Goal: Task Accomplishment & Management: Use online tool/utility

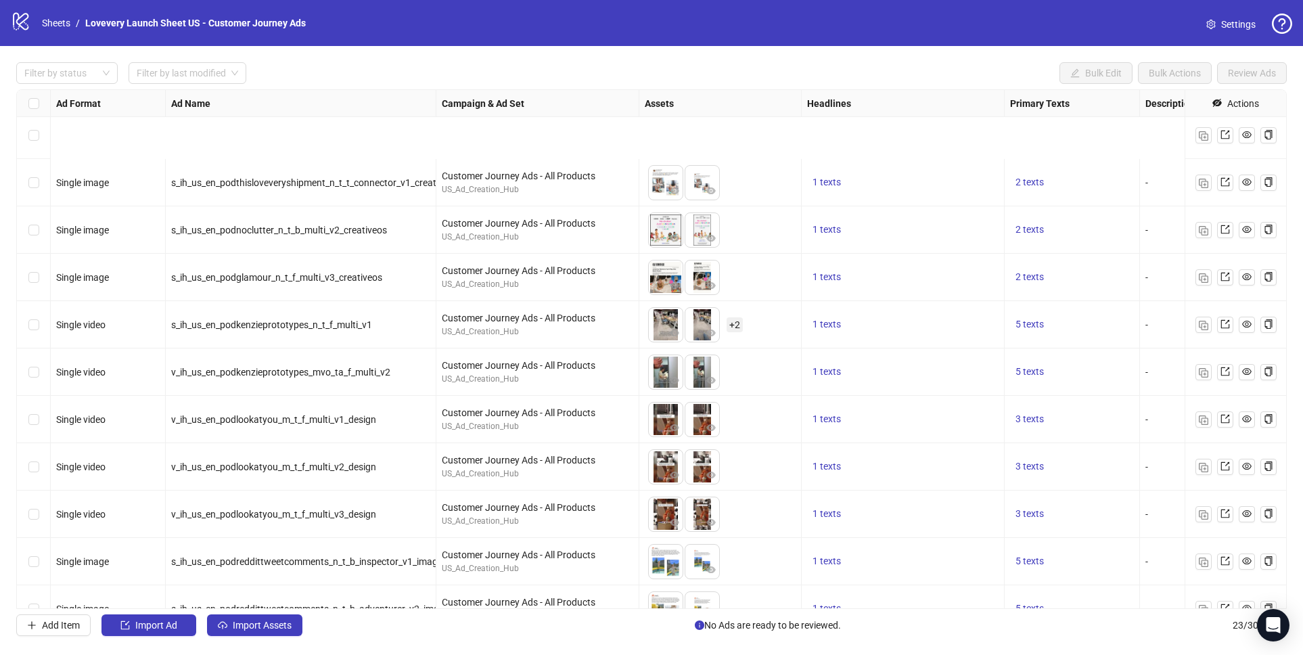
scroll to position [598, 0]
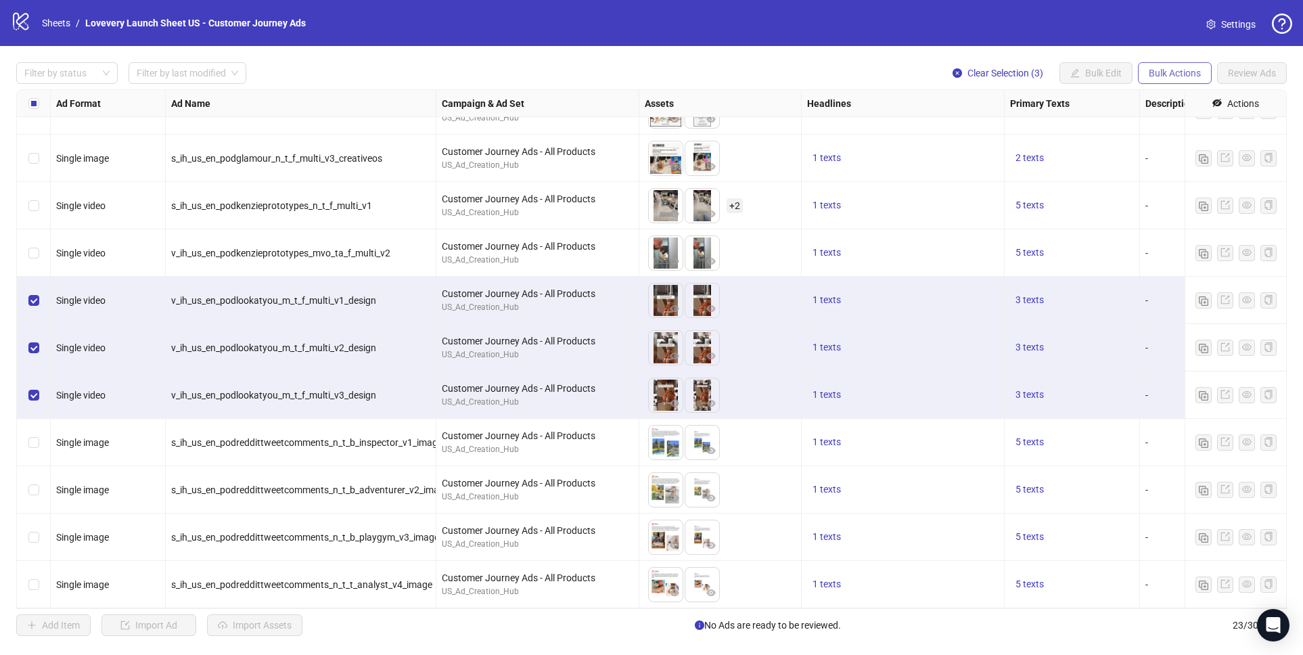
click at [1188, 72] on span "Bulk Actions" at bounding box center [1174, 73] width 52 height 11
click at [1186, 142] on span "Duplicate with assets" at bounding box center [1193, 144] width 93 height 15
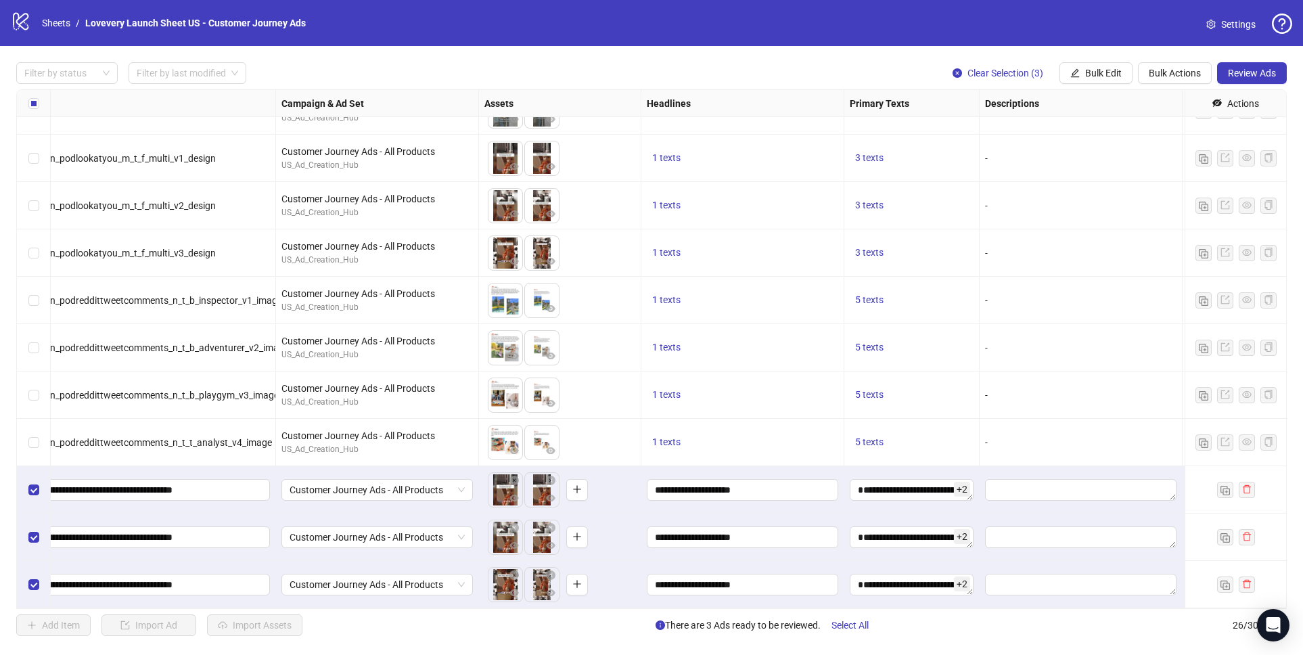
scroll to position [740, 156]
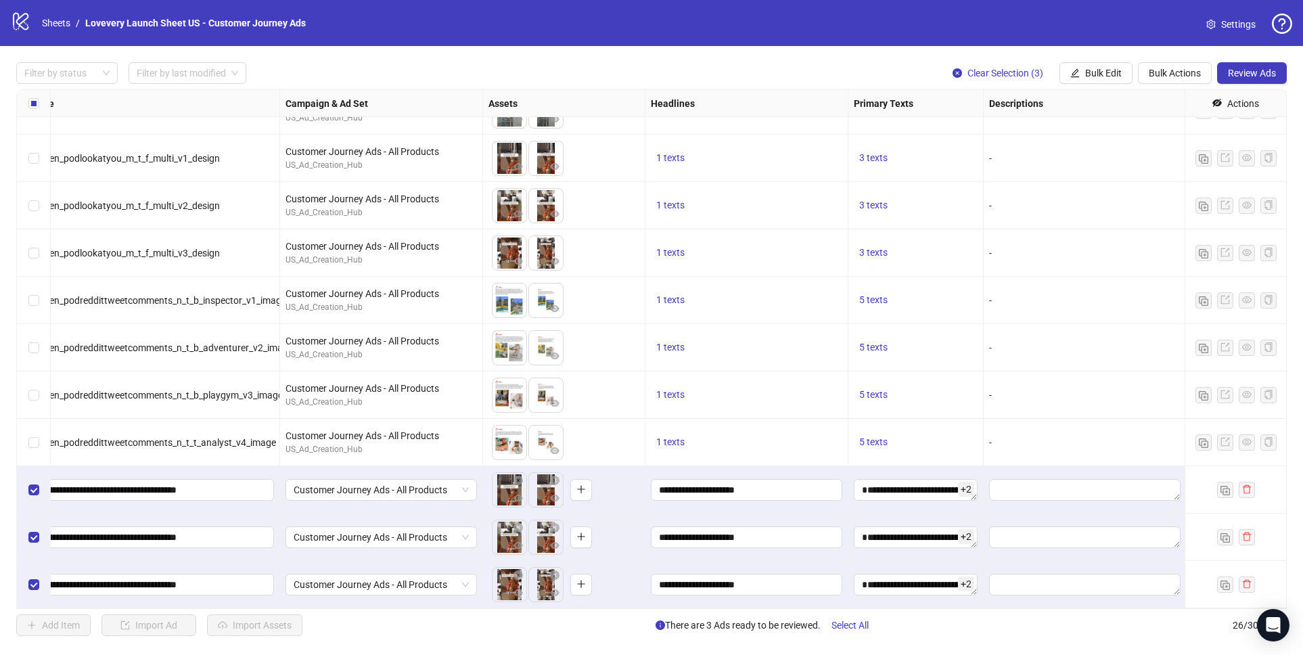
drag, startPoint x: 1012, startPoint y: 16, endPoint x: 1021, endPoint y: 15, distance: 8.2
click at [1012, 16] on div "logo/logo-mobile Sheets / Lovevery Launch Sheet US - Customer Journey Ads Setti…" at bounding box center [651, 23] width 1281 height 24
click at [350, 482] on span "Customer Journey Ads - All Products" at bounding box center [381, 490] width 175 height 20
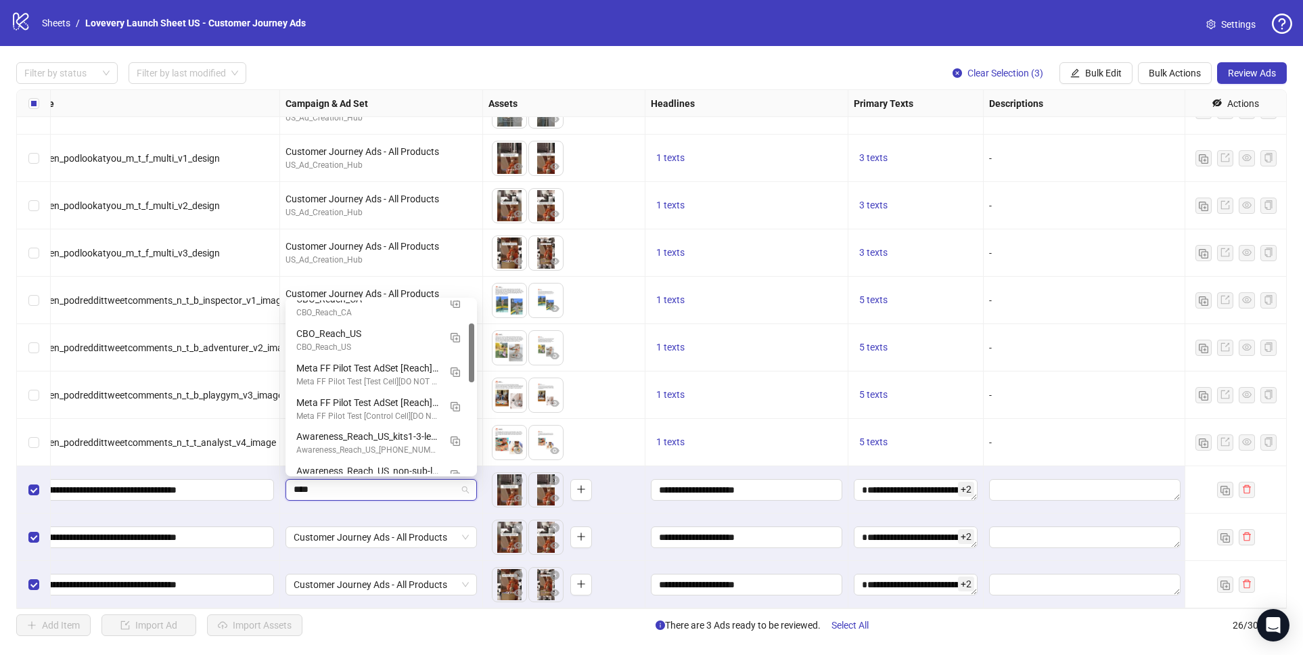
type input "*****"
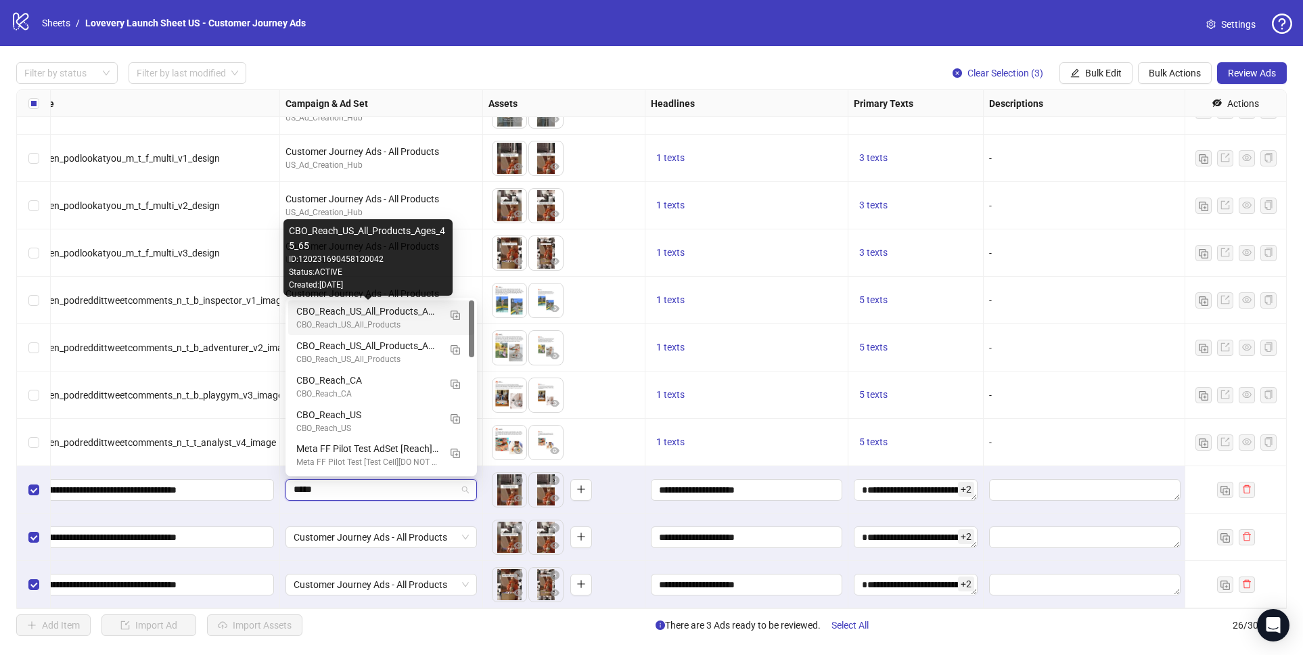
click at [409, 310] on div "CBO_Reach_US_All_Products_Ages_45_65" at bounding box center [367, 311] width 143 height 15
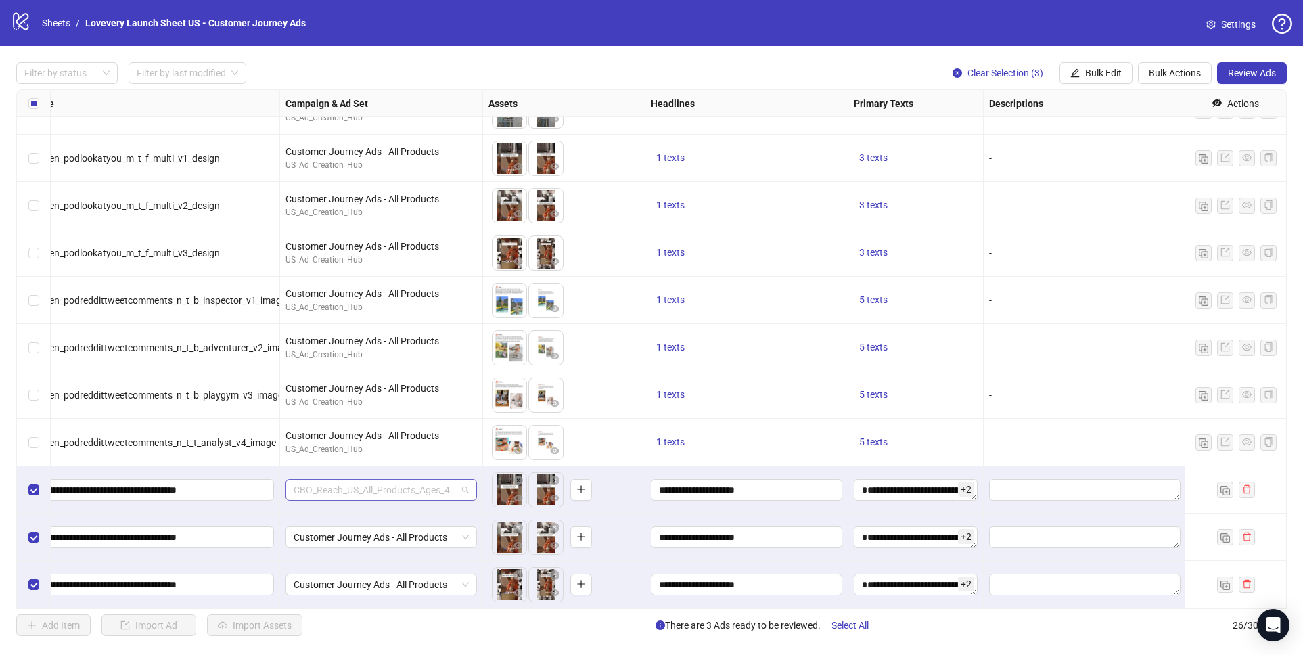
click at [375, 494] on span "CBO_Reach_US_All_Products_Ages_45_65" at bounding box center [381, 490] width 175 height 20
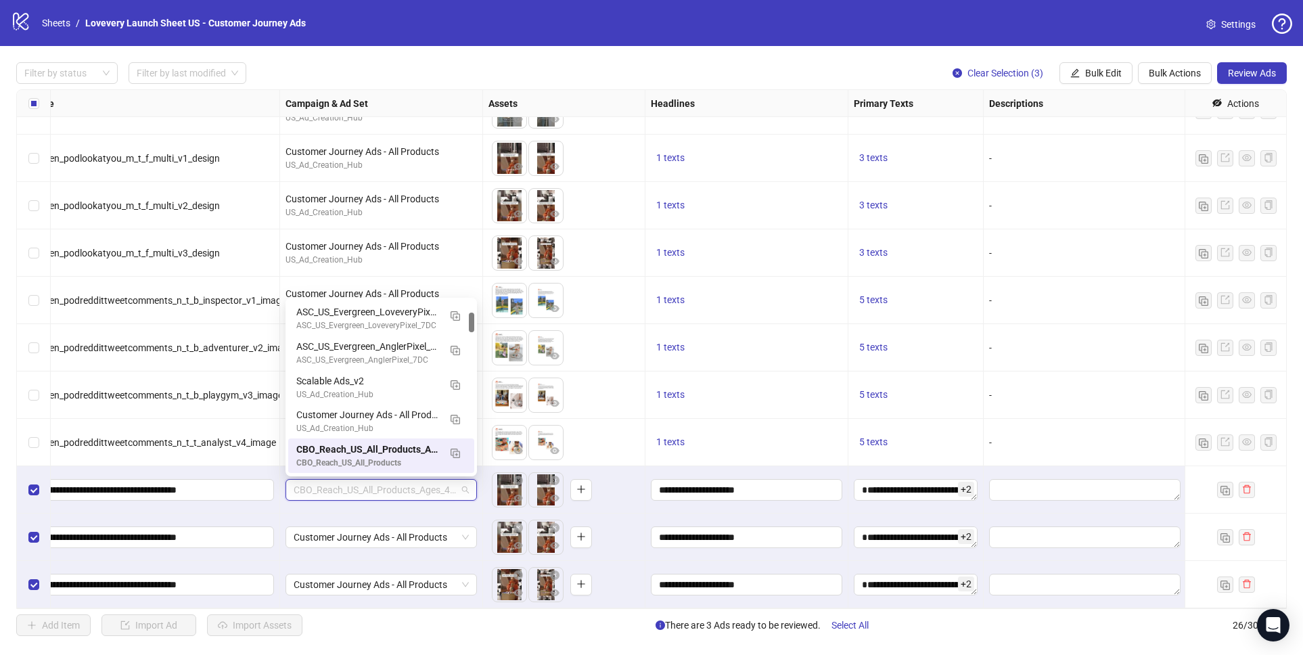
click at [369, 519] on div "Customer Journey Ads - All Products" at bounding box center [381, 536] width 203 height 47
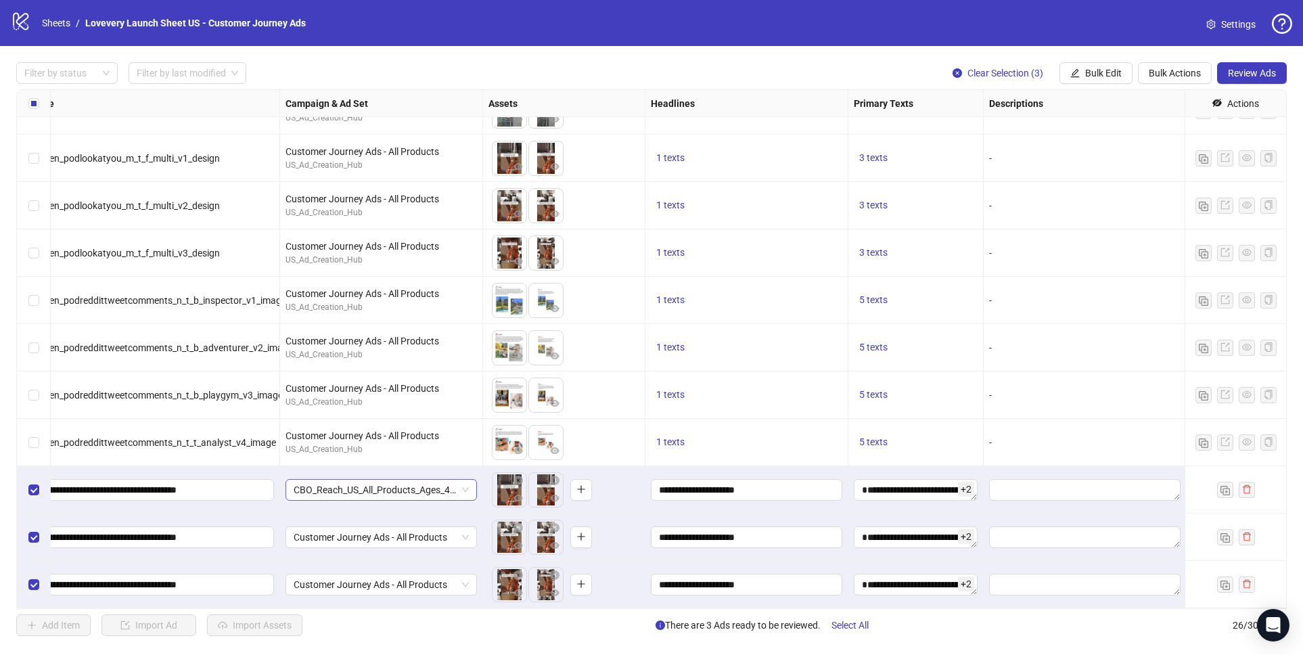
click at [450, 494] on span "CBO_Reach_US_All_Products_Ages_45_65" at bounding box center [381, 490] width 175 height 20
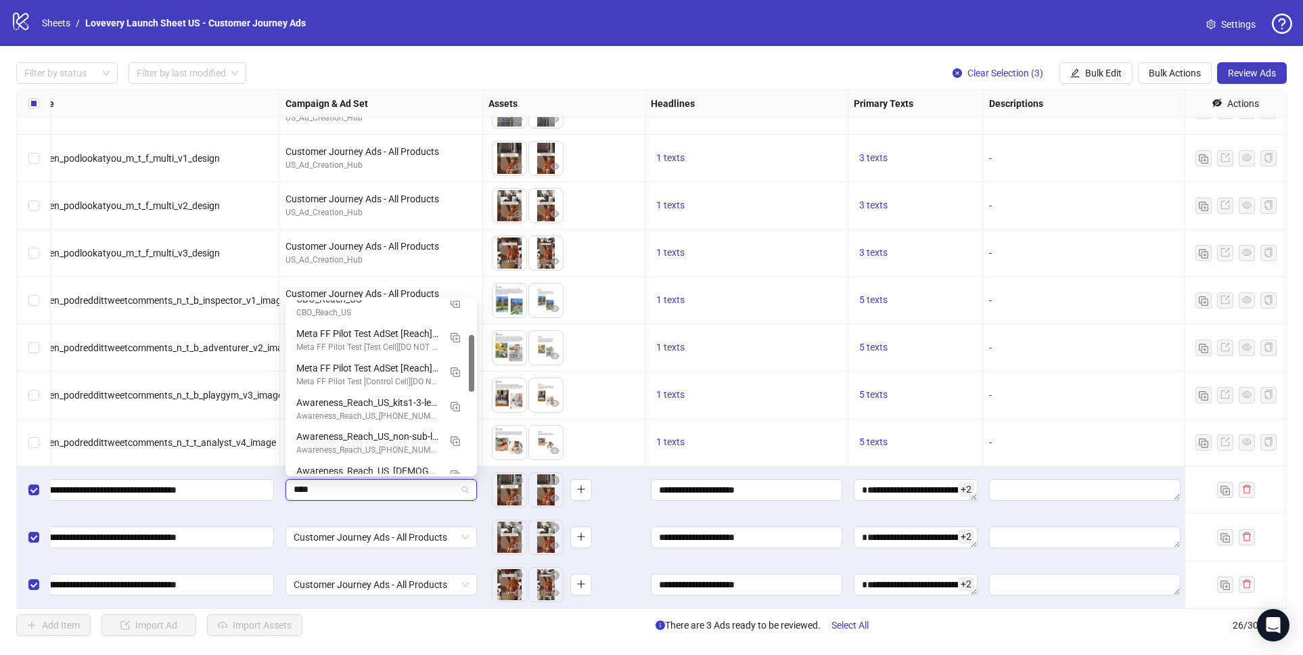
scroll to position [0, 0]
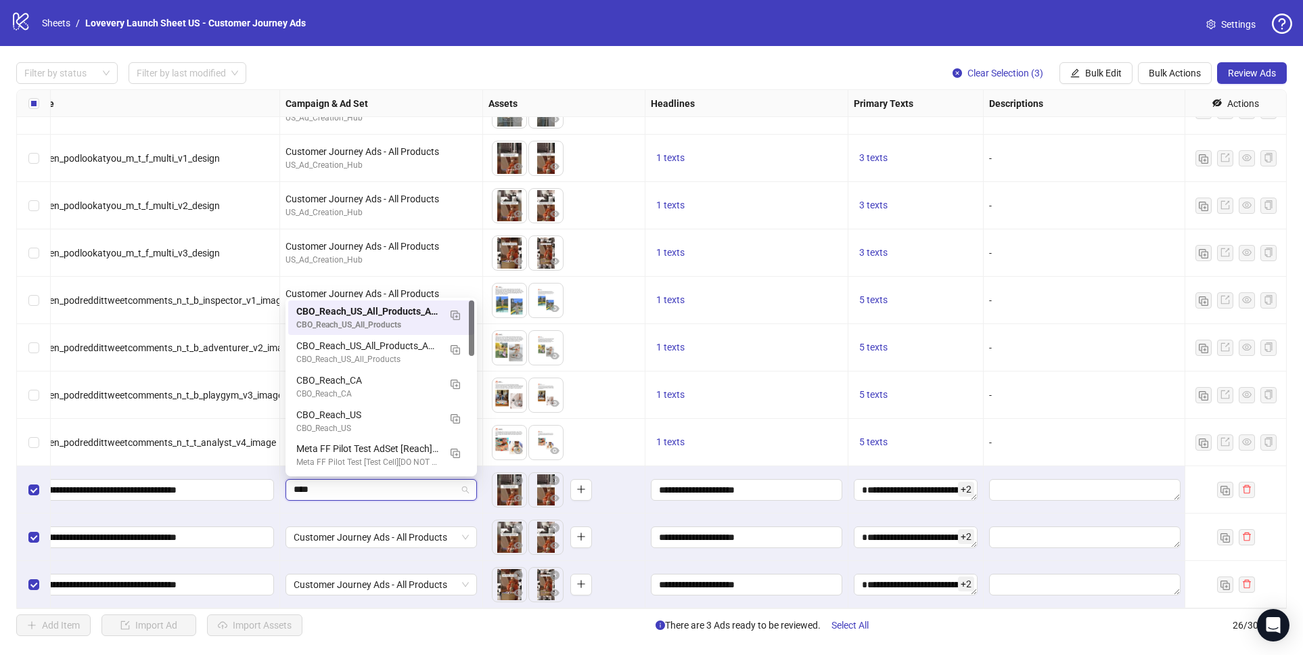
type input "*****"
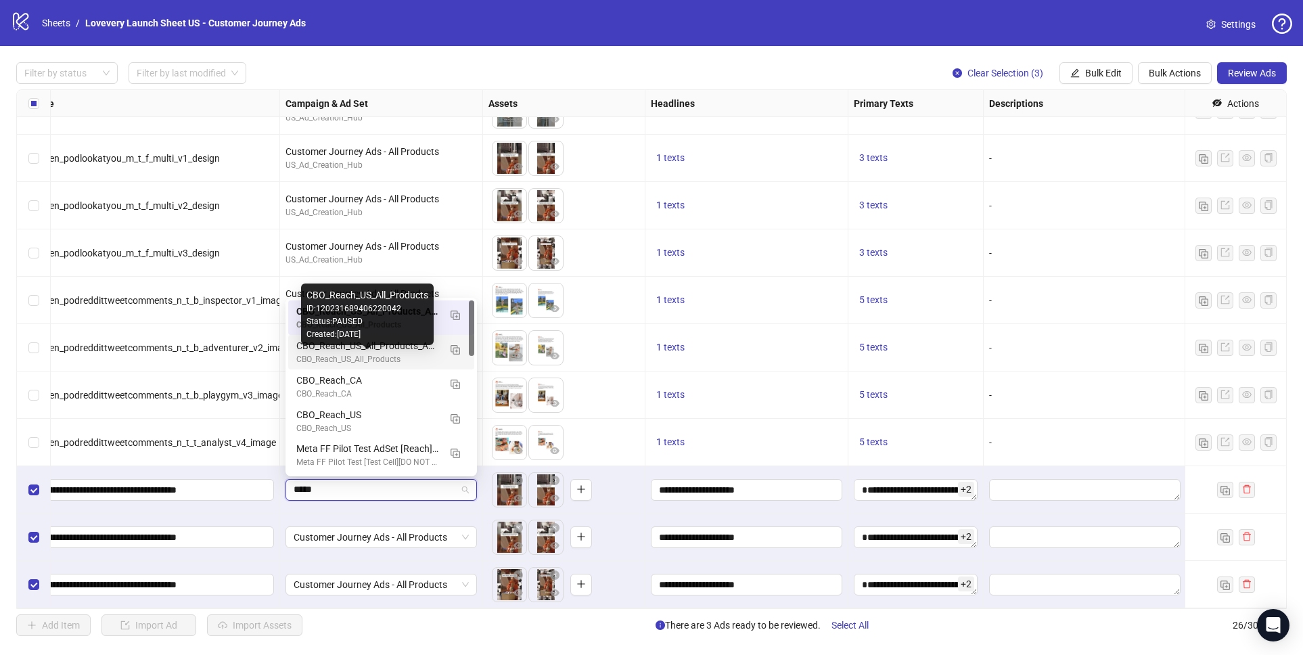
click at [395, 352] on div "CBO_Reach_US_All_Products_Ages_25-45" at bounding box center [367, 345] width 143 height 15
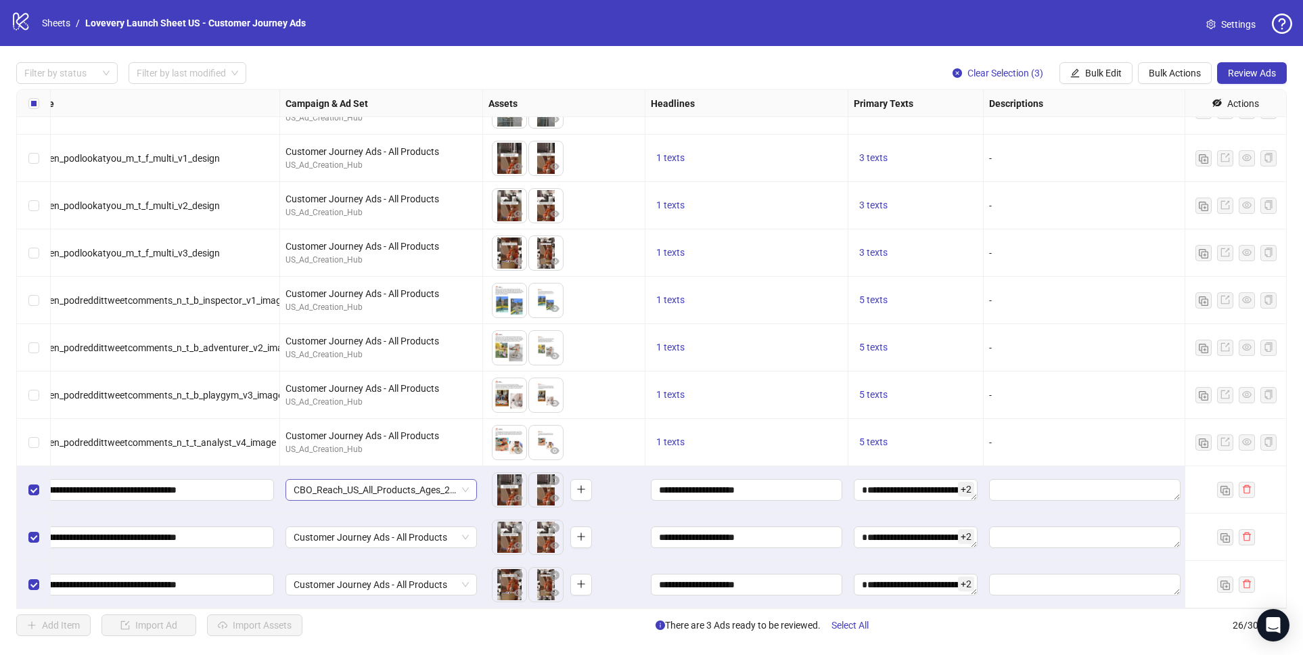
click at [417, 488] on span "CBO_Reach_US_All_Products_Ages_25-45" at bounding box center [381, 490] width 175 height 20
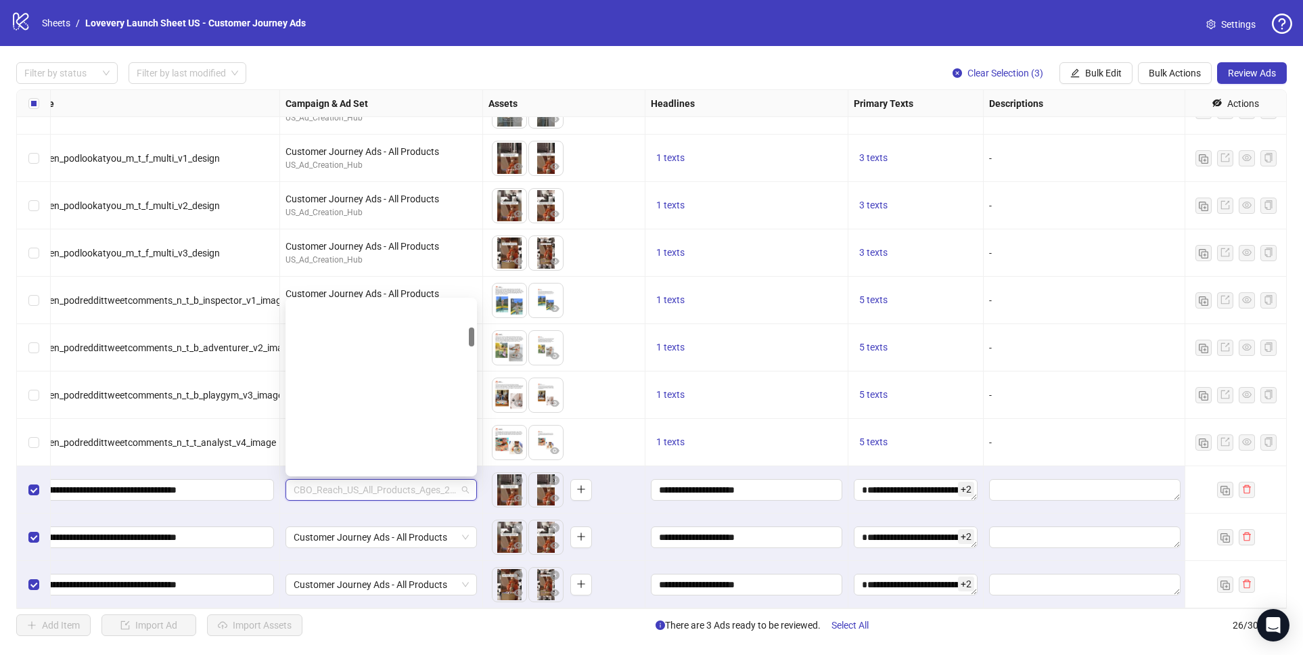
scroll to position [241, 0]
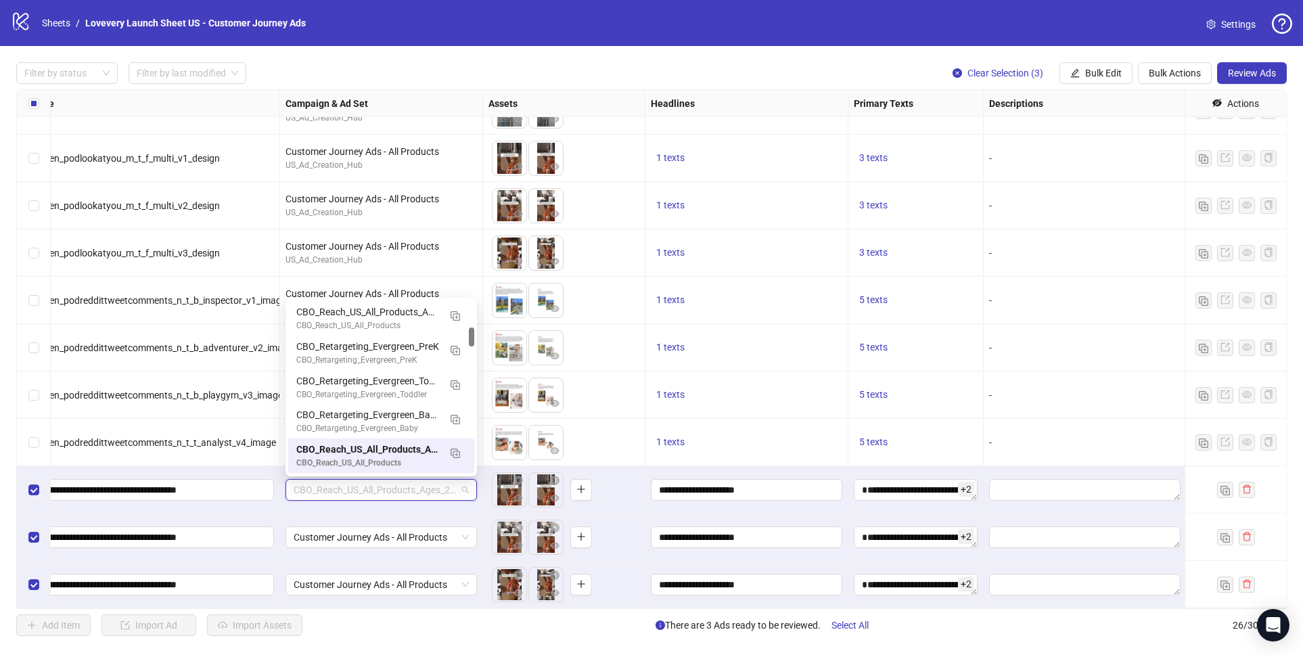
click at [404, 513] on div "Customer Journey Ads - All Products" at bounding box center [381, 536] width 203 height 47
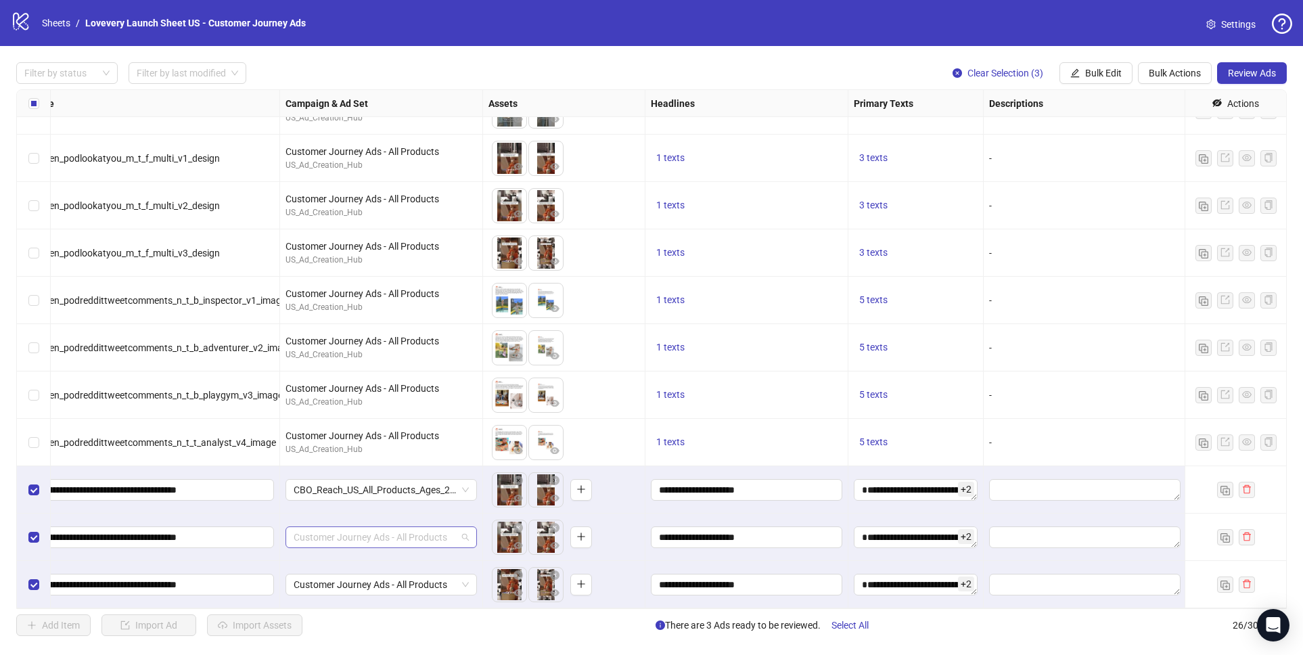
click at [398, 534] on span "Customer Journey Ads - All Products" at bounding box center [381, 537] width 175 height 20
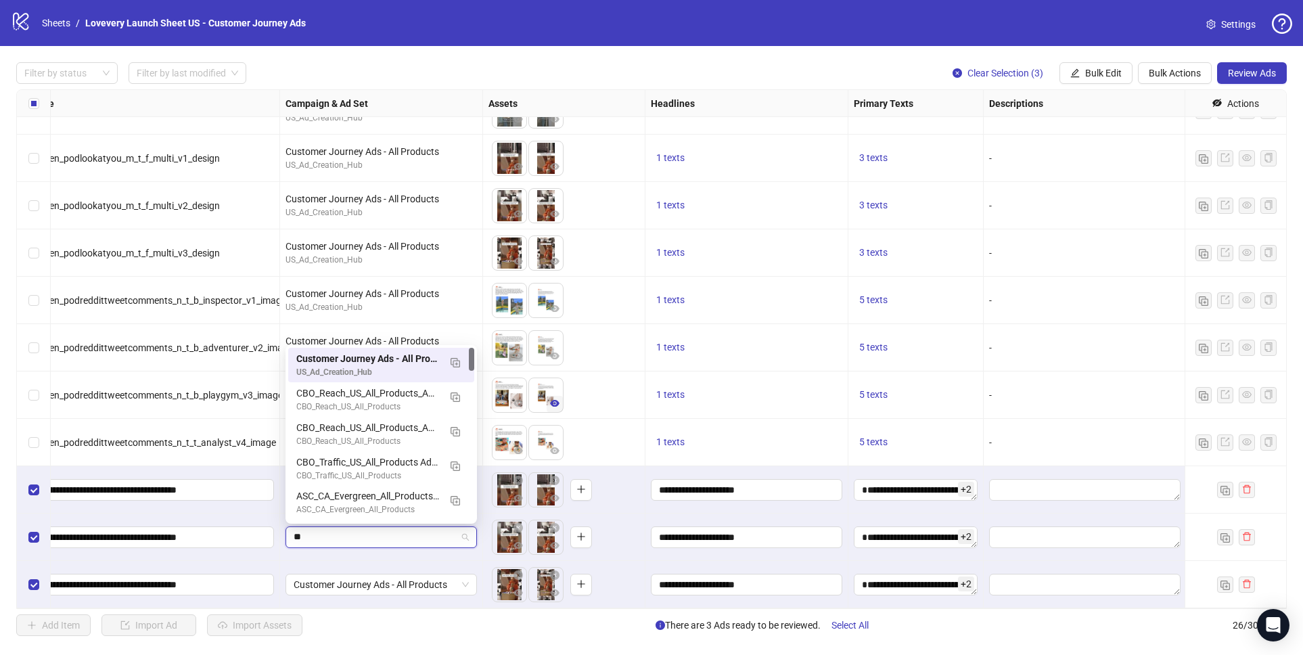
type input "*"
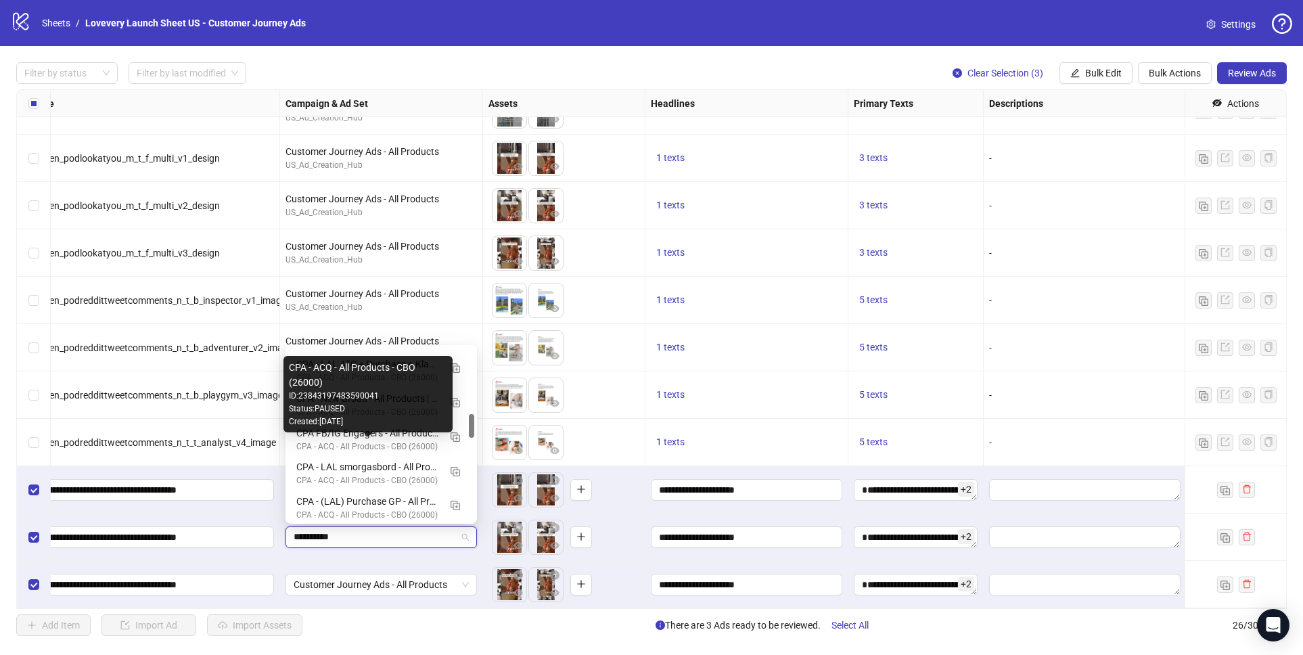
scroll to position [0, 0]
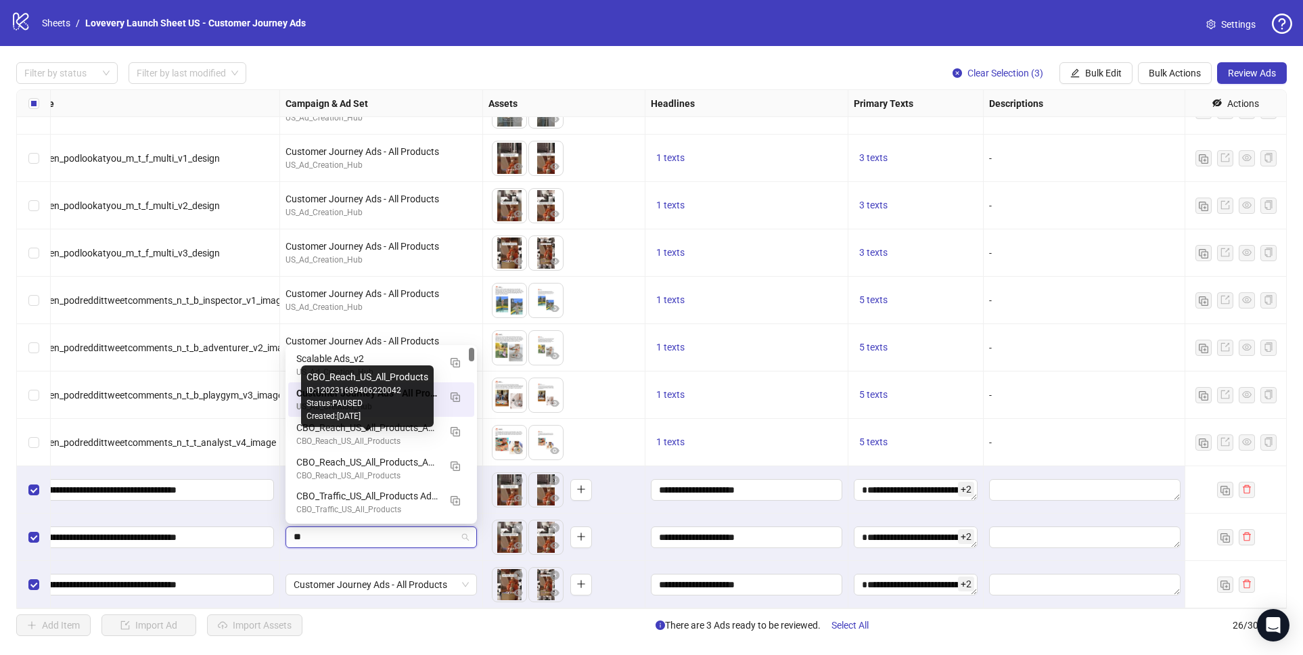
type input "*"
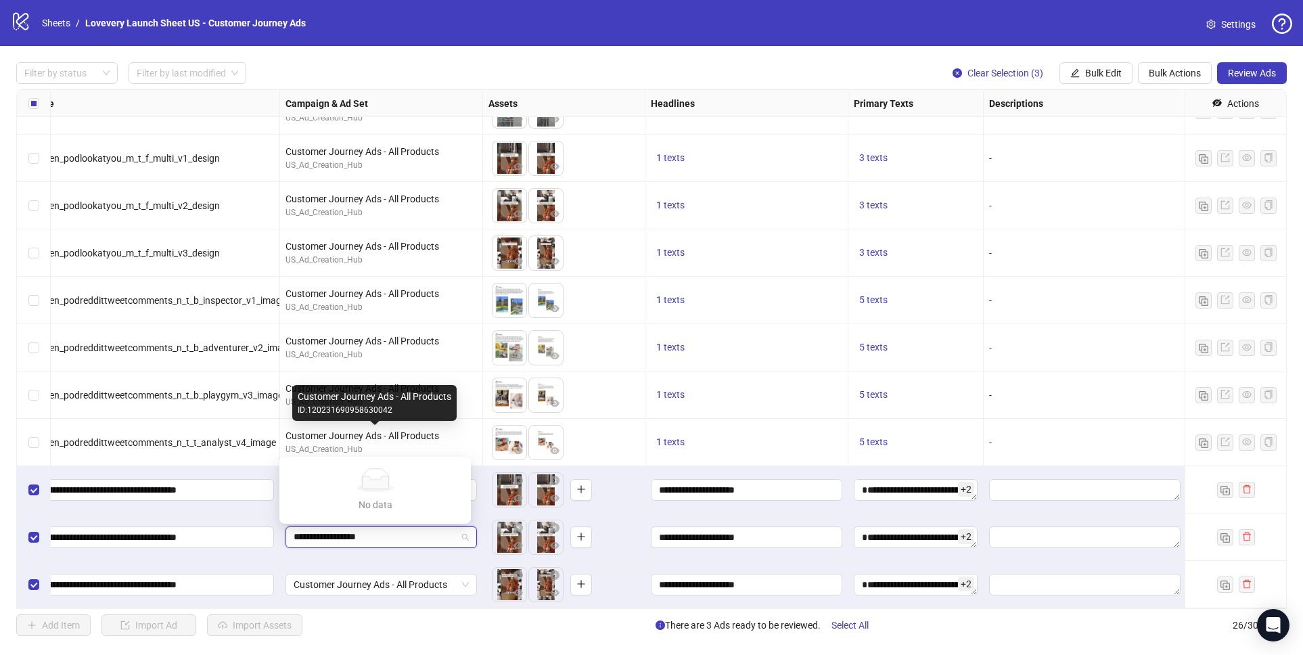
scroll to position [740, 162]
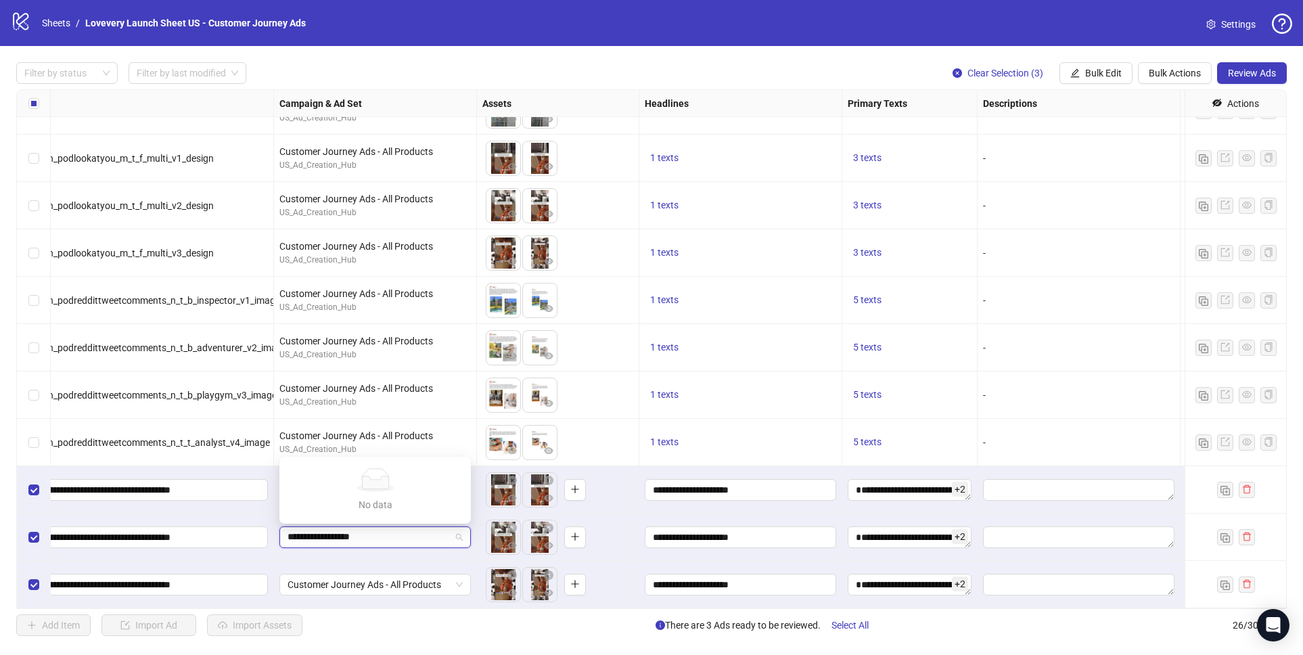
type input "**********"
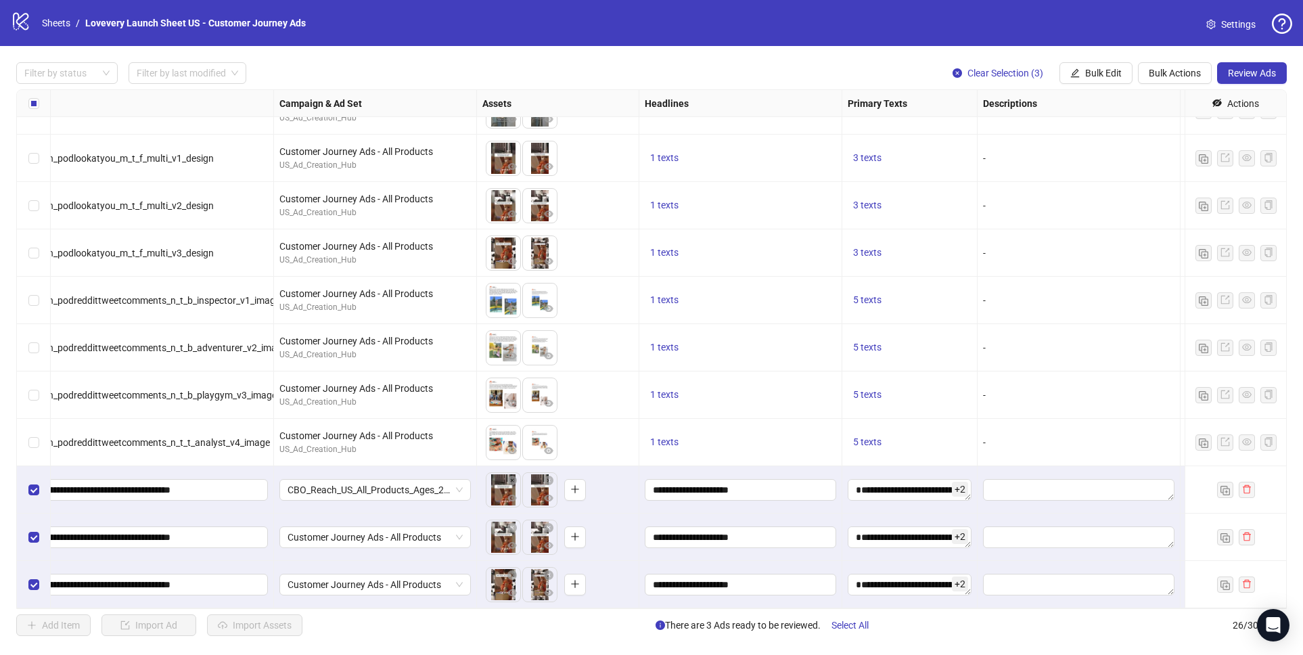
click at [437, 561] on div "Customer Journey Ads - All Products" at bounding box center [375, 584] width 203 height 47
click at [313, 536] on span "Customer Journey Ads - All Products" at bounding box center [374, 537] width 175 height 20
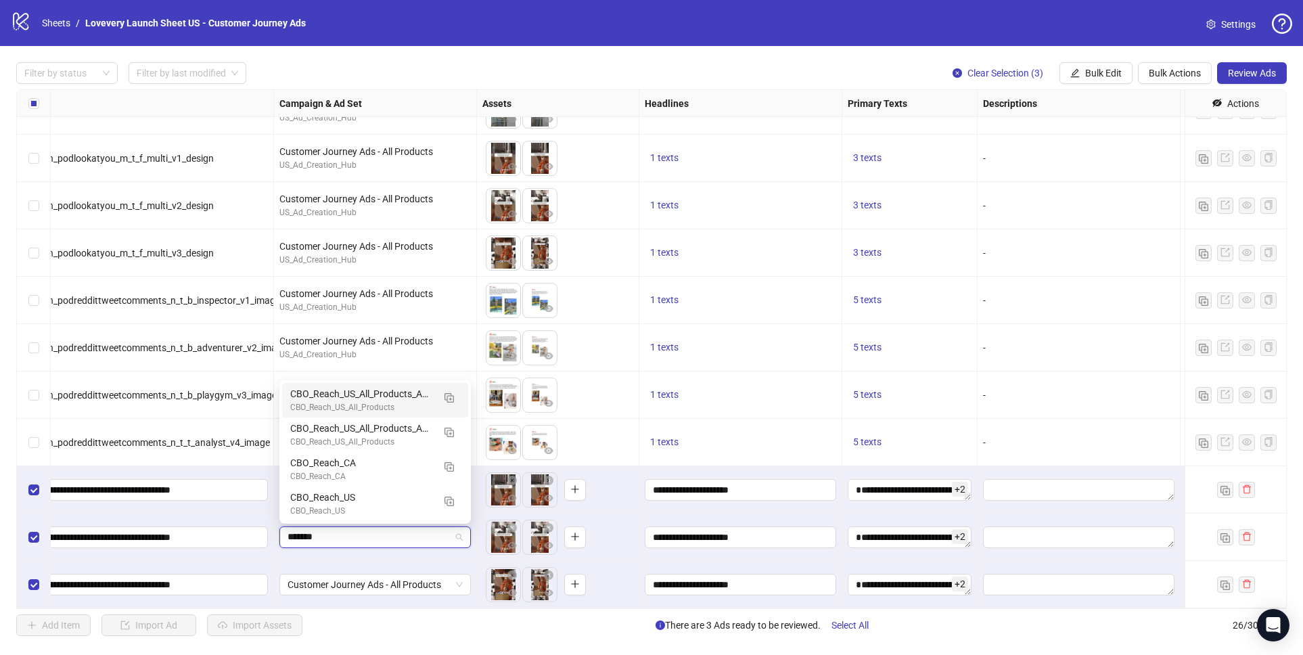
scroll to position [0, 0]
type input "*********"
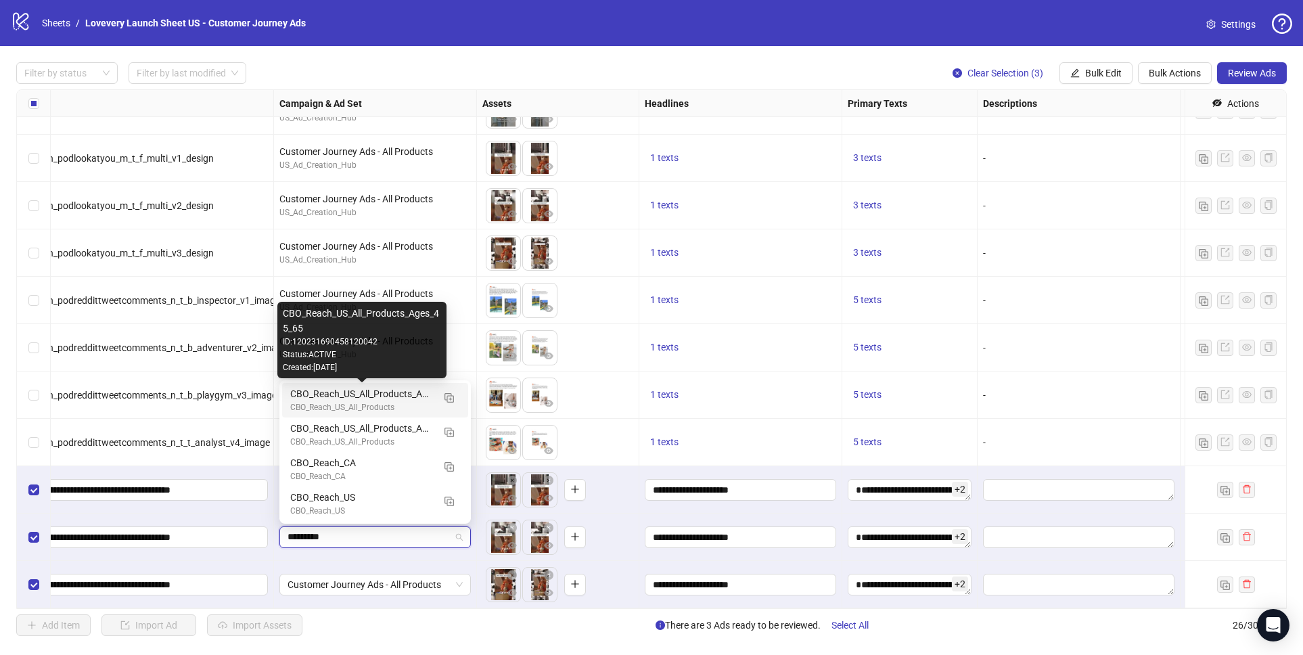
click at [402, 398] on div "CBO_Reach_US_All_Products_Ages_45_65" at bounding box center [361, 393] width 143 height 15
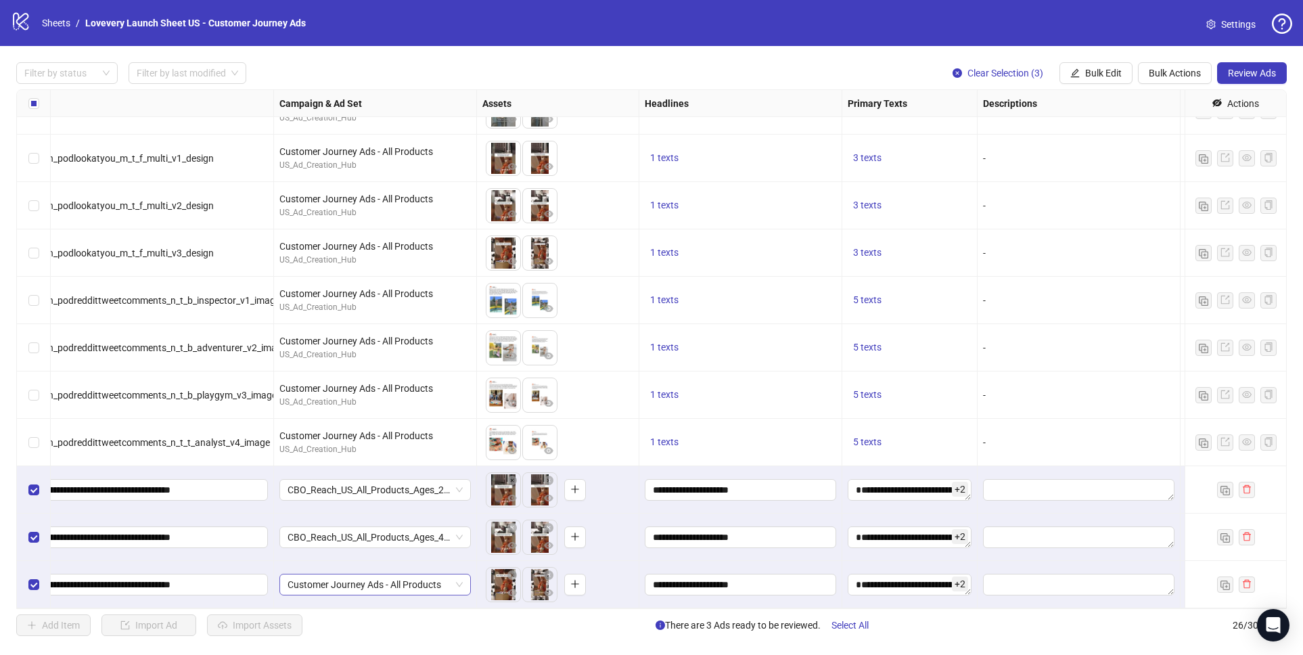
drag, startPoint x: 381, startPoint y: 586, endPoint x: 394, endPoint y: 591, distance: 13.3
click at [381, 586] on span "Customer Journey Ads - All Products" at bounding box center [374, 584] width 175 height 20
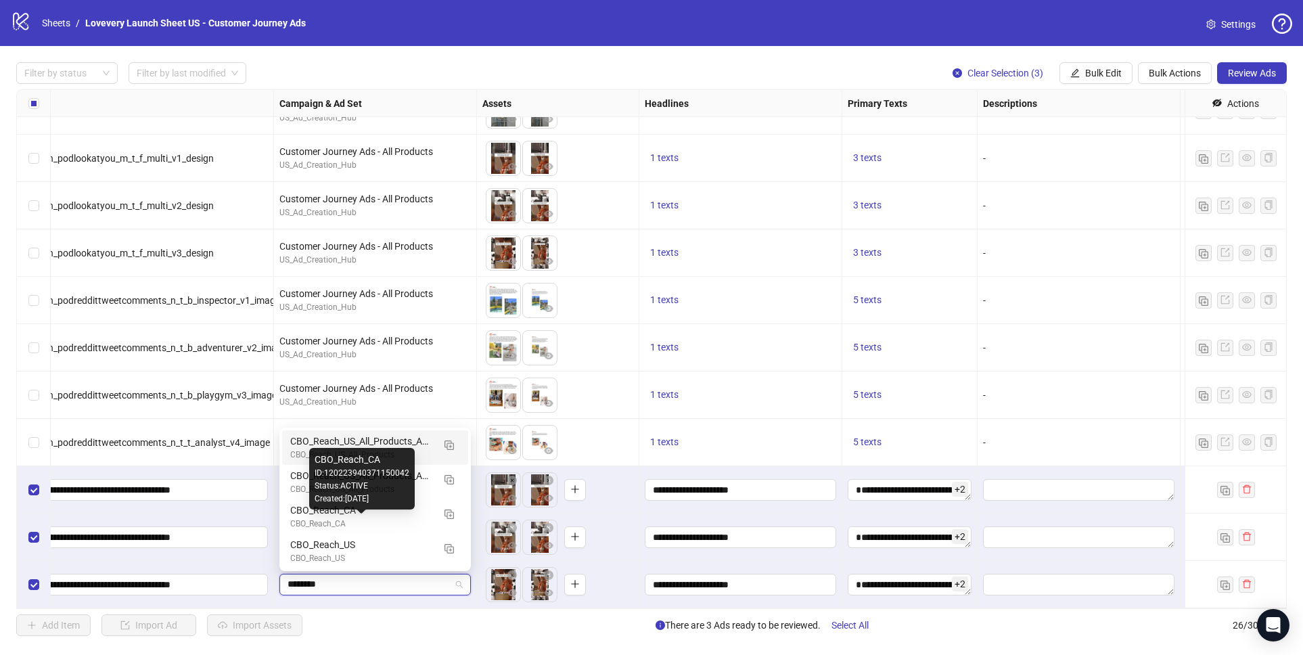
type input "*********"
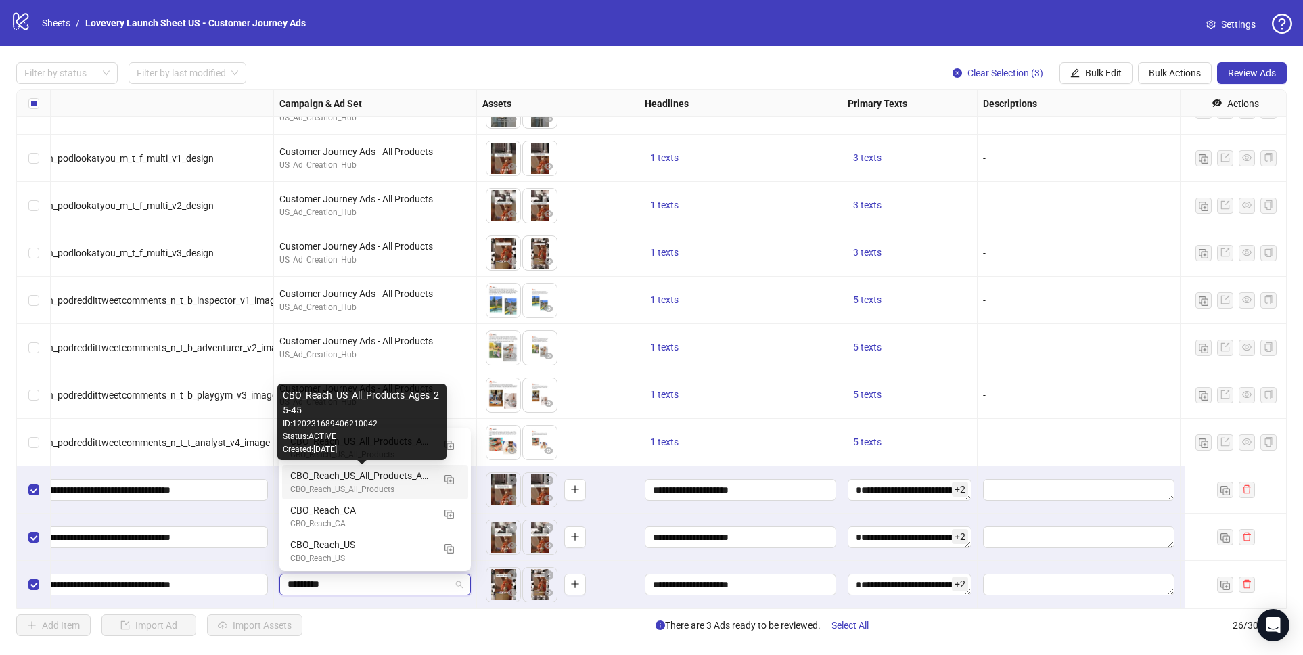
click at [375, 470] on div "CBO_Reach_US_All_Products_Ages_25-45" at bounding box center [361, 475] width 143 height 15
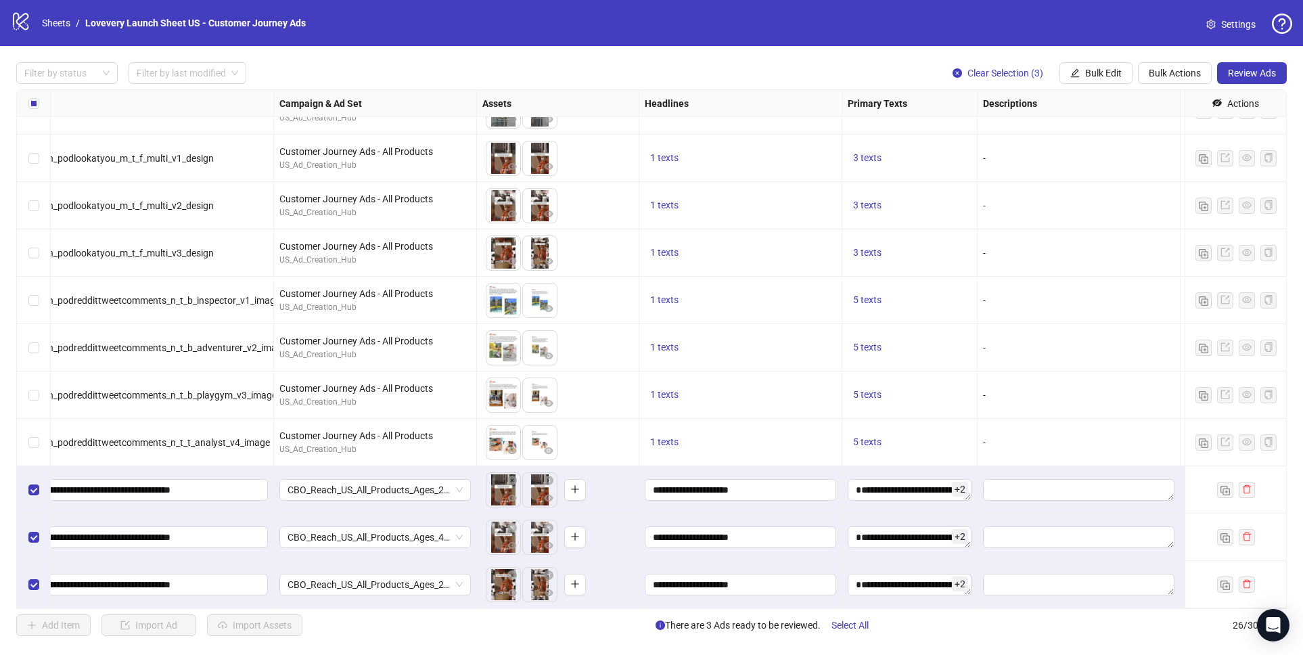
drag, startPoint x: 474, startPoint y: 617, endPoint x: 540, endPoint y: 590, distance: 71.0
click at [475, 617] on div "Add Item Import Ad Import Assets There are 3 Ads ready to be reviewed. Select A…" at bounding box center [651, 625] width 1270 height 22
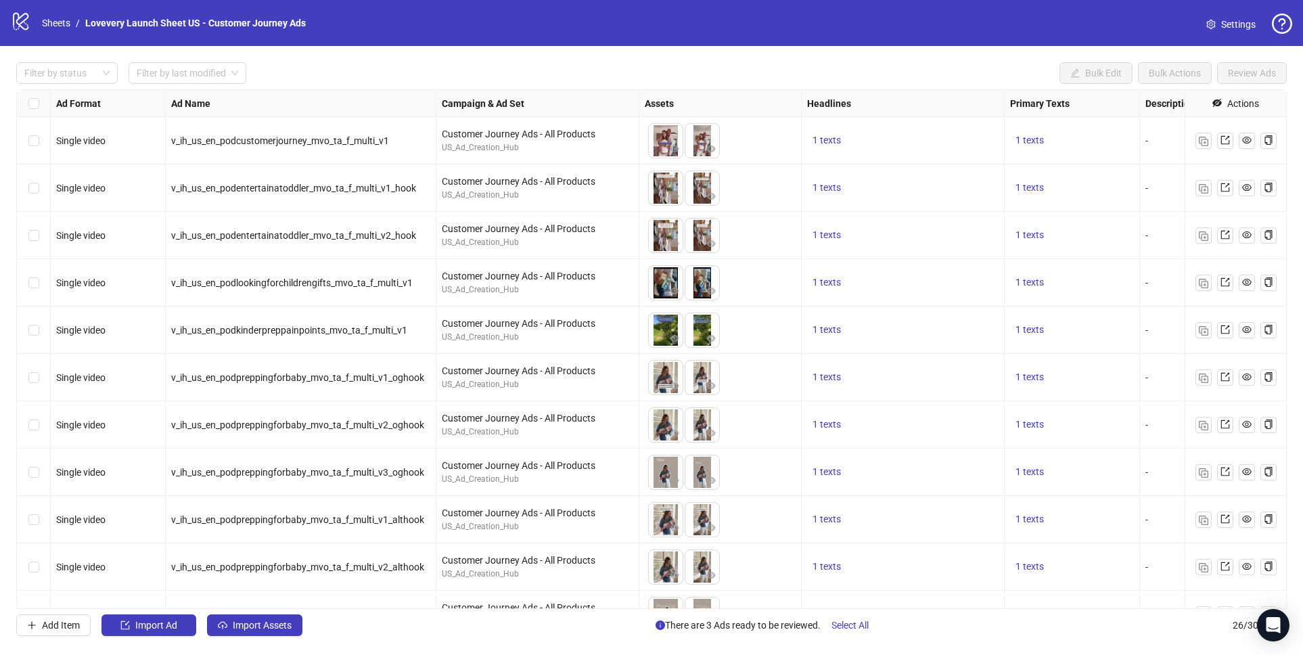
scroll to position [0, 1]
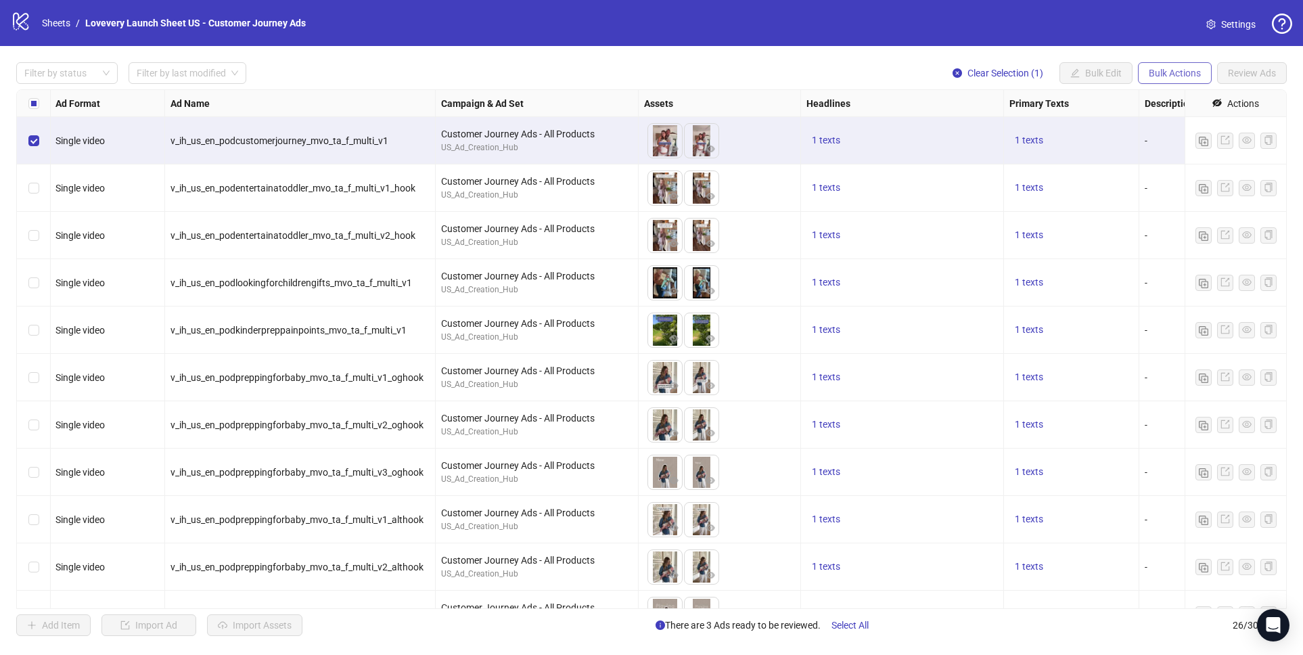
click at [1171, 73] on span "Bulk Actions" at bounding box center [1174, 73] width 52 height 11
click at [1180, 145] on span "Duplicate with assets" at bounding box center [1193, 144] width 93 height 15
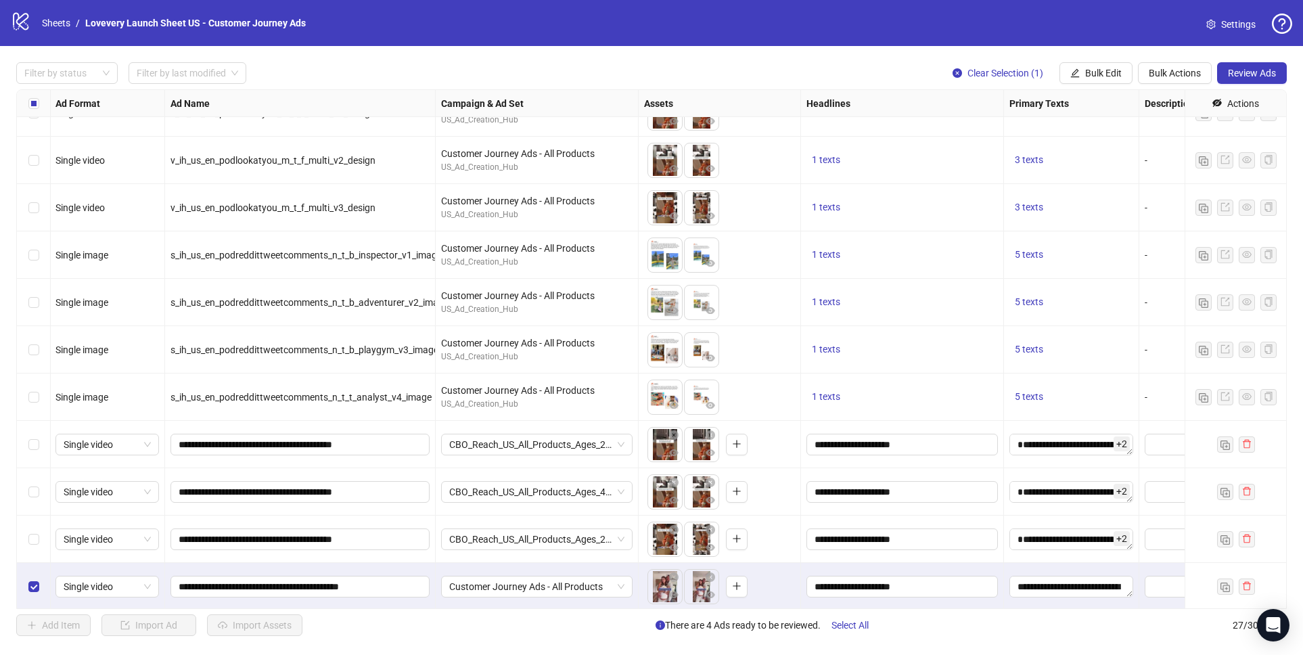
scroll to position [787, 1]
click at [326, 585] on input "**********" at bounding box center [299, 584] width 240 height 15
click at [327, 585] on input "**********" at bounding box center [299, 584] width 240 height 15
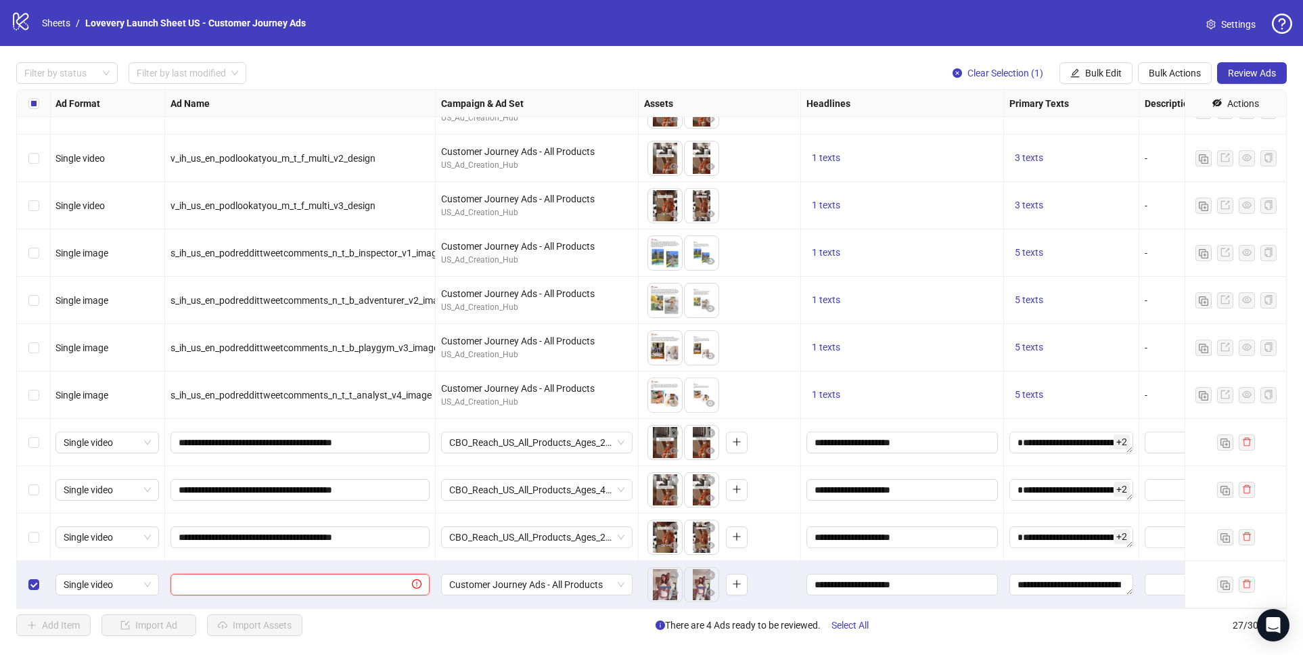
paste input "**********"
type input "**********"
click at [576, 622] on div "Add Item Import Ad Import Assets There are 4 Ads ready to be reviewed. Select A…" at bounding box center [651, 625] width 1270 height 22
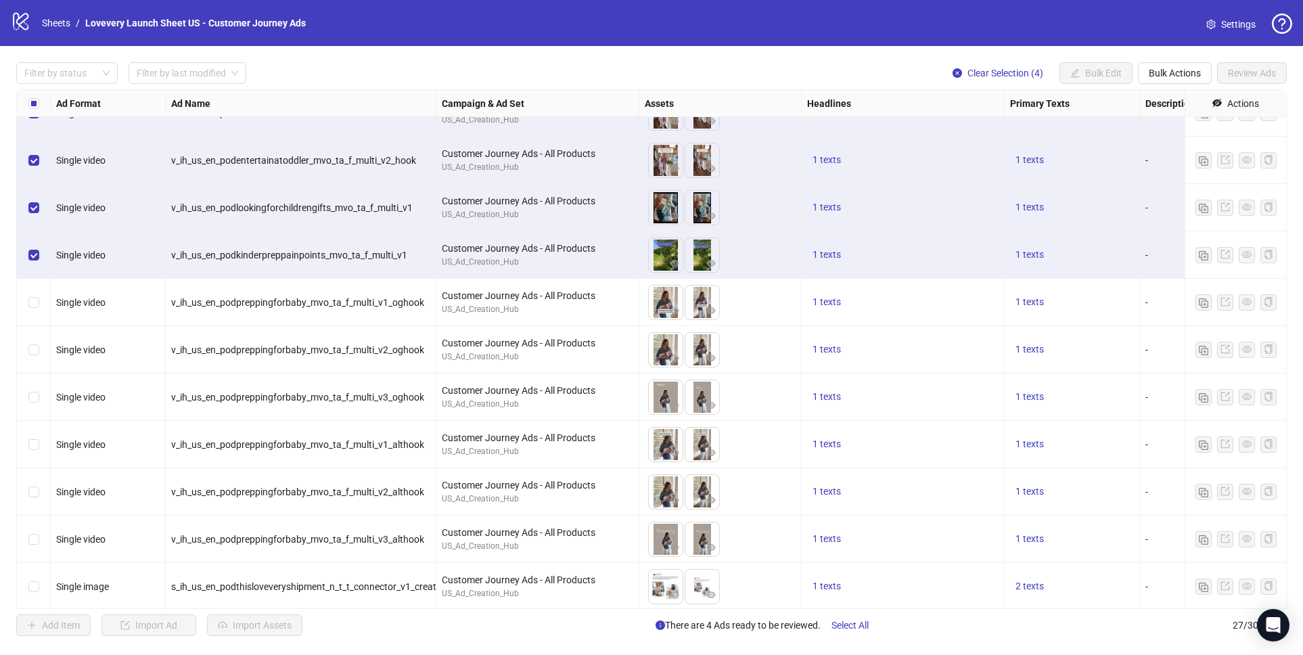
scroll to position [78, 0]
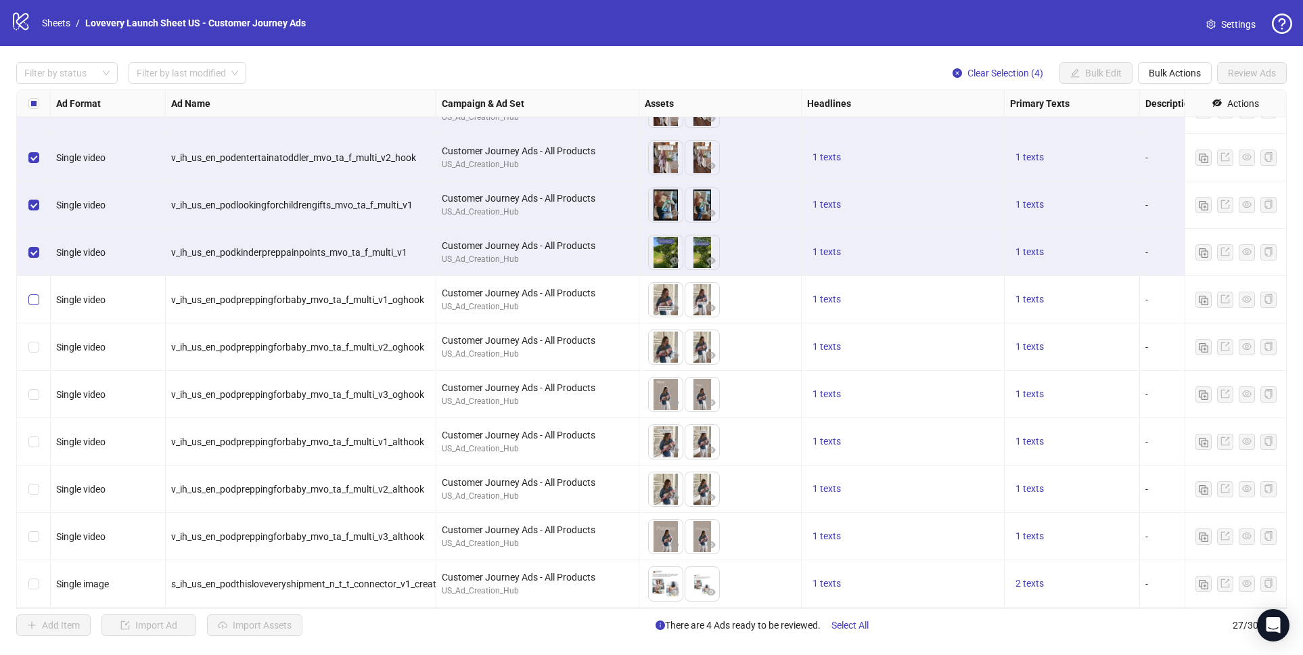
click at [32, 294] on label "Select row 6" at bounding box center [33, 299] width 11 height 15
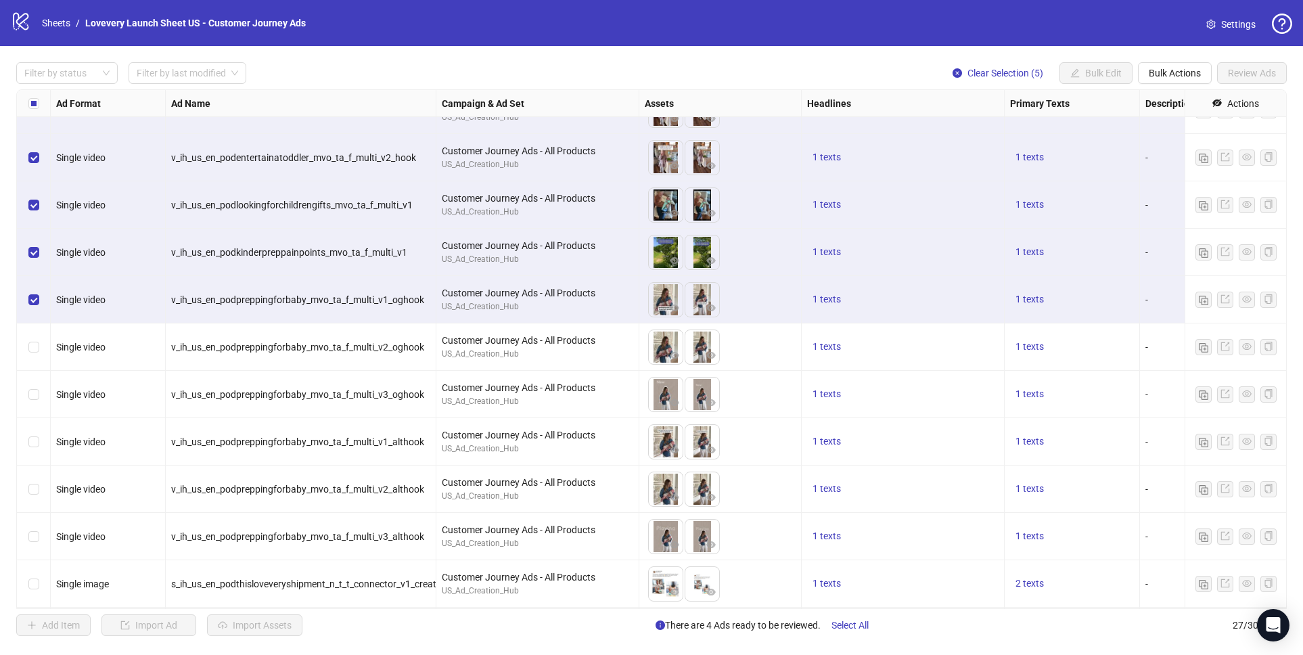
click at [35, 338] on div "Select row 7" at bounding box center [34, 346] width 34 height 47
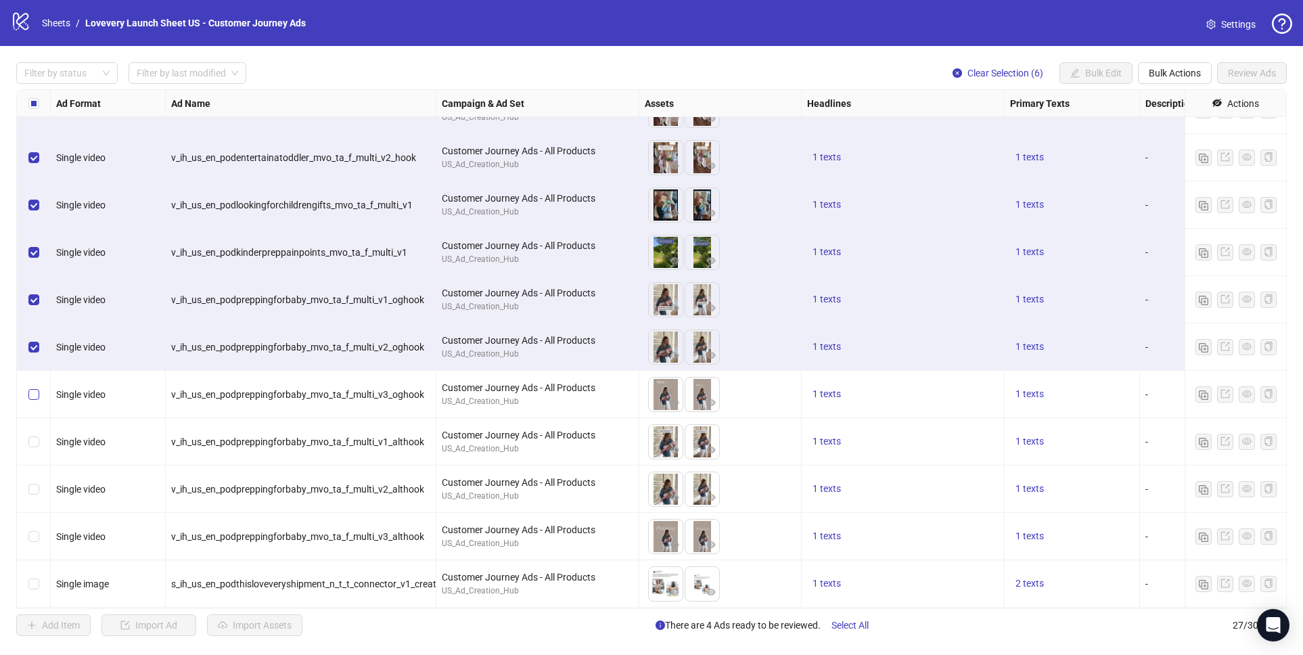
drag, startPoint x: 30, startPoint y: 388, endPoint x: 30, endPoint y: 400, distance: 11.5
click at [30, 388] on label "Select row 8" at bounding box center [33, 394] width 11 height 15
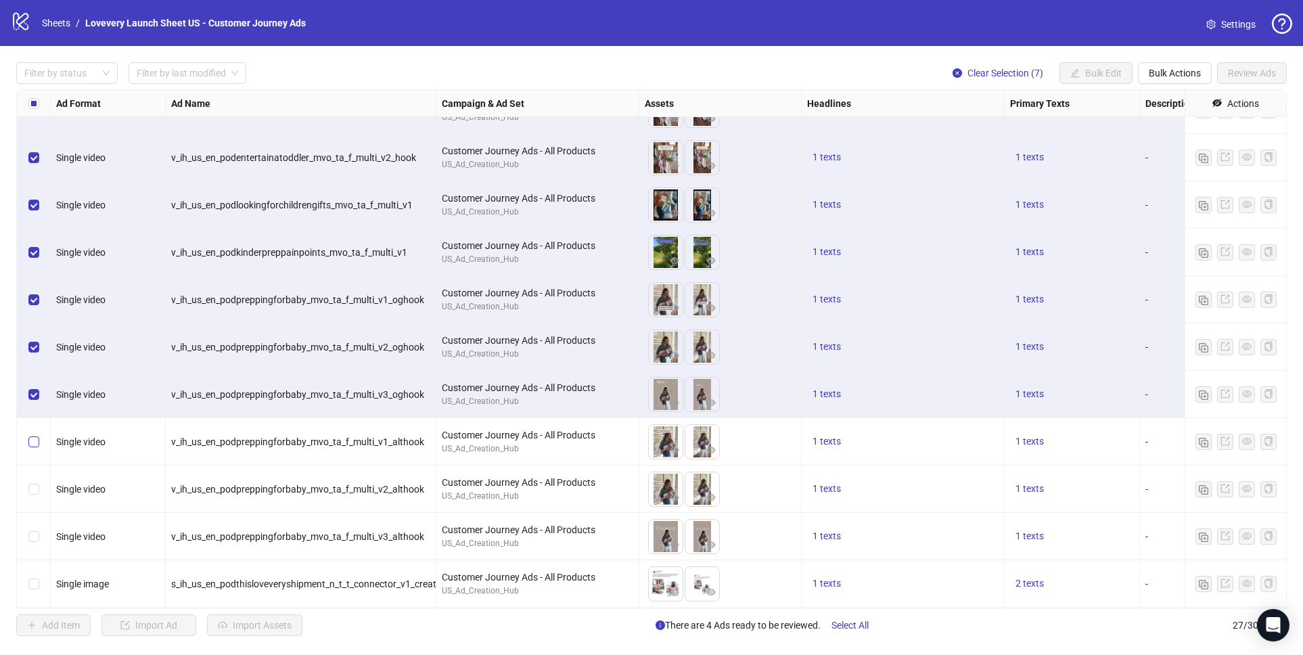
click at [32, 435] on label "Select row 9" at bounding box center [33, 441] width 11 height 15
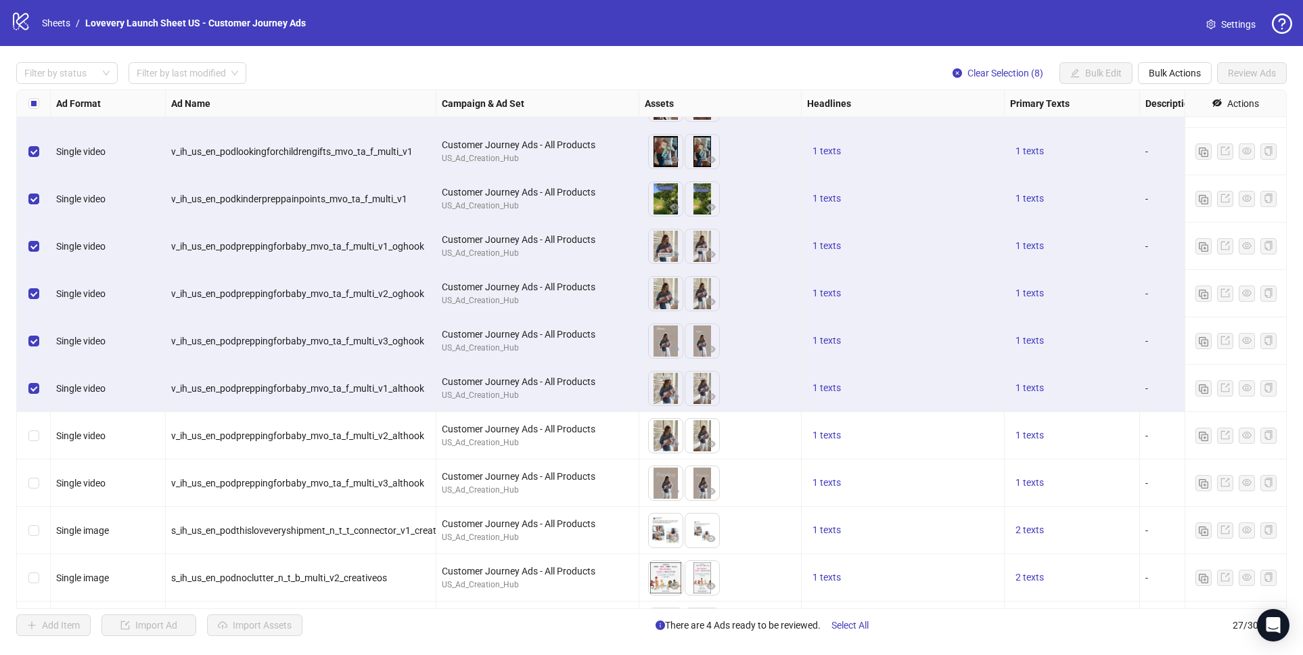
scroll to position [149, 0]
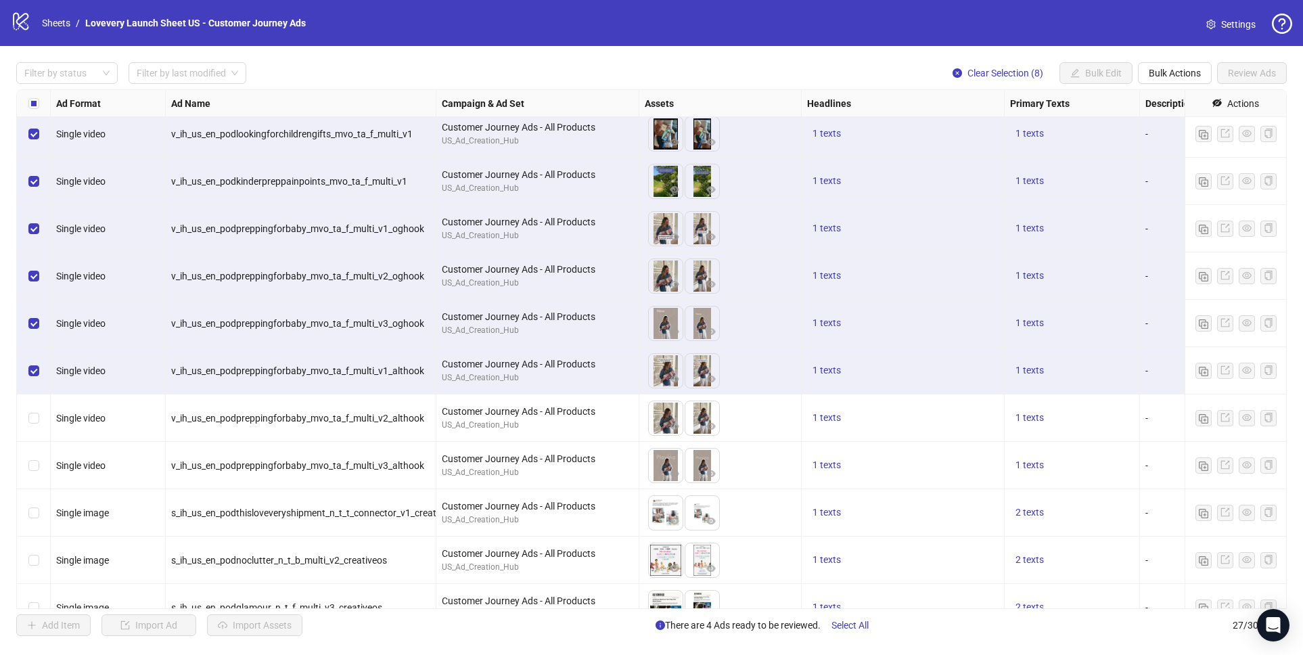
click at [40, 420] on div "Select row 10" at bounding box center [34, 417] width 34 height 47
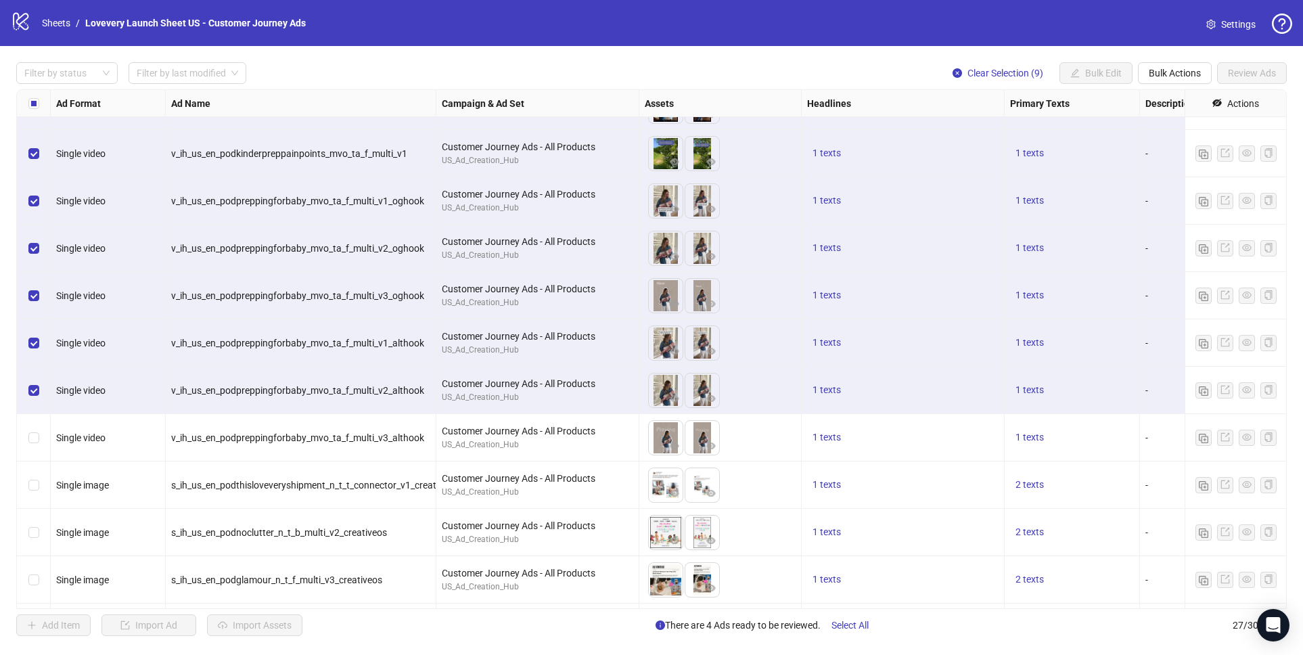
scroll to position [183, 0]
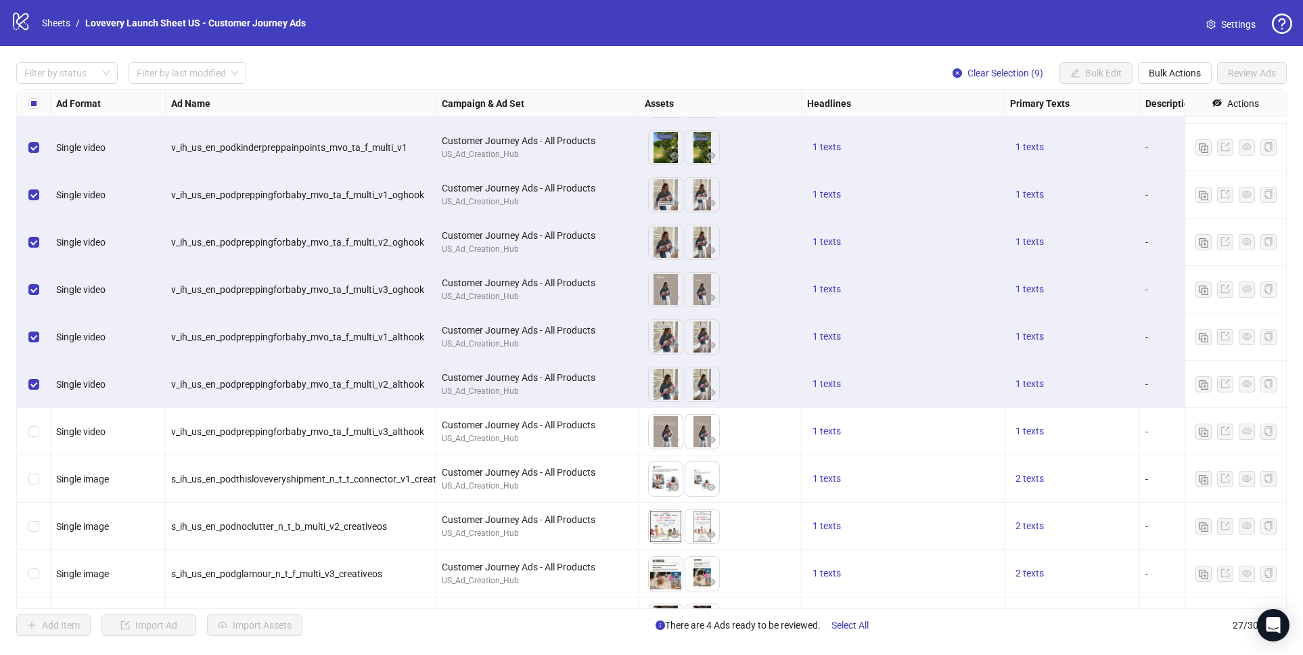
click at [39, 429] on div "Select row 11" at bounding box center [34, 431] width 34 height 47
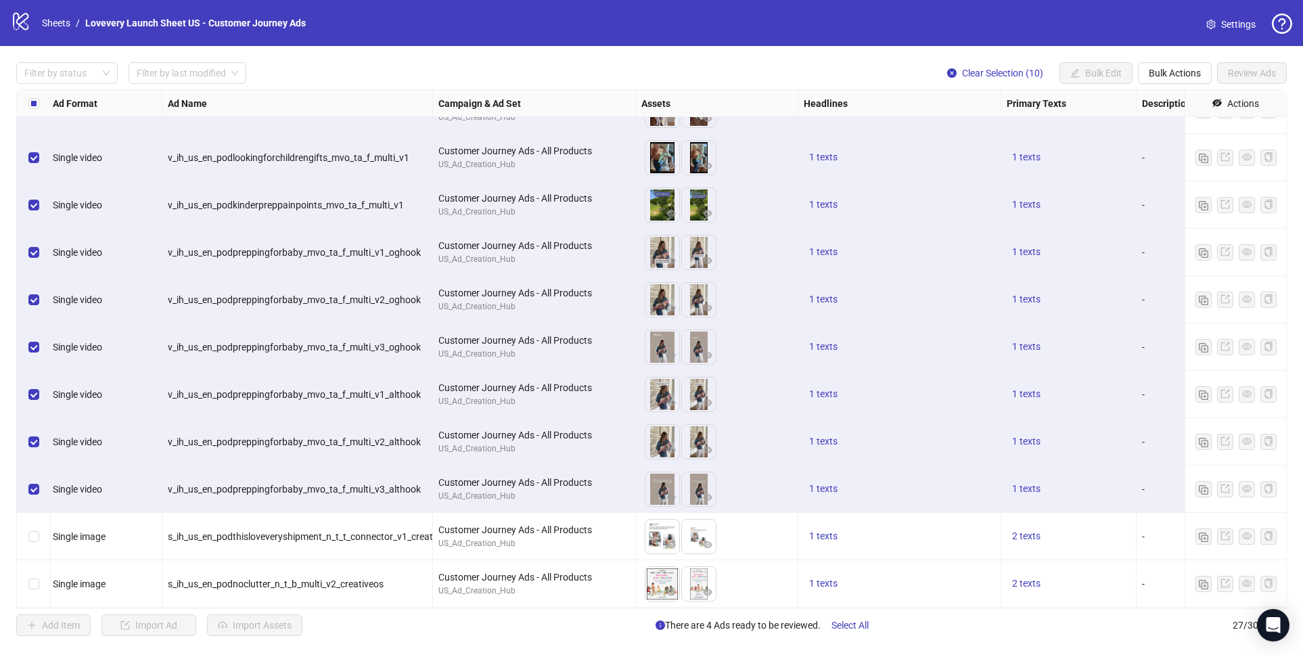
scroll to position [0, 3]
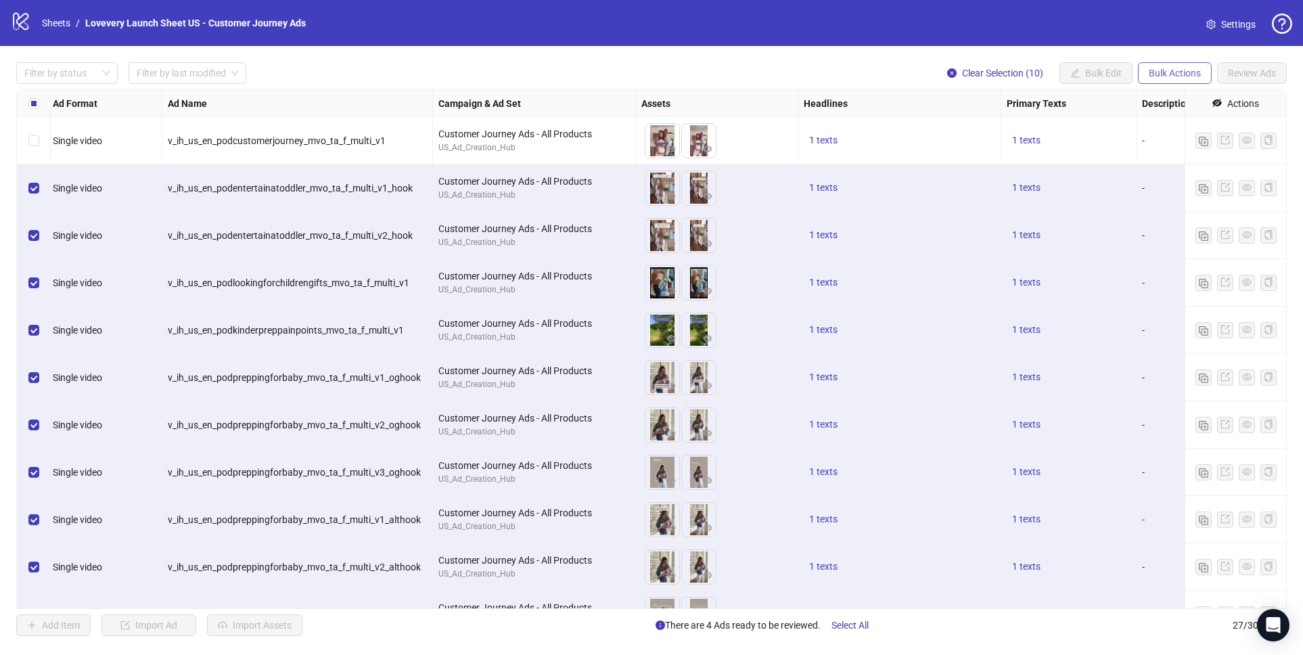
click at [1182, 73] on span "Bulk Actions" at bounding box center [1174, 73] width 52 height 11
click at [1188, 145] on span "Duplicate with assets" at bounding box center [1193, 144] width 93 height 15
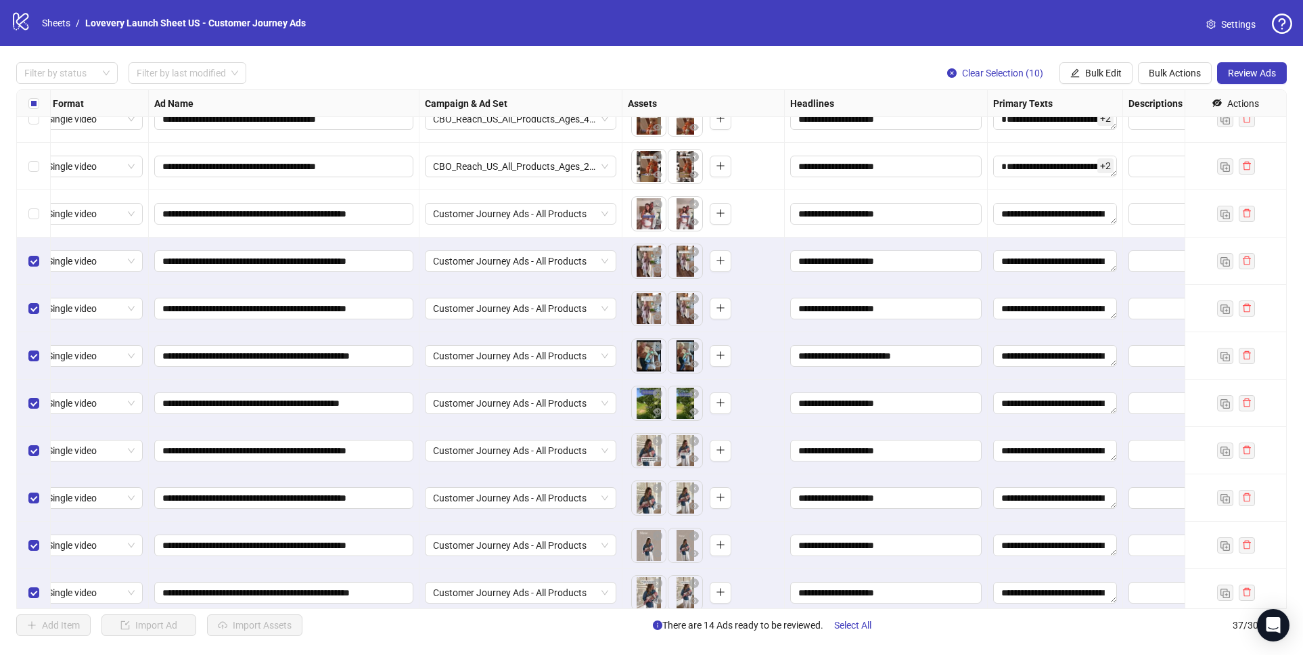
scroll to position [1157, 17]
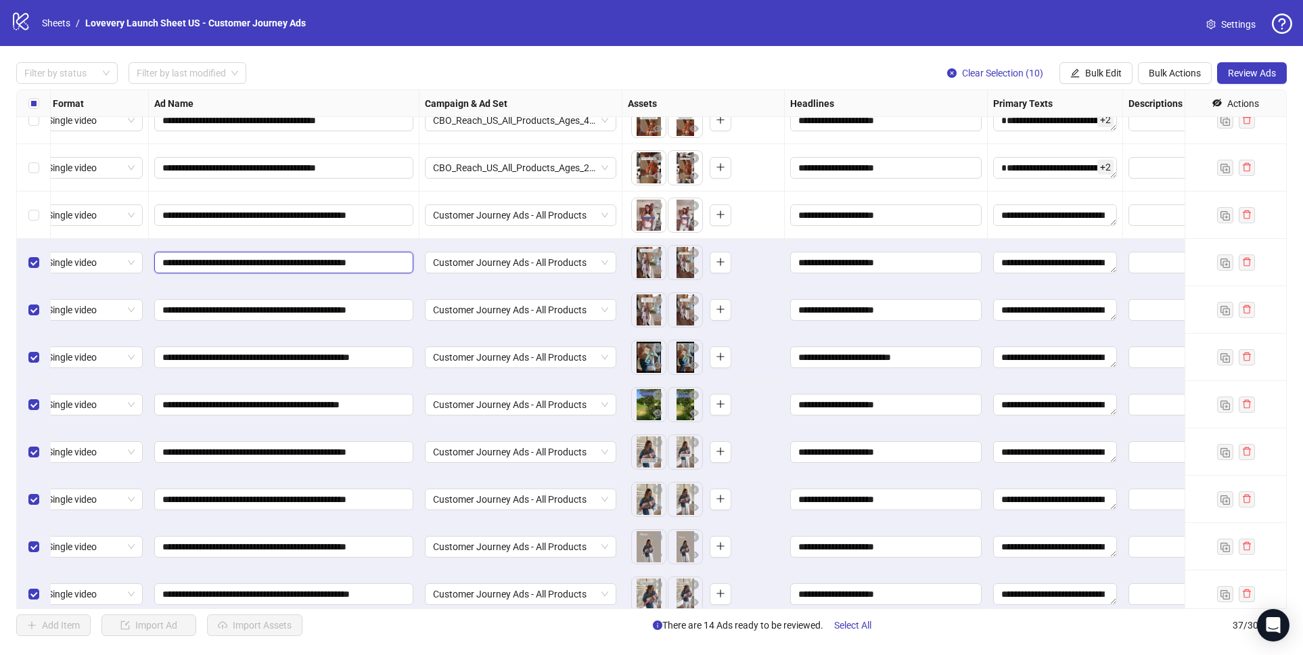
click at [352, 264] on input "**********" at bounding box center [282, 262] width 240 height 15
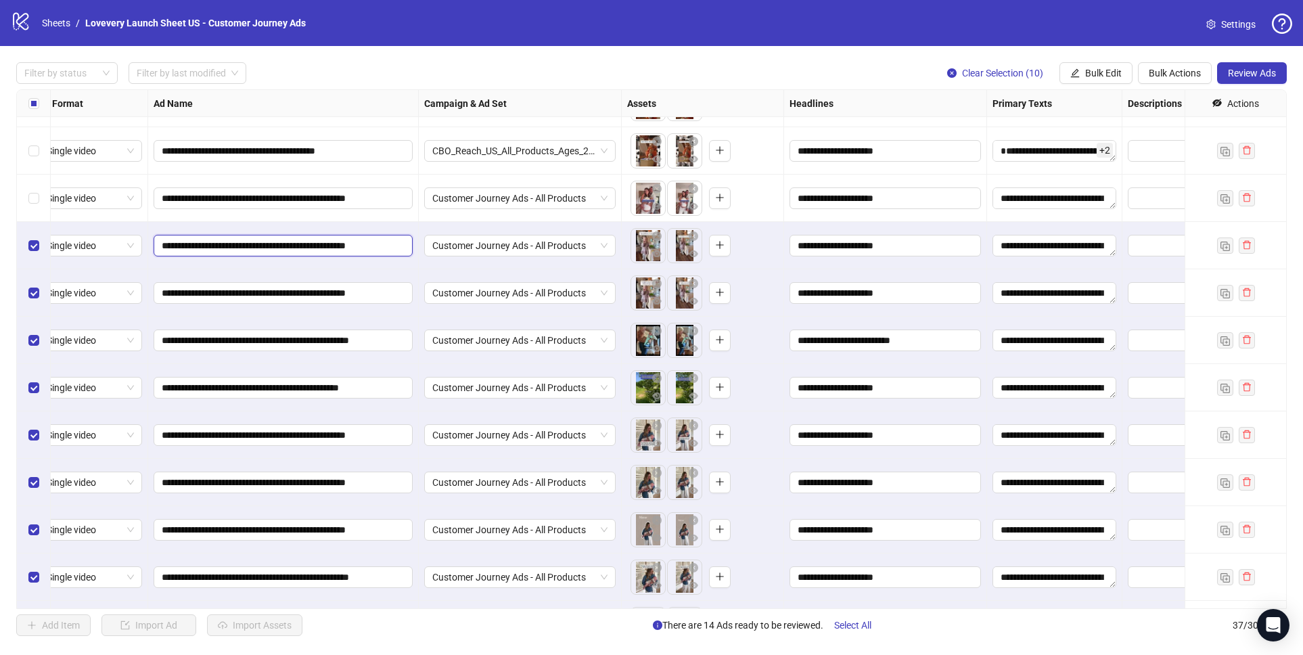
scroll to position [1150, 18]
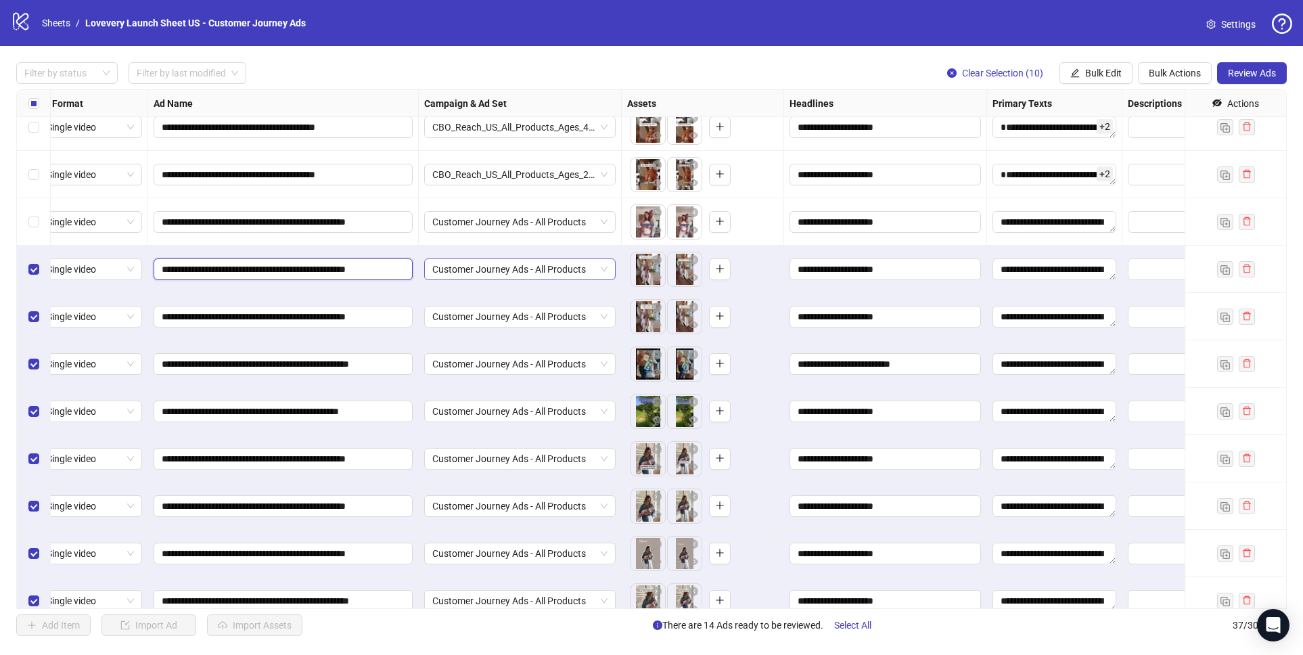
click at [479, 264] on span "Customer Journey Ads - All Products" at bounding box center [519, 269] width 175 height 20
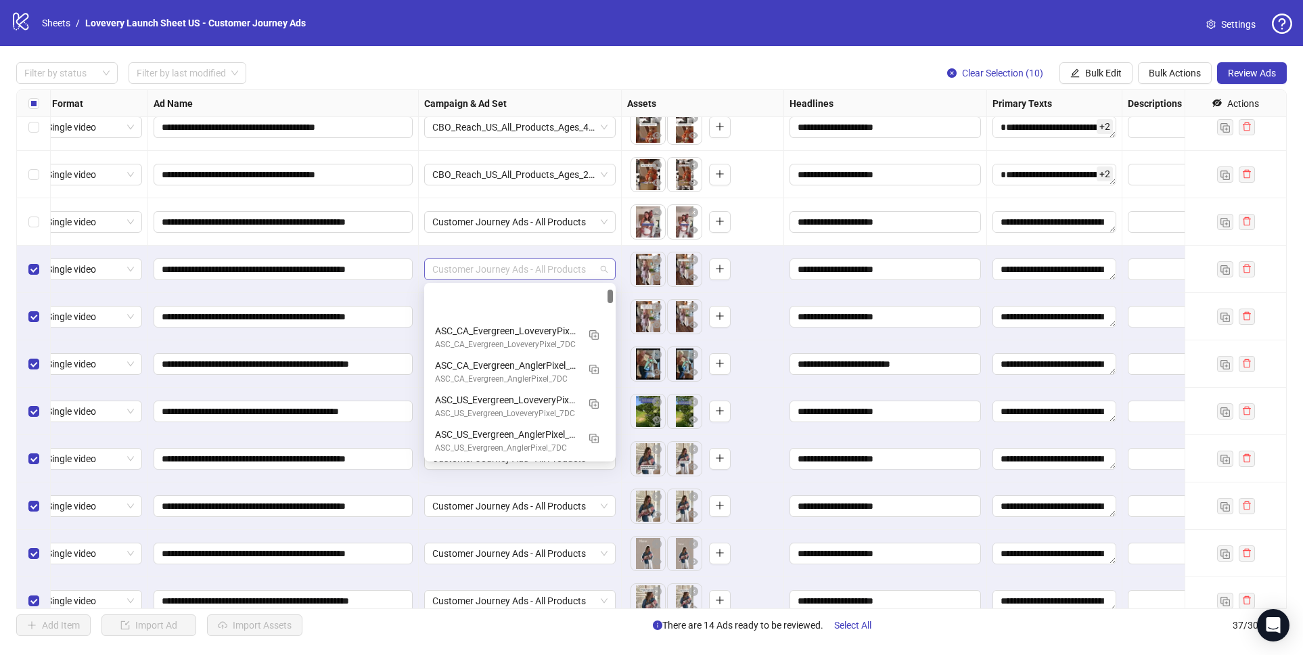
scroll to position [68, 0]
type input "*"
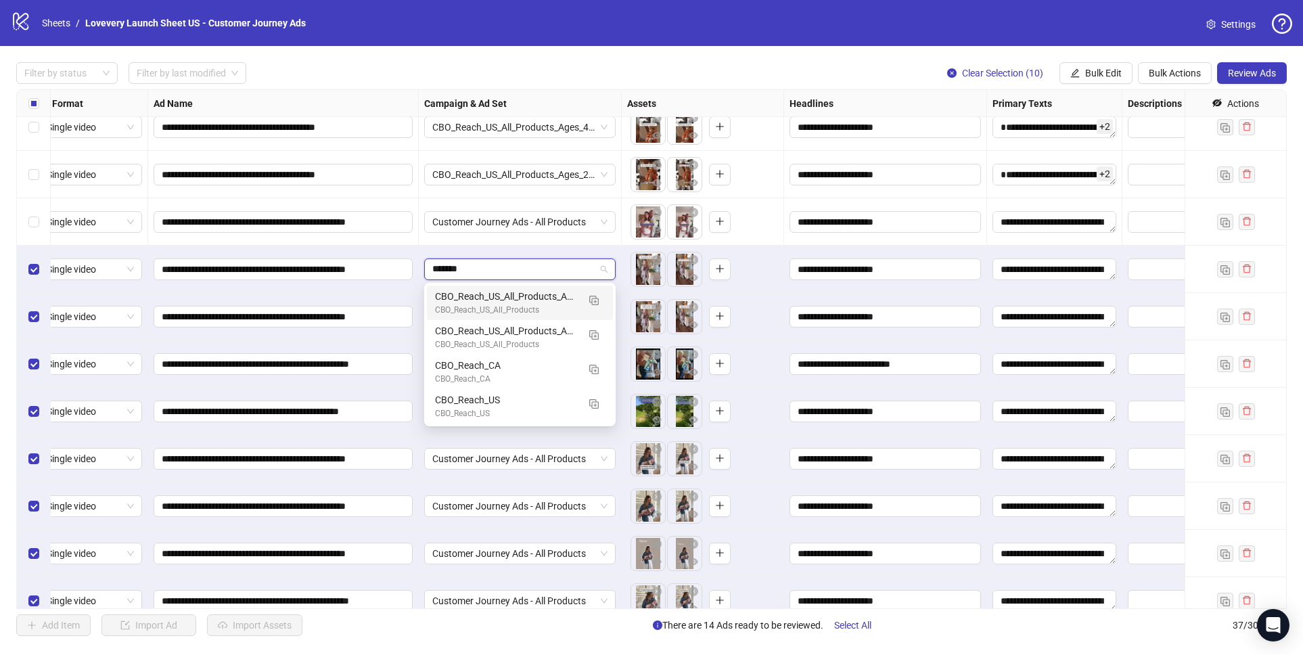
scroll to position [0, 0]
type input "*********"
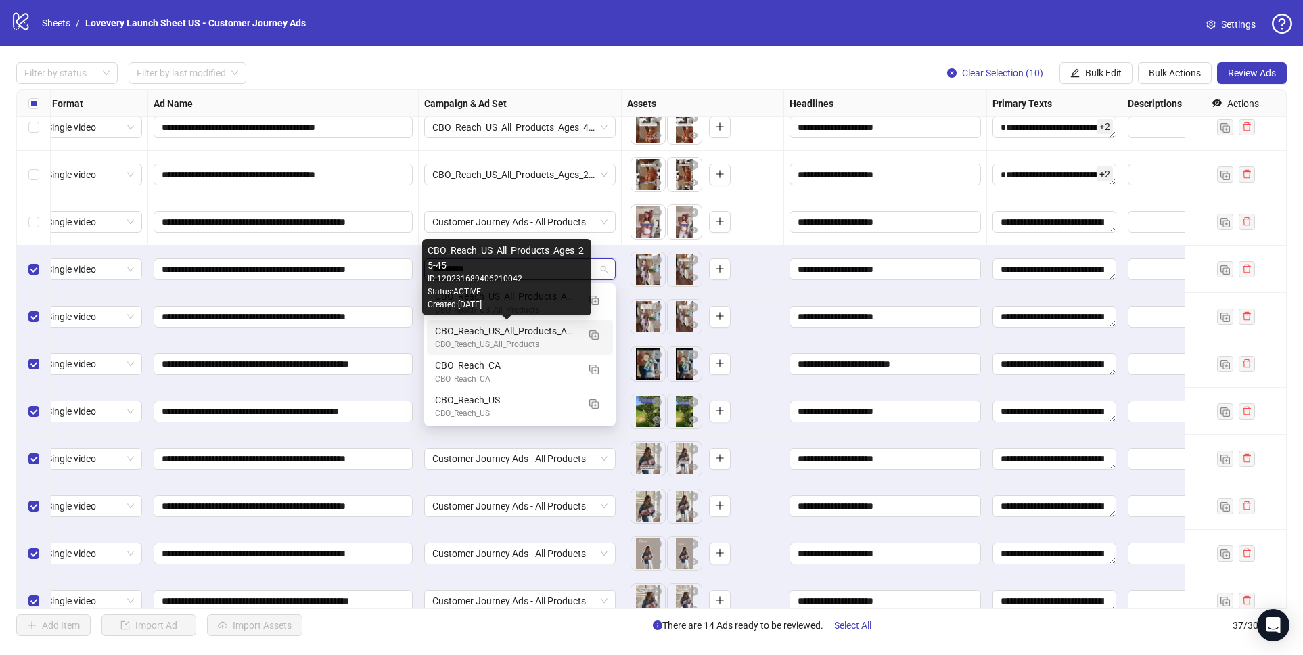
click at [540, 330] on div "CBO_Reach_US_All_Products_Ages_25-45" at bounding box center [506, 330] width 143 height 15
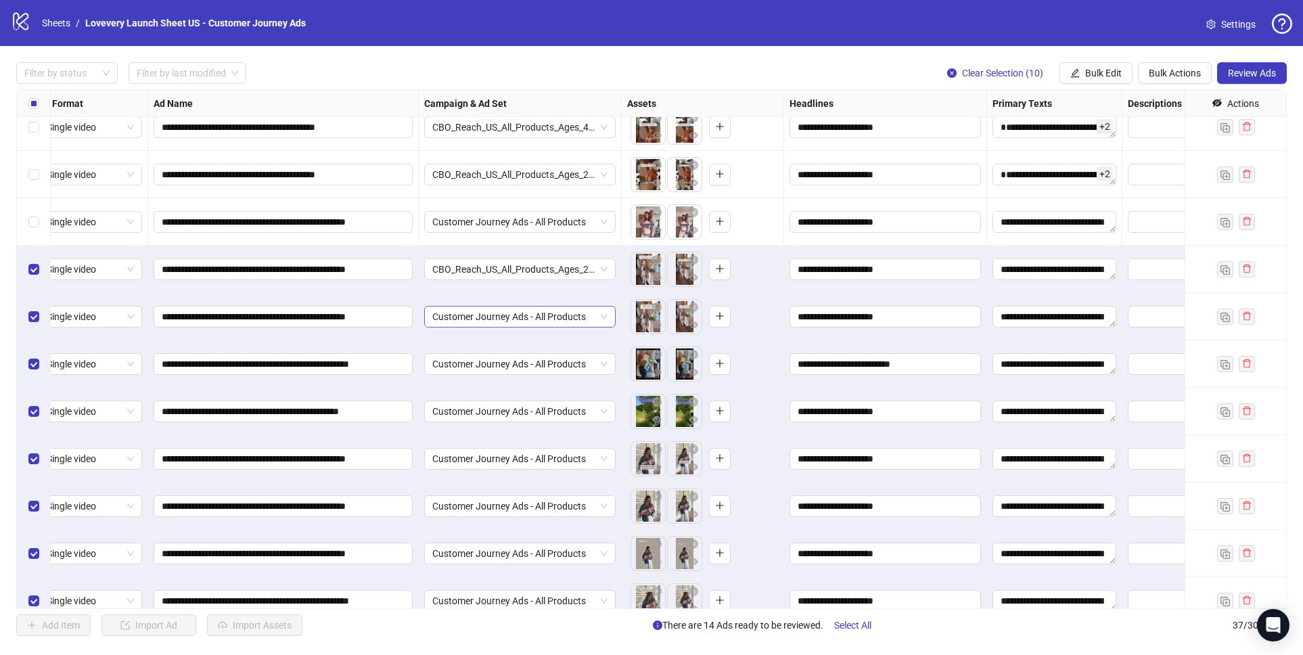
click at [540, 317] on span "Customer Journey Ads - All Products" at bounding box center [519, 316] width 175 height 20
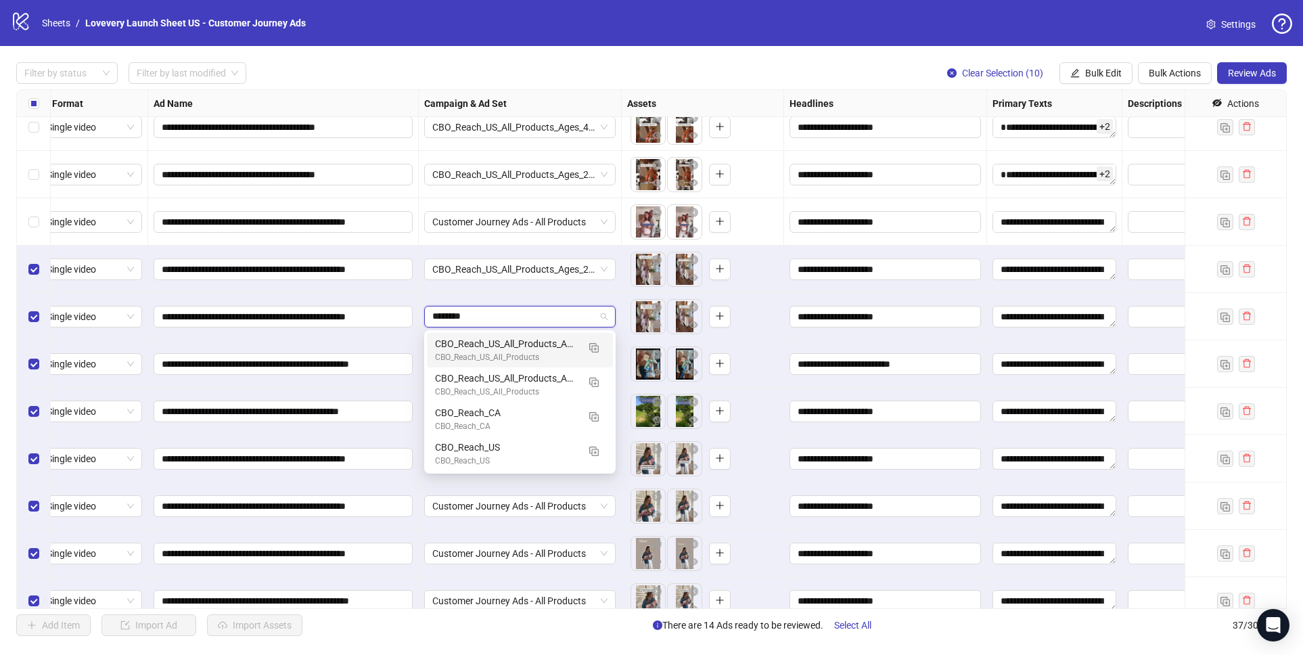
type input "*********"
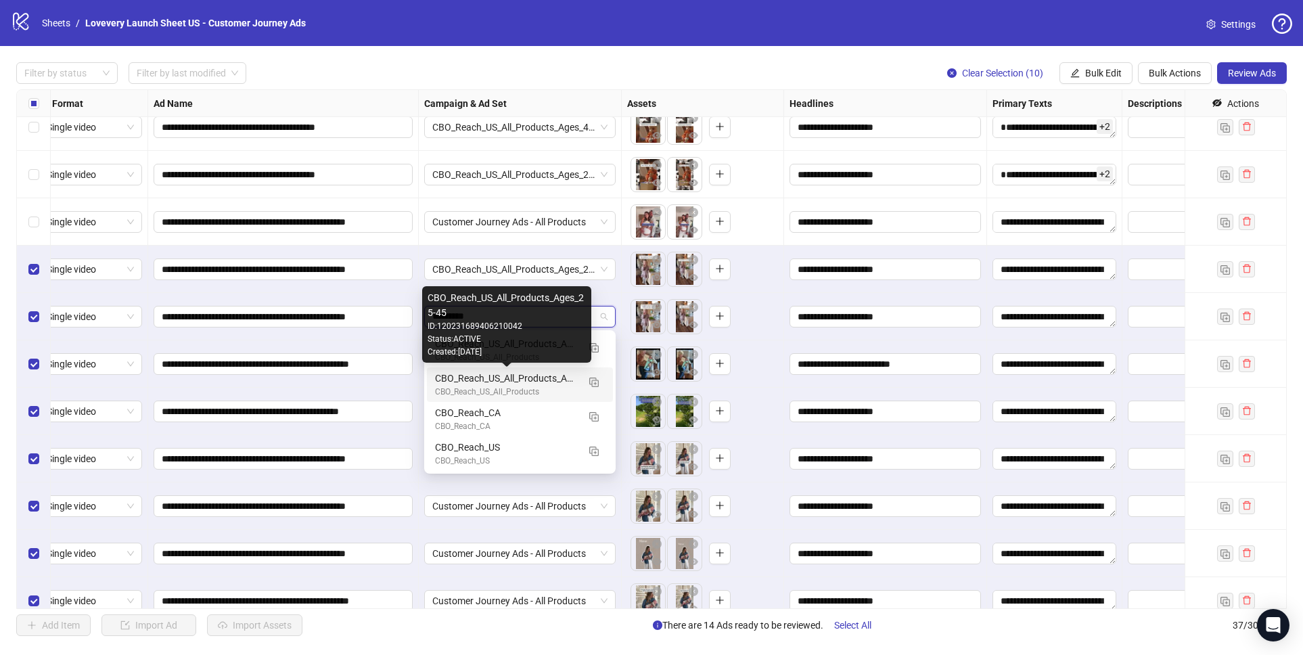
click at [542, 374] on div "CBO_Reach_US_All_Products_Ages_25-45" at bounding box center [506, 378] width 143 height 15
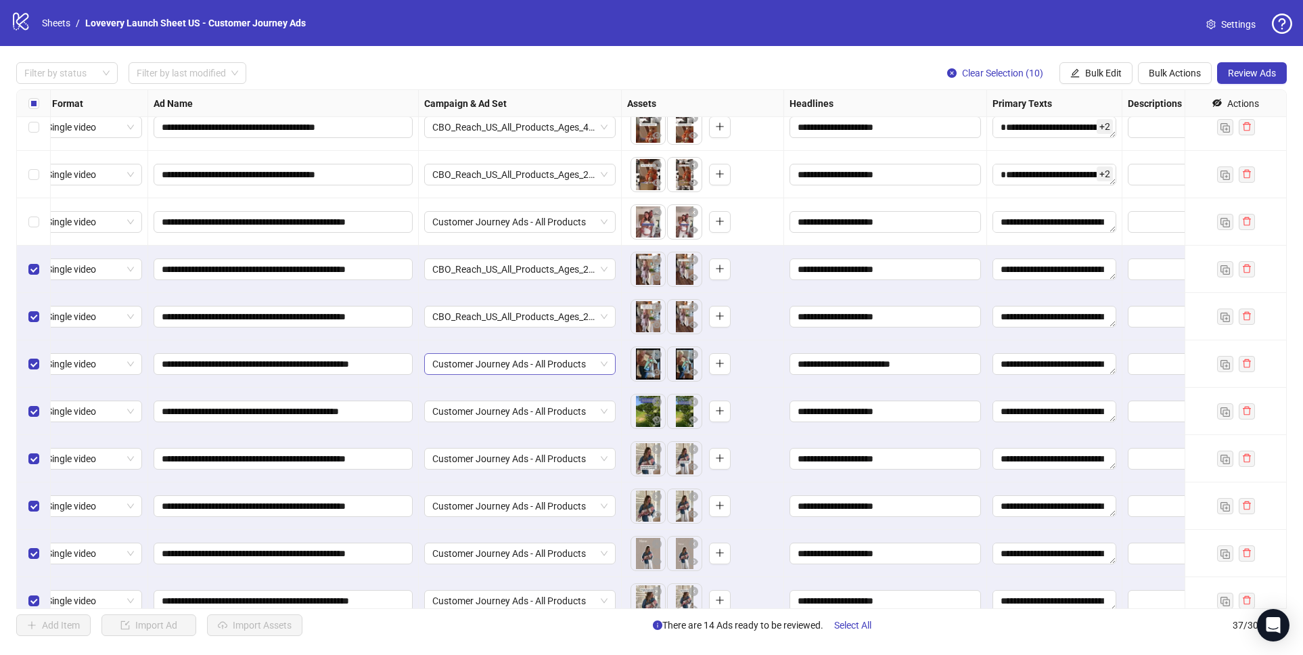
click at [543, 368] on span "Customer Journey Ads - All Products" at bounding box center [519, 364] width 175 height 20
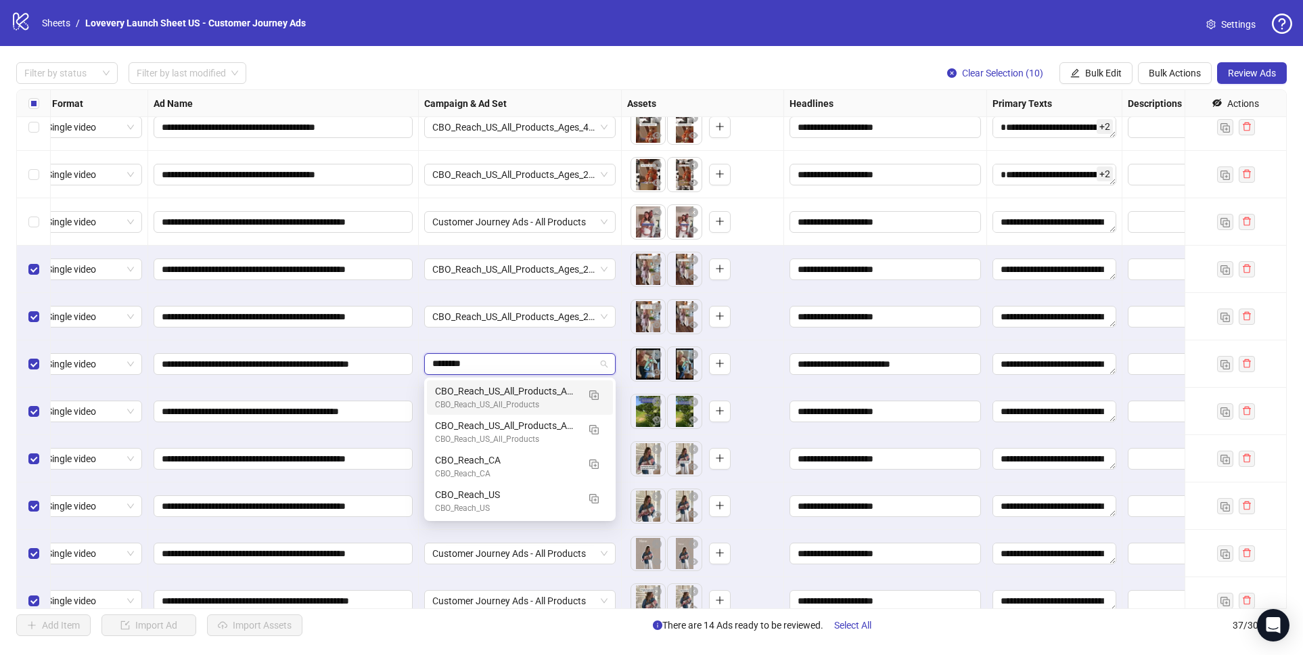
type input "*********"
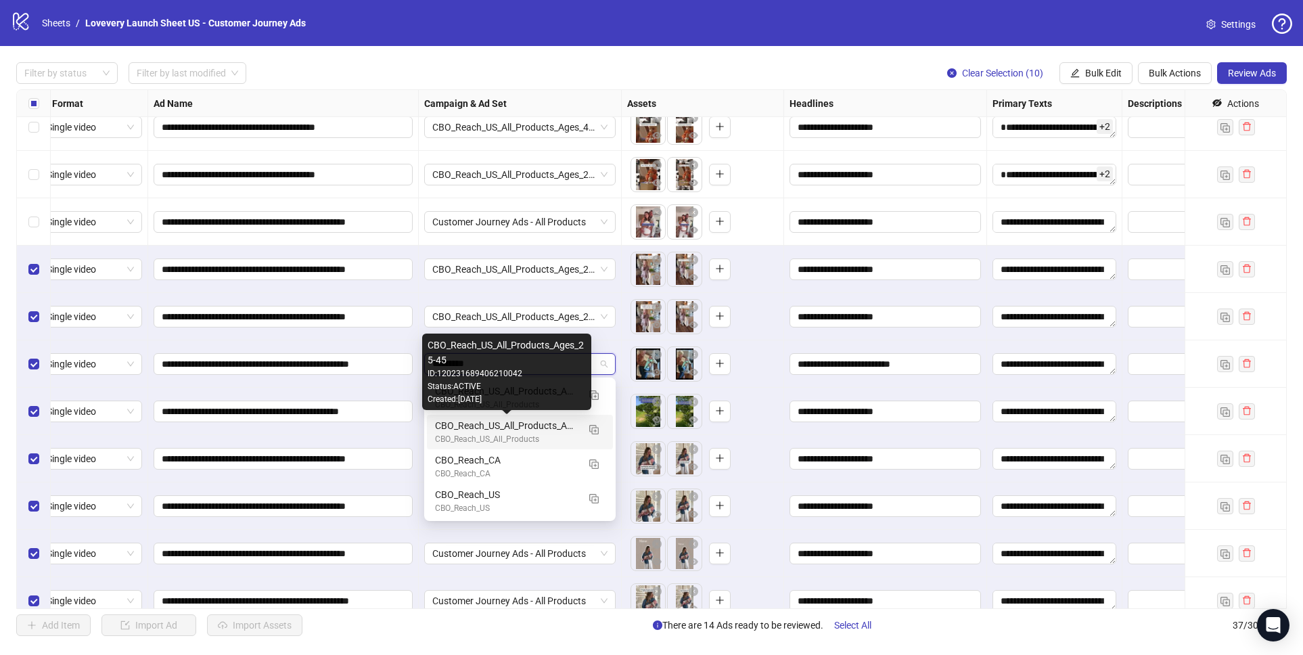
click at [539, 423] on div "CBO_Reach_US_All_Products_Ages_25-45" at bounding box center [506, 425] width 143 height 15
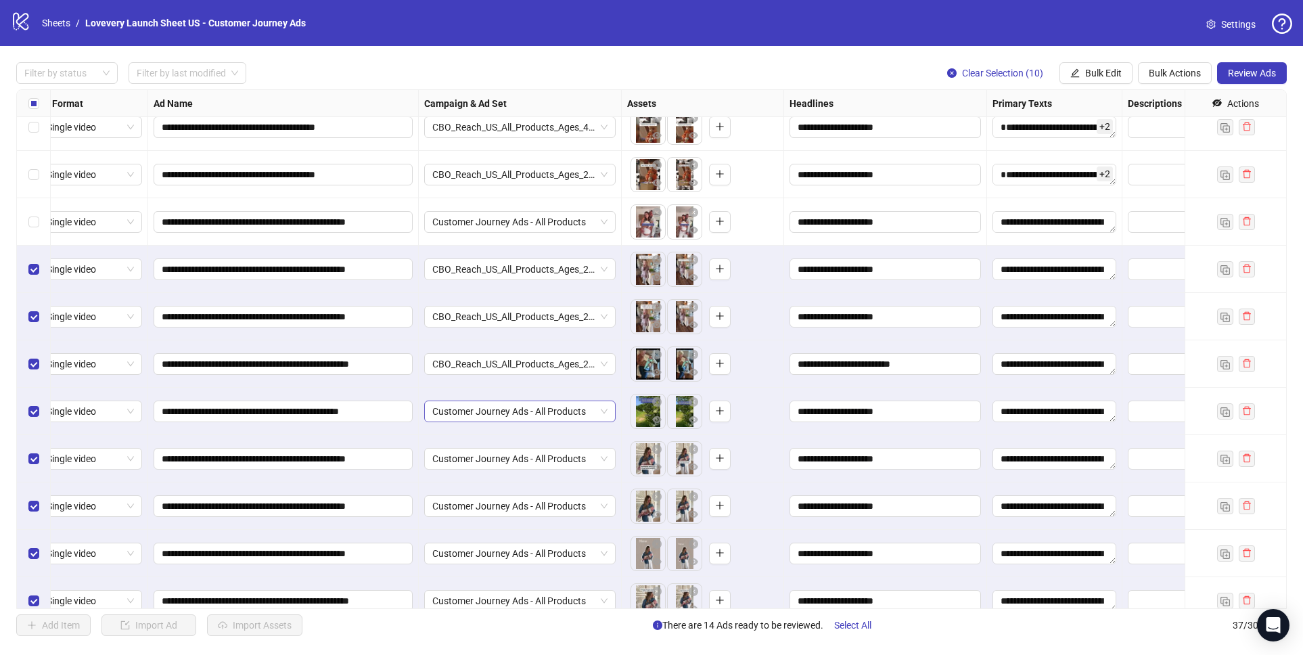
click at [528, 406] on span "Customer Journey Ads - All Products" at bounding box center [519, 411] width 175 height 20
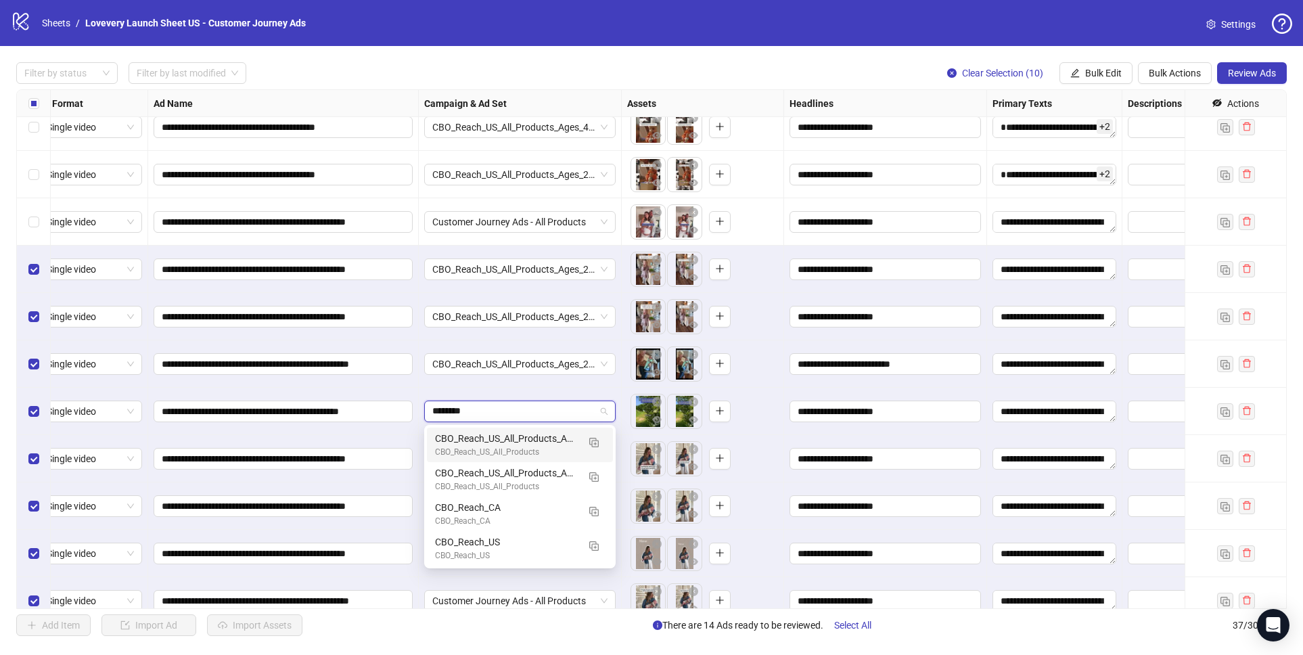
type input "*********"
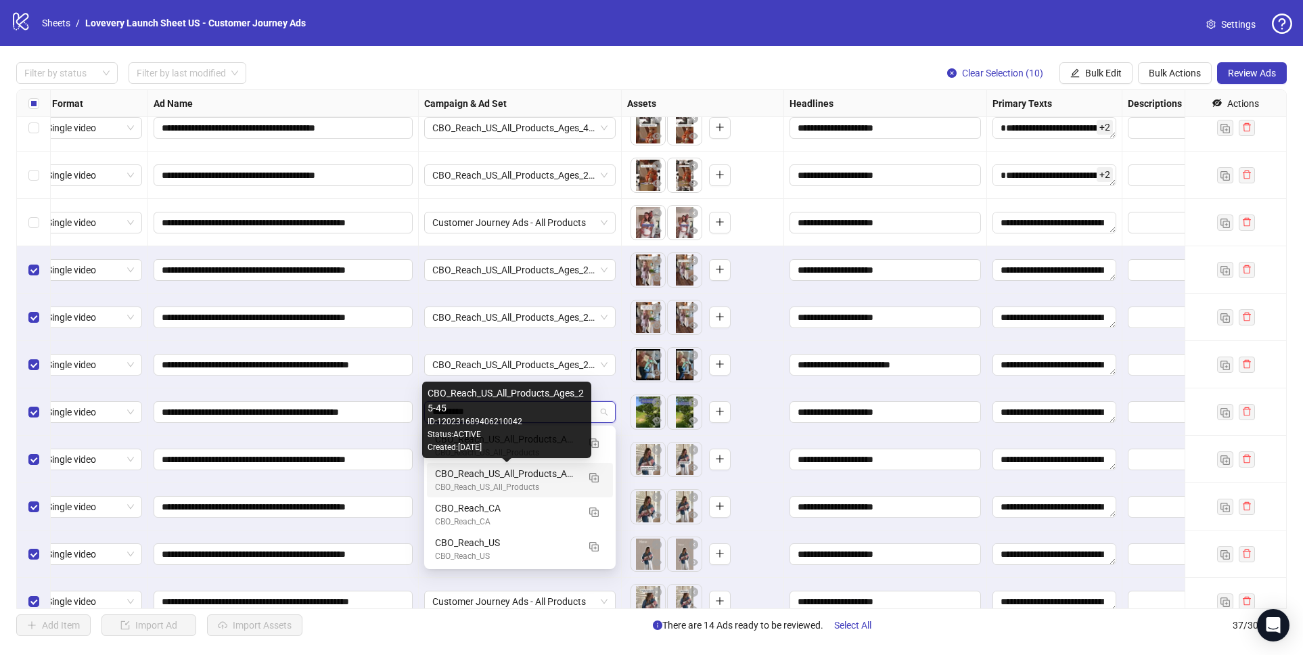
click at [526, 473] on div "CBO_Reach_US_All_Products_Ages_25-45" at bounding box center [506, 473] width 143 height 15
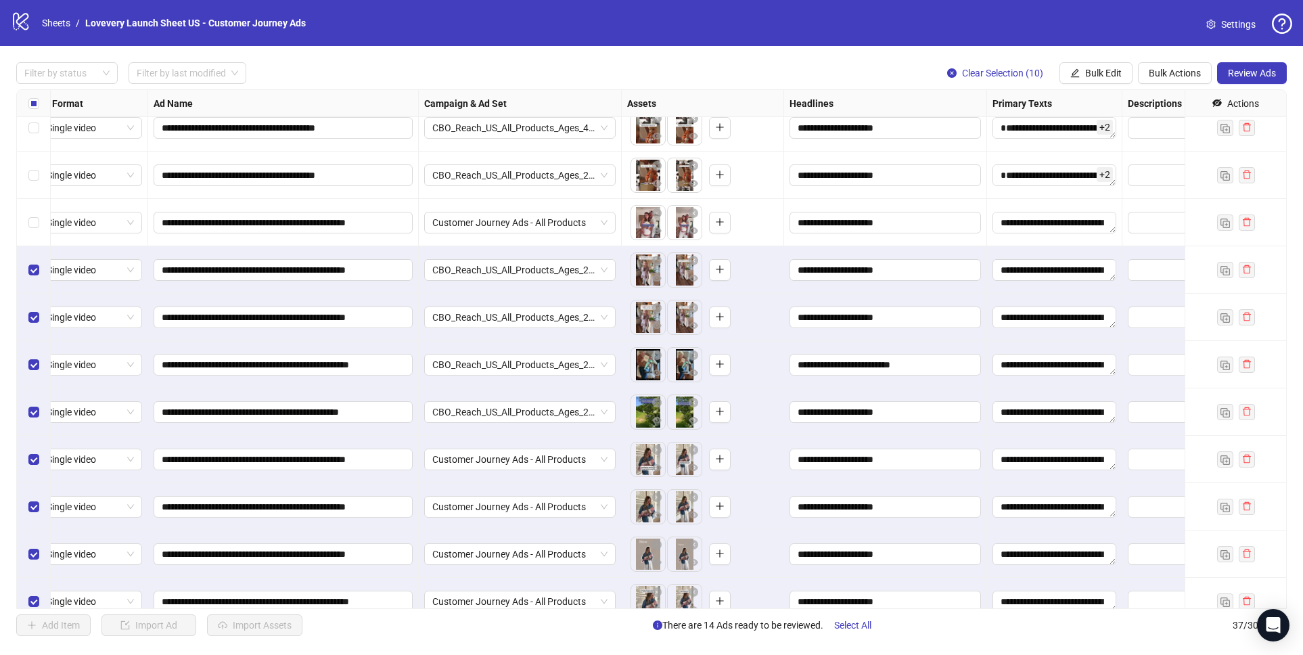
scroll to position [1155, 18]
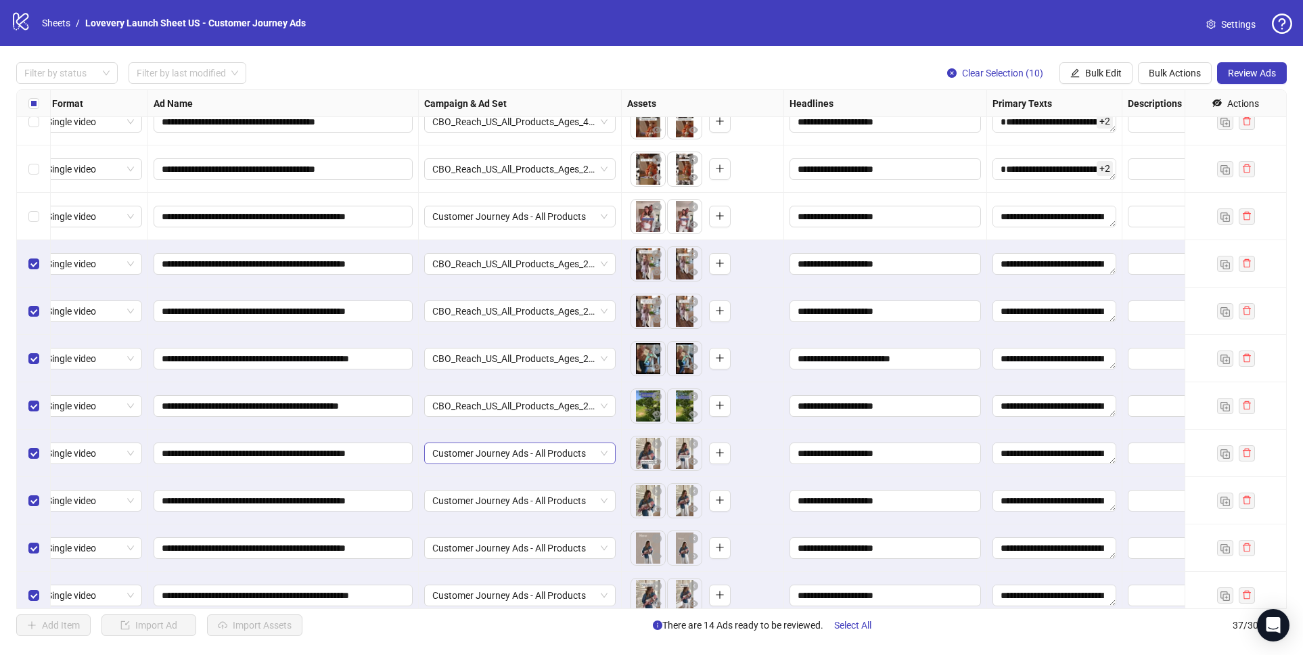
click at [517, 451] on span "Customer Journey Ads - All Products" at bounding box center [519, 453] width 175 height 20
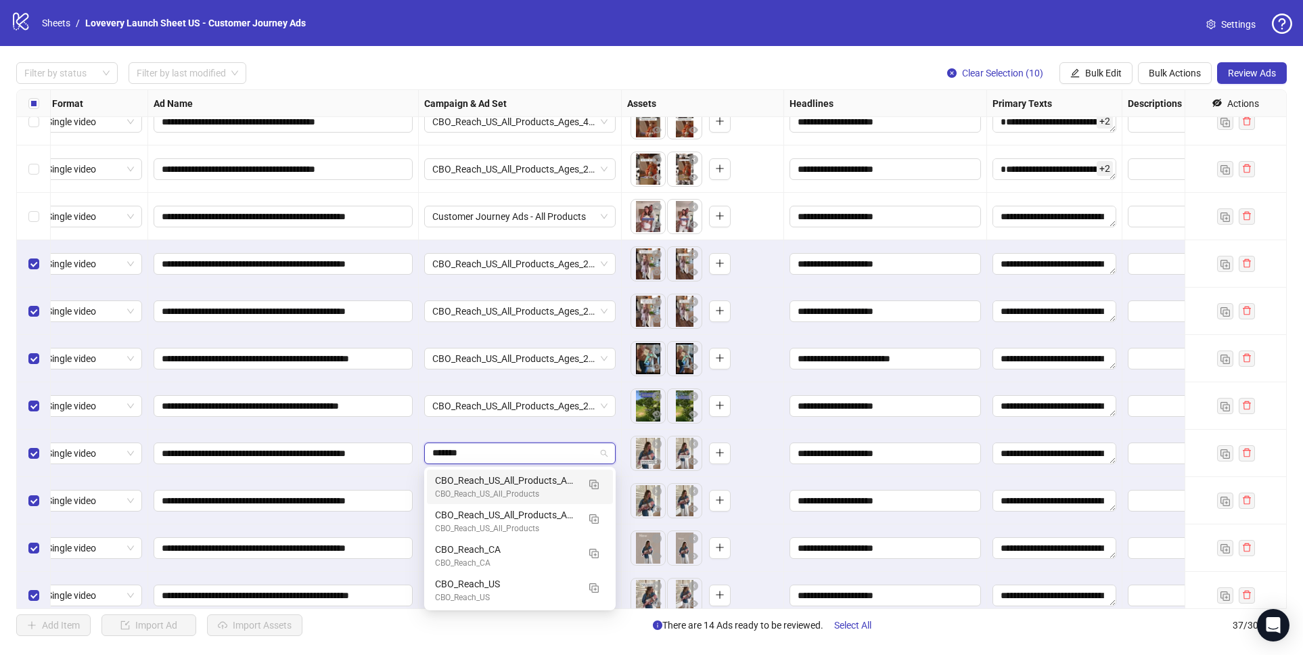
scroll to position [0, 0]
type input "*********"
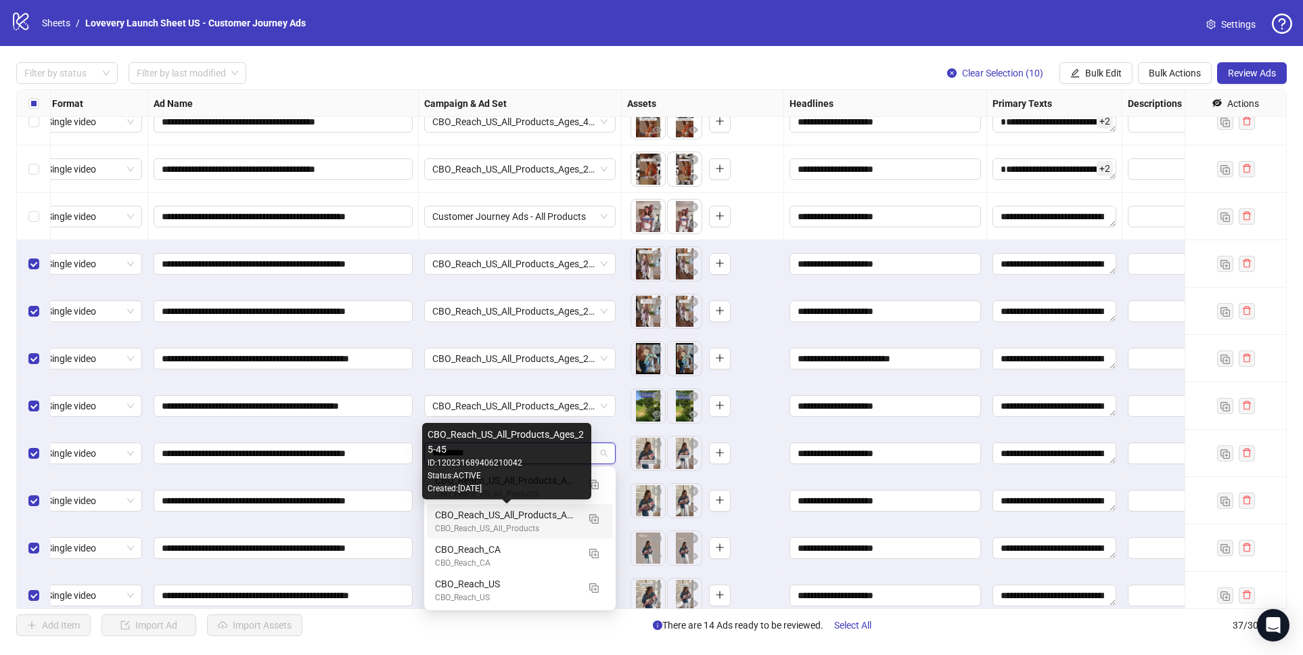
click at [514, 514] on div "CBO_Reach_US_All_Products_Ages_25-45" at bounding box center [506, 514] width 143 height 15
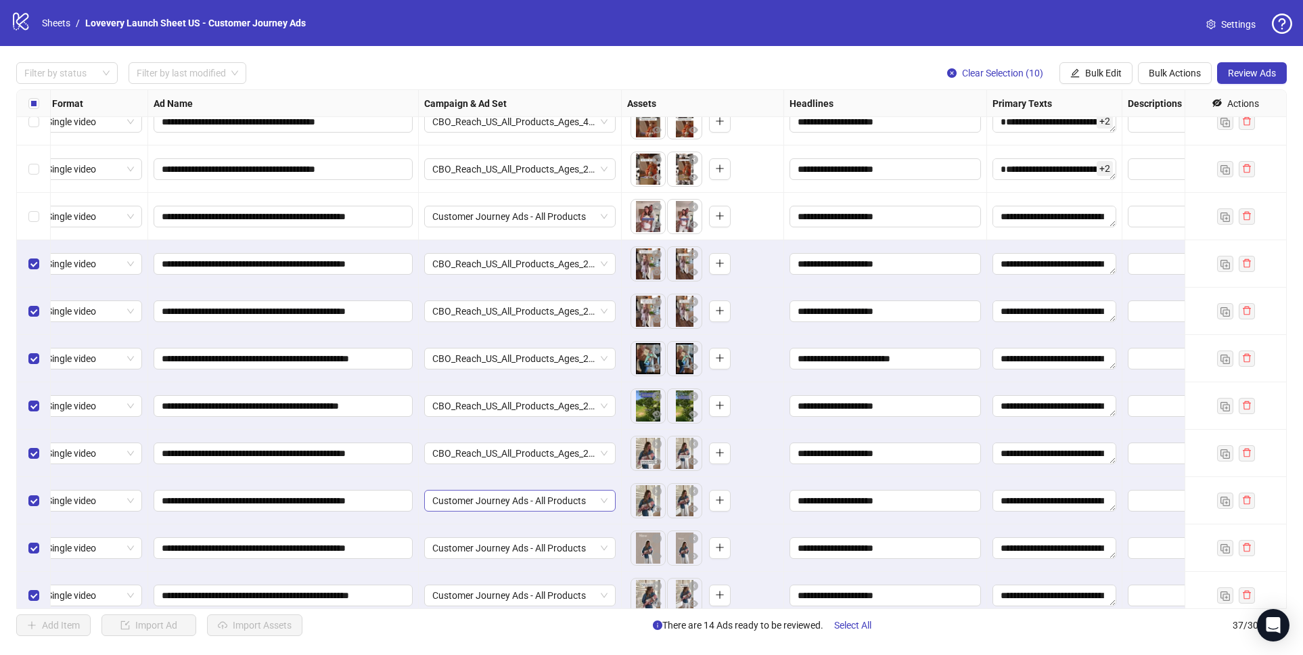
click at [526, 499] on span "Customer Journey Ads - All Products" at bounding box center [519, 500] width 175 height 20
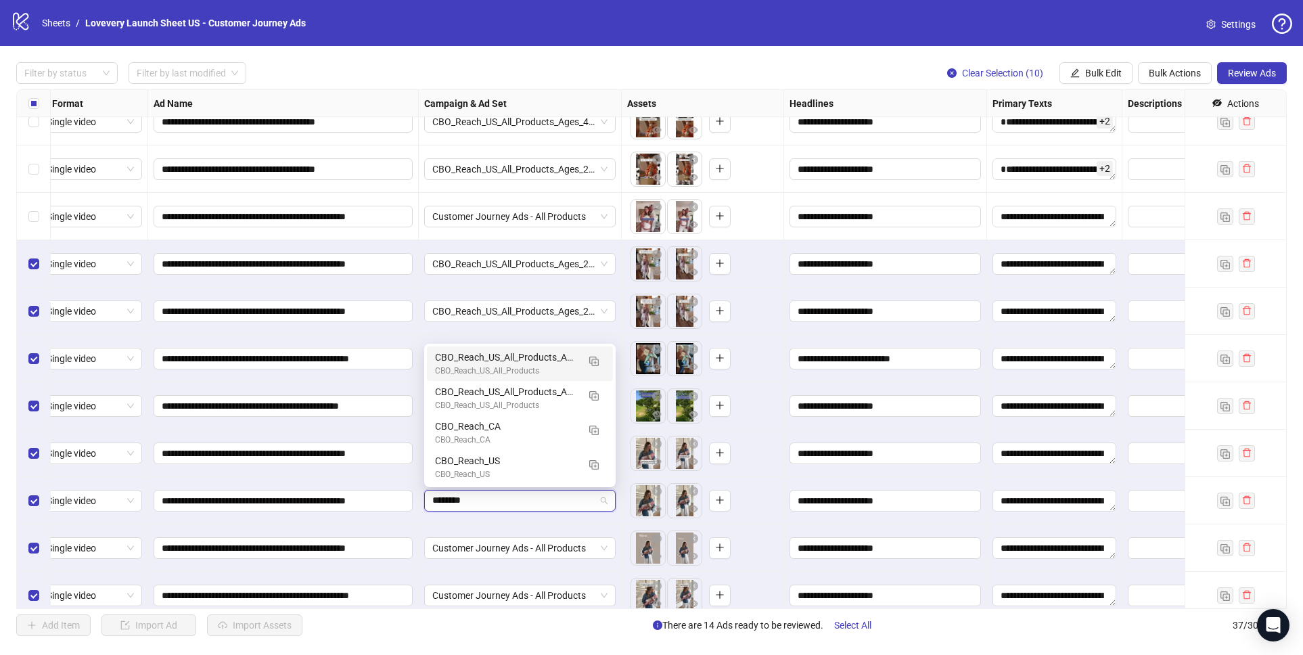
type input "*********"
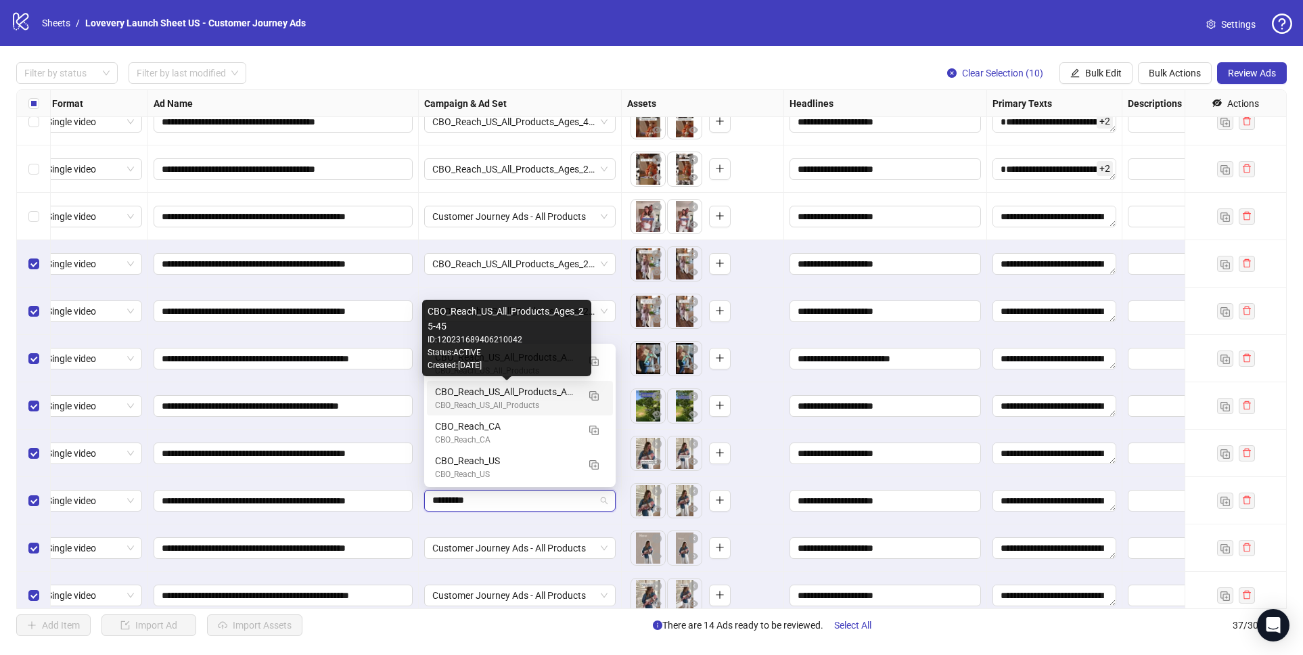
click at [515, 392] on div "CBO_Reach_US_All_Products_Ages_25-45" at bounding box center [506, 391] width 143 height 15
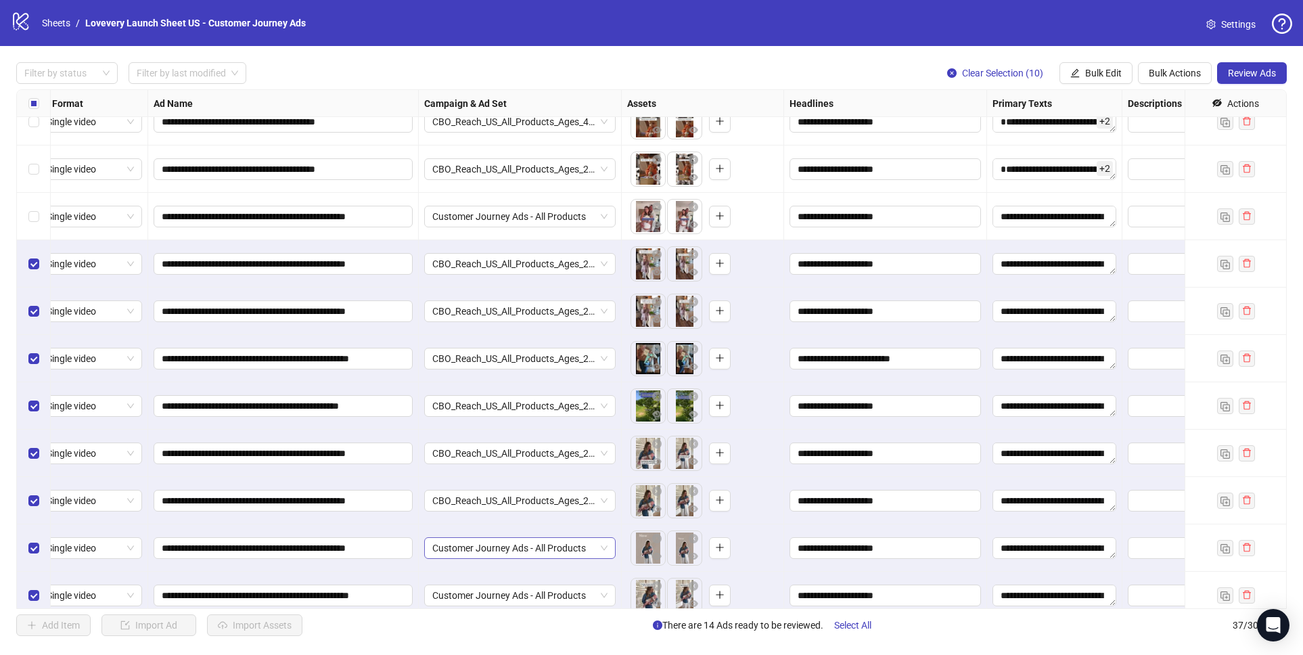
click at [496, 546] on span "Customer Journey Ads - All Products" at bounding box center [519, 548] width 175 height 20
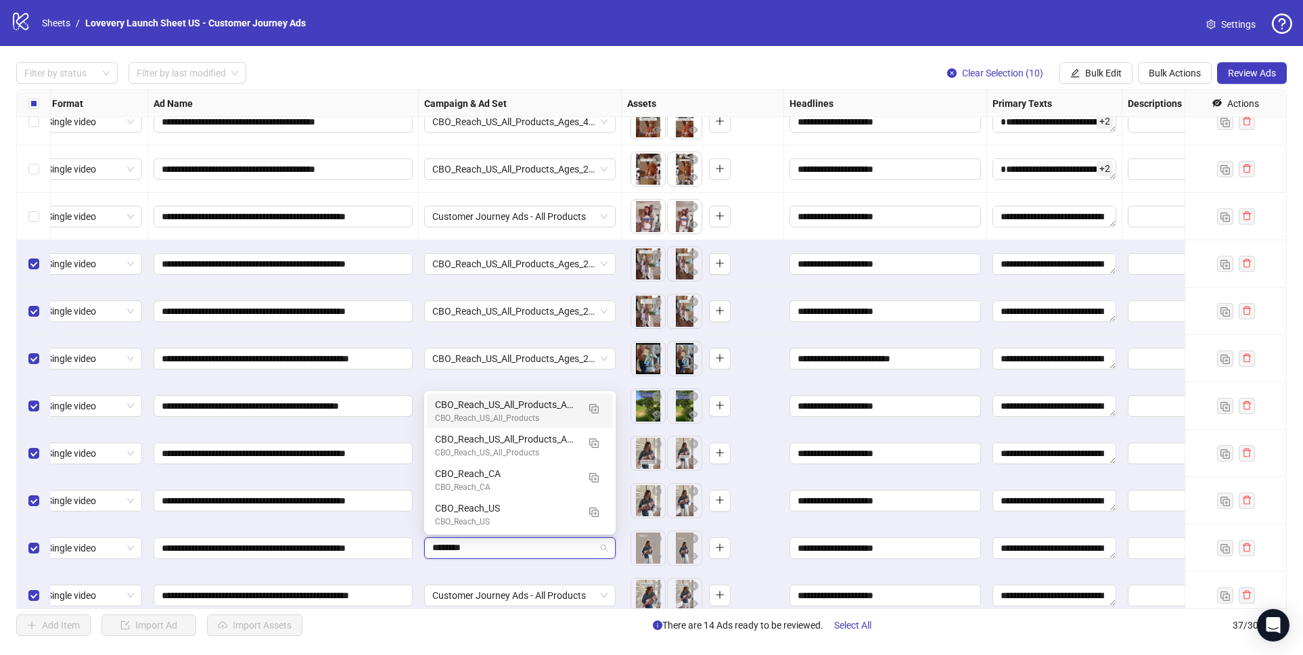
type input "*********"
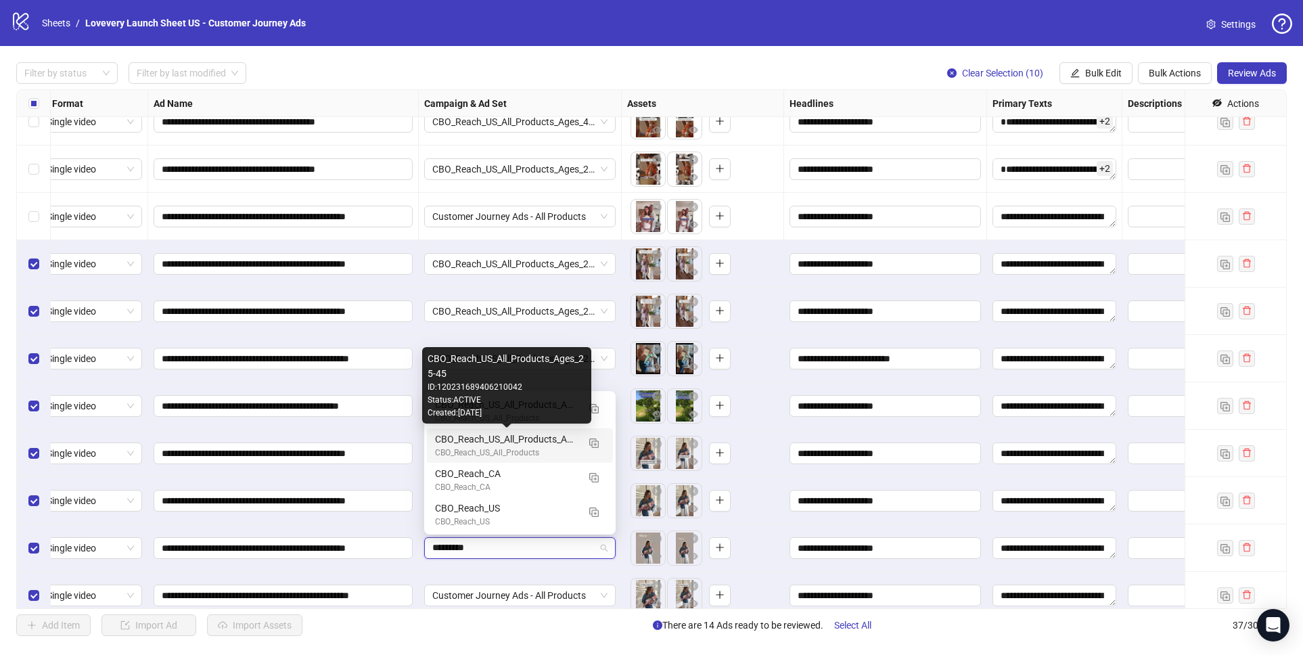
click at [546, 434] on div "CBO_Reach_US_All_Products_Ages_25-45" at bounding box center [506, 438] width 143 height 15
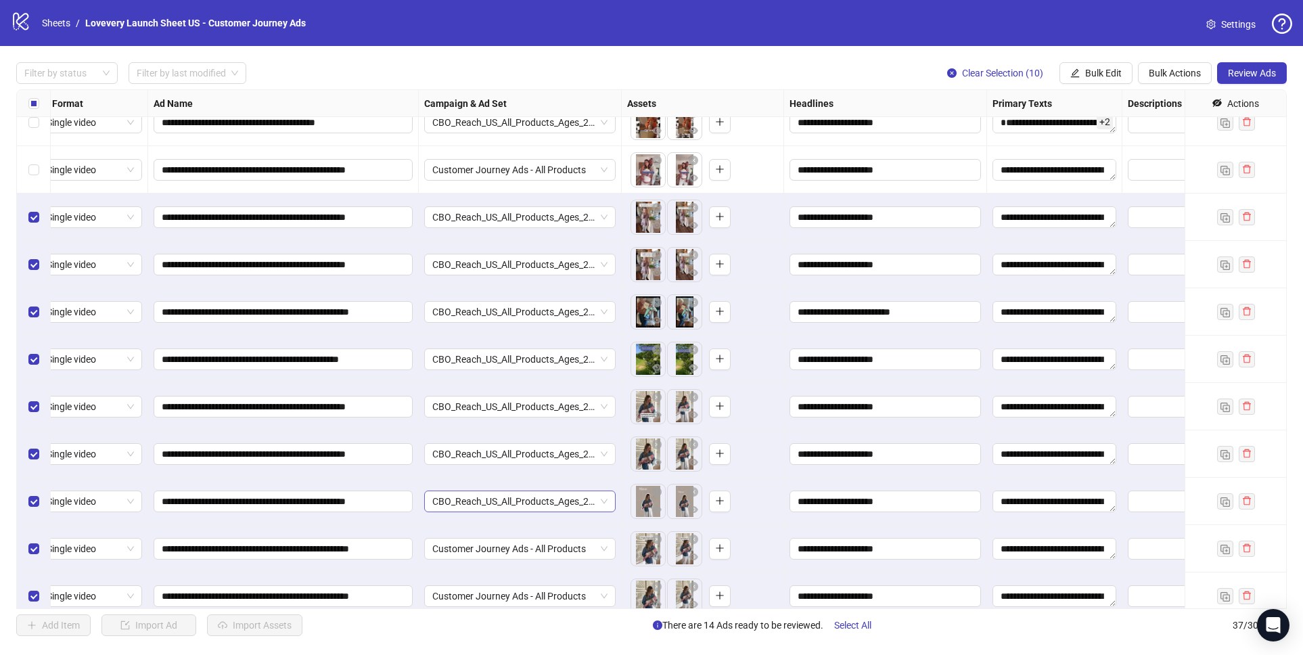
scroll to position [1261, 18]
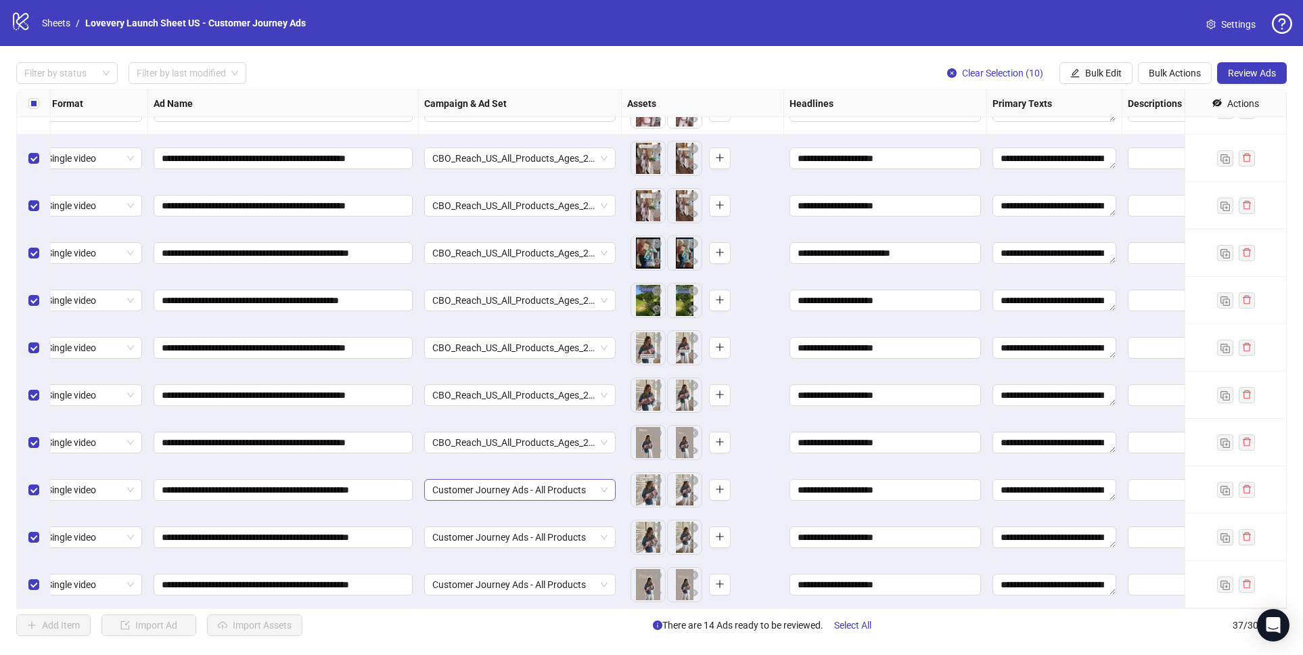
click at [505, 488] on span "Customer Journey Ads - All Products" at bounding box center [519, 490] width 175 height 20
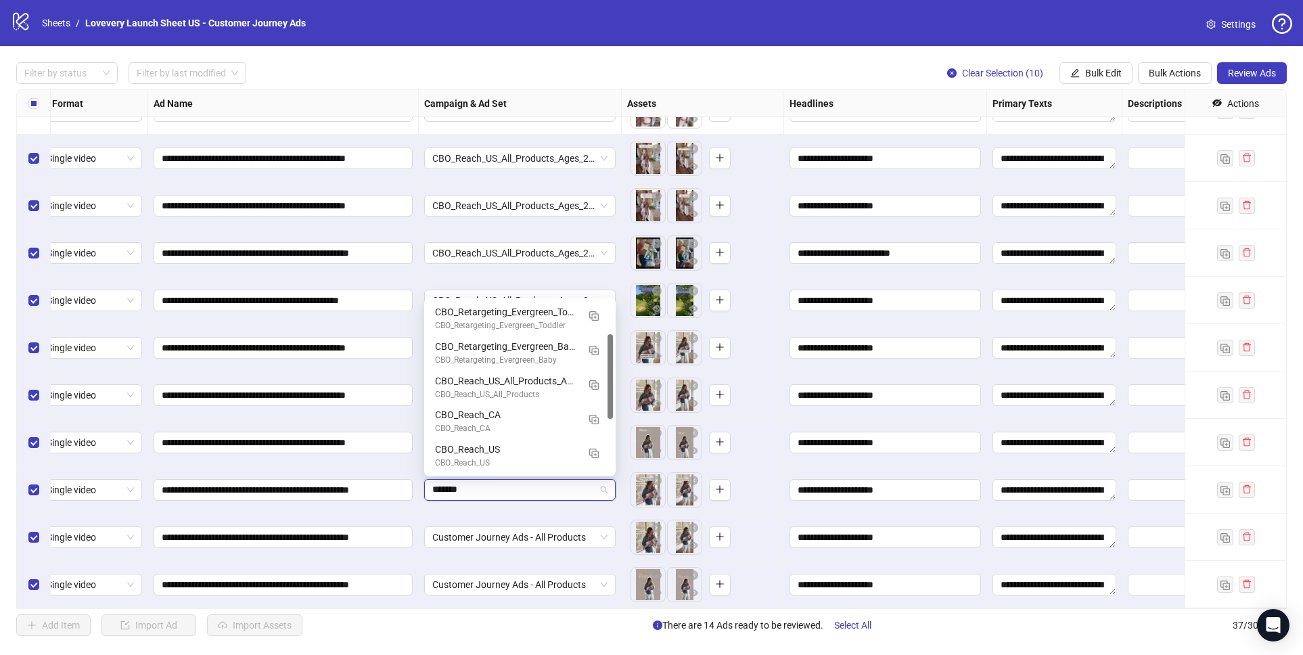
scroll to position [0, 0]
type input "*********"
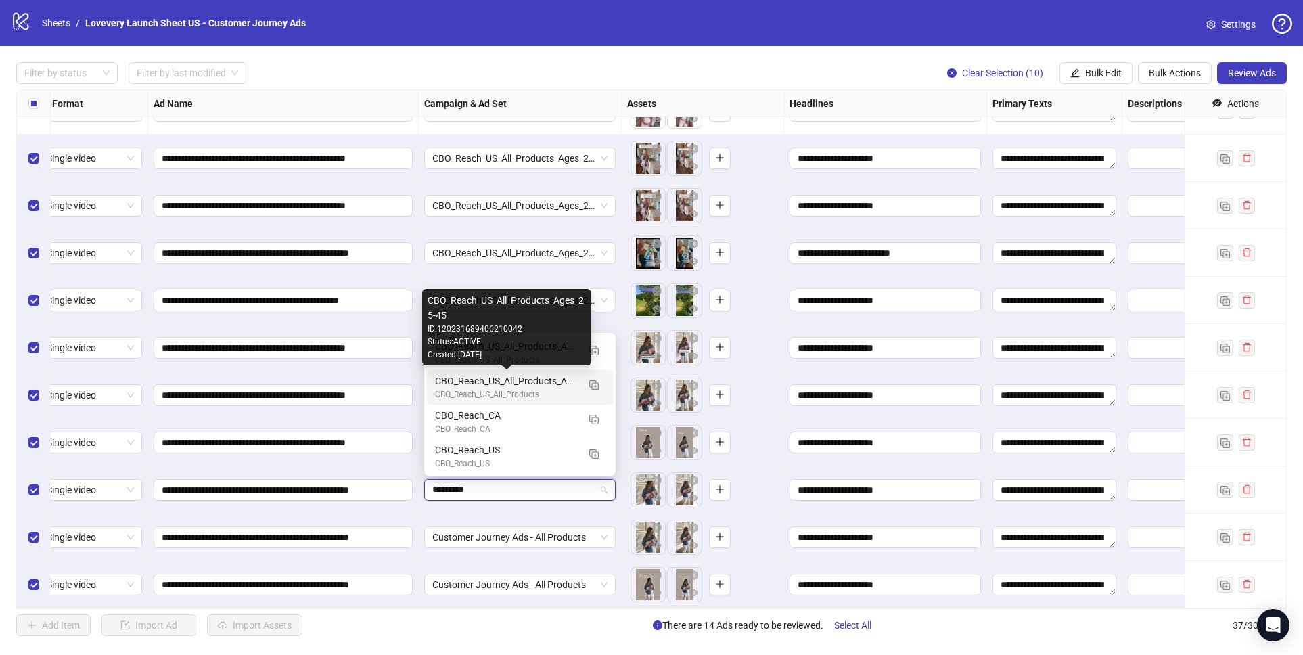
click at [544, 377] on div "CBO_Reach_US_All_Products_Ages_25-45" at bounding box center [506, 380] width 143 height 15
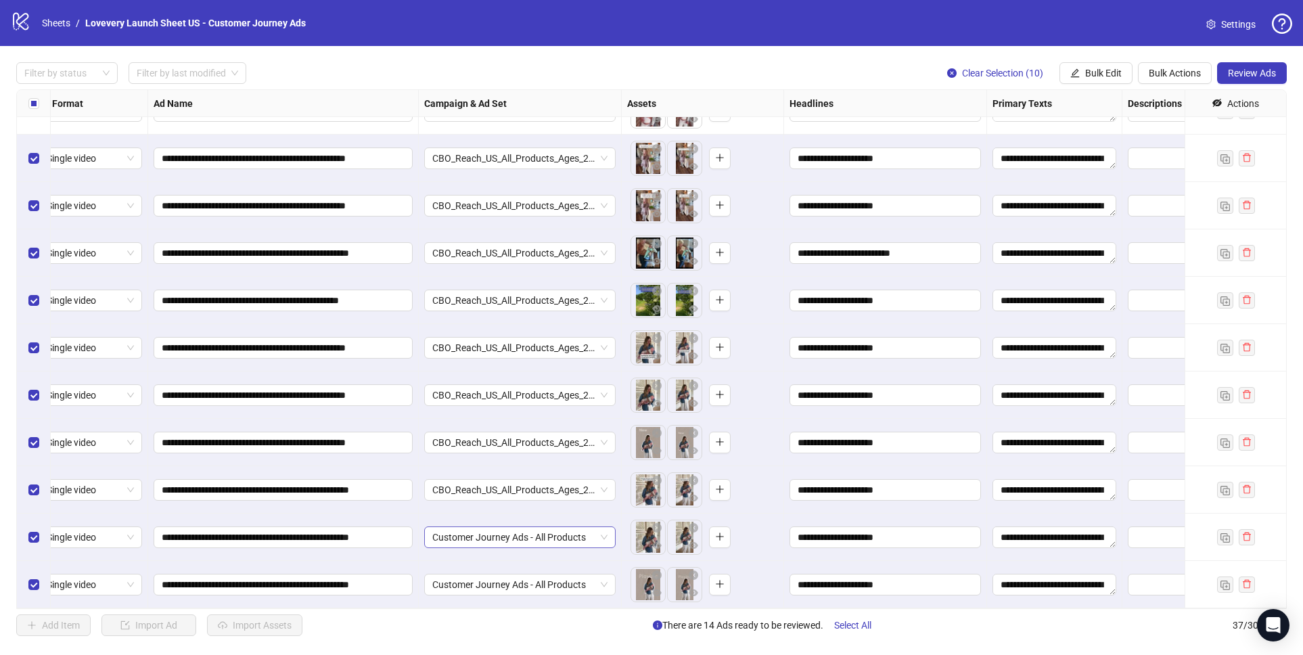
click at [477, 539] on span "Customer Journey Ads - All Products" at bounding box center [519, 537] width 175 height 20
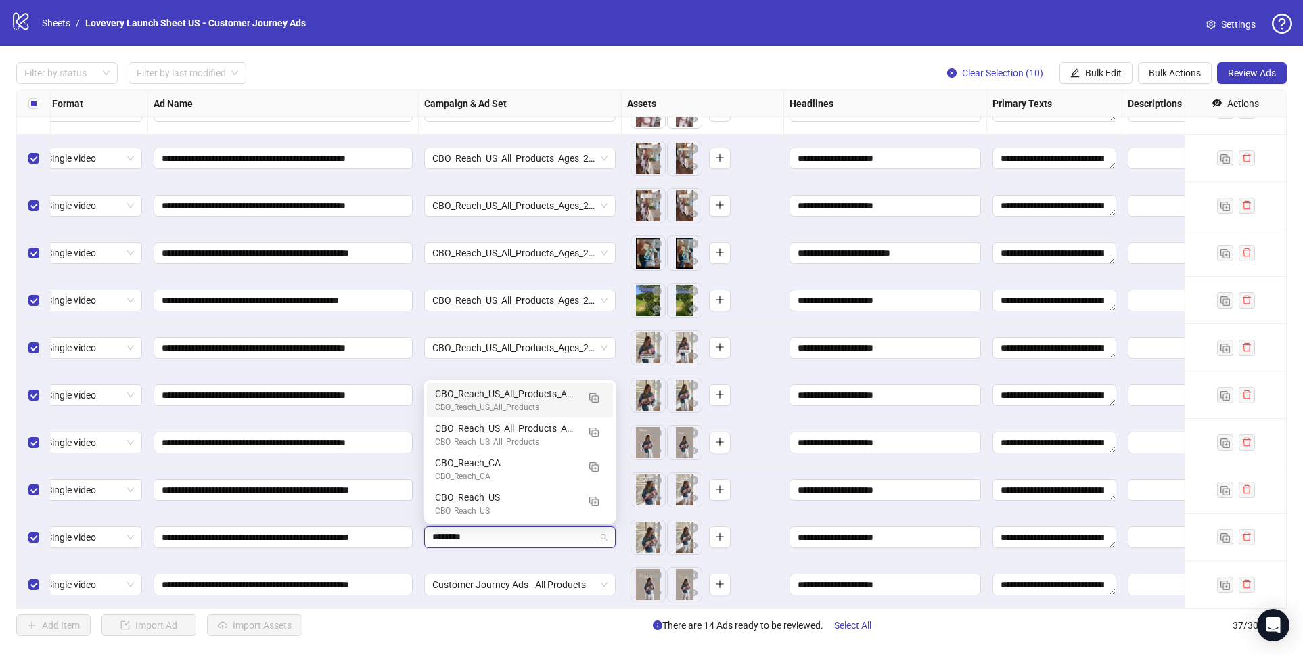
type input "*********"
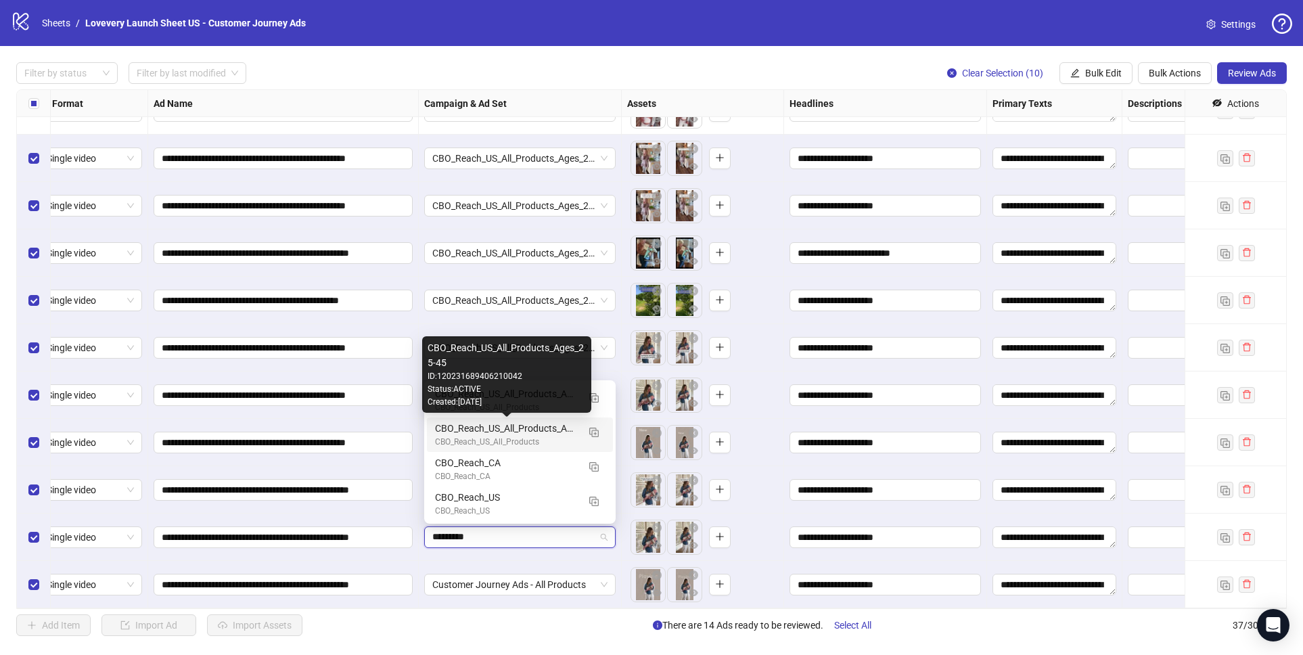
click at [509, 431] on div "CBO_Reach_US_All_Products_Ages_25-45" at bounding box center [506, 428] width 143 height 15
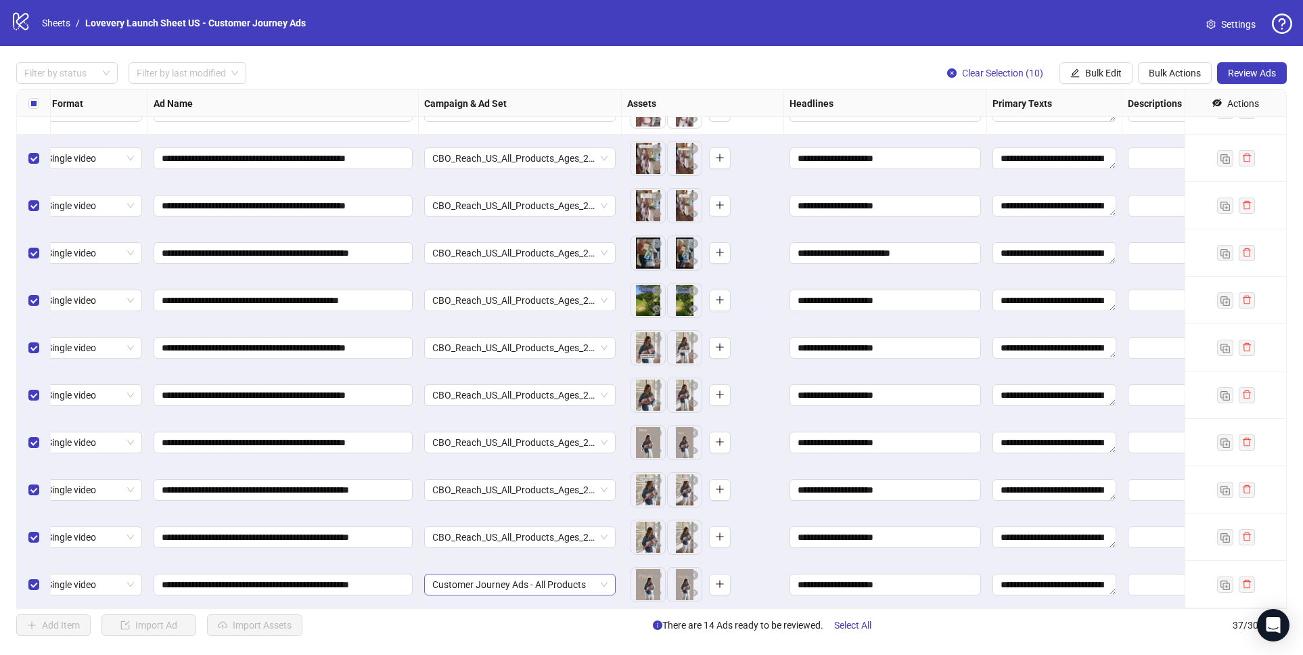
click at [502, 586] on div "**********" at bounding box center [651, 348] width 1270 height 519
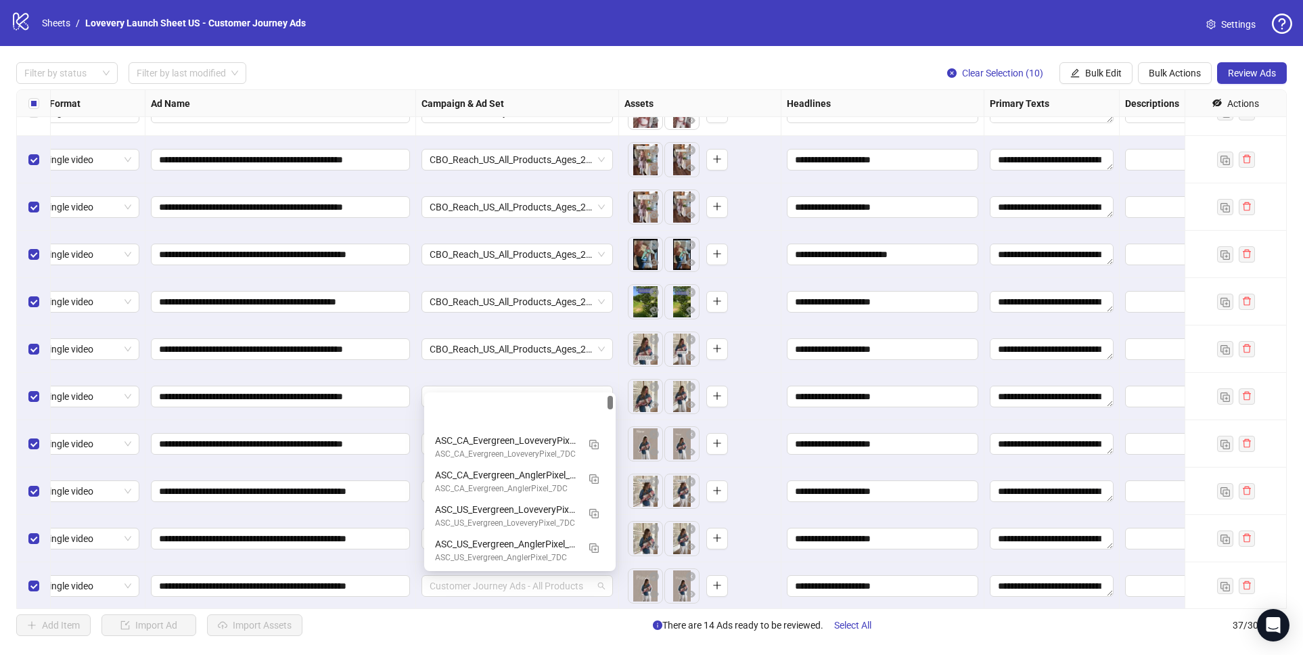
scroll to position [68, 0]
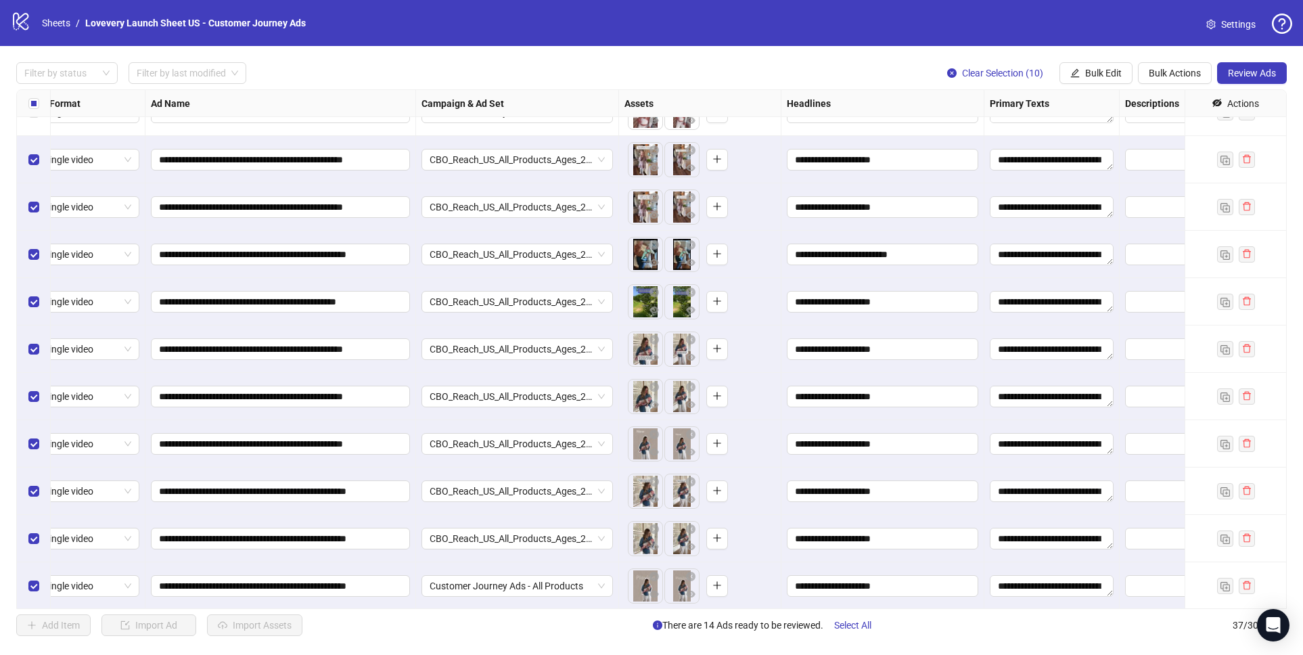
click at [502, 585] on span "Customer Journey Ads - All Products" at bounding box center [516, 586] width 175 height 20
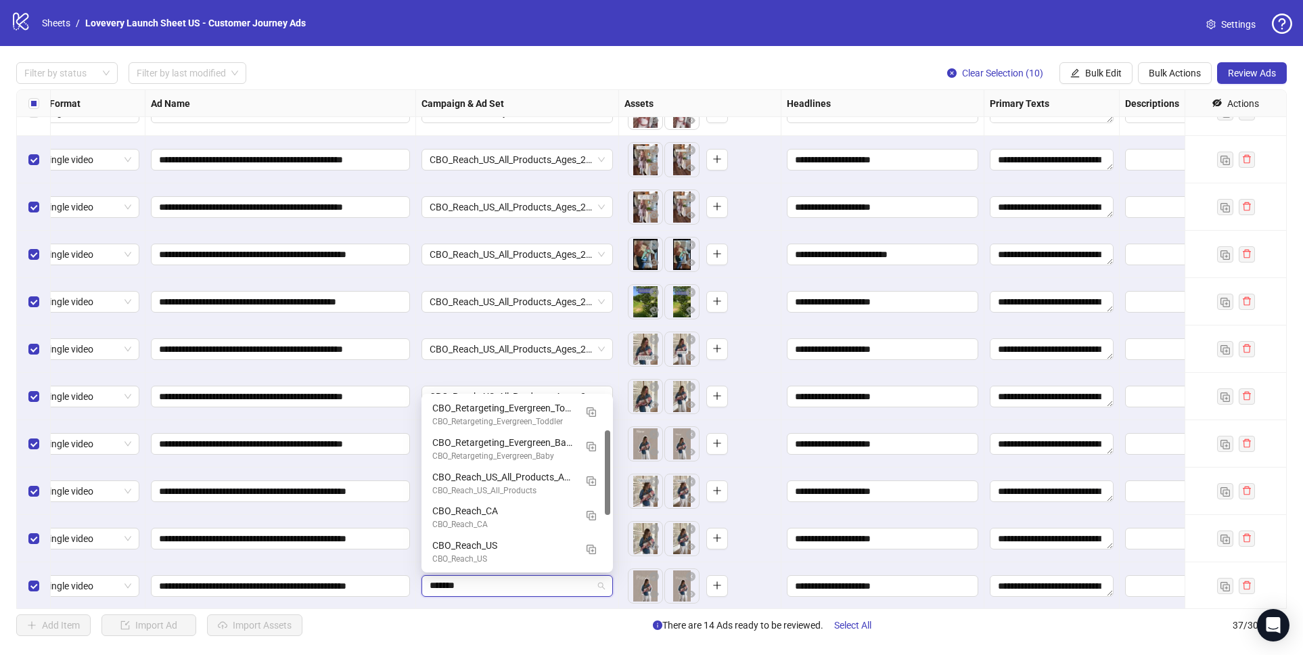
scroll to position [0, 0]
type input "*********"
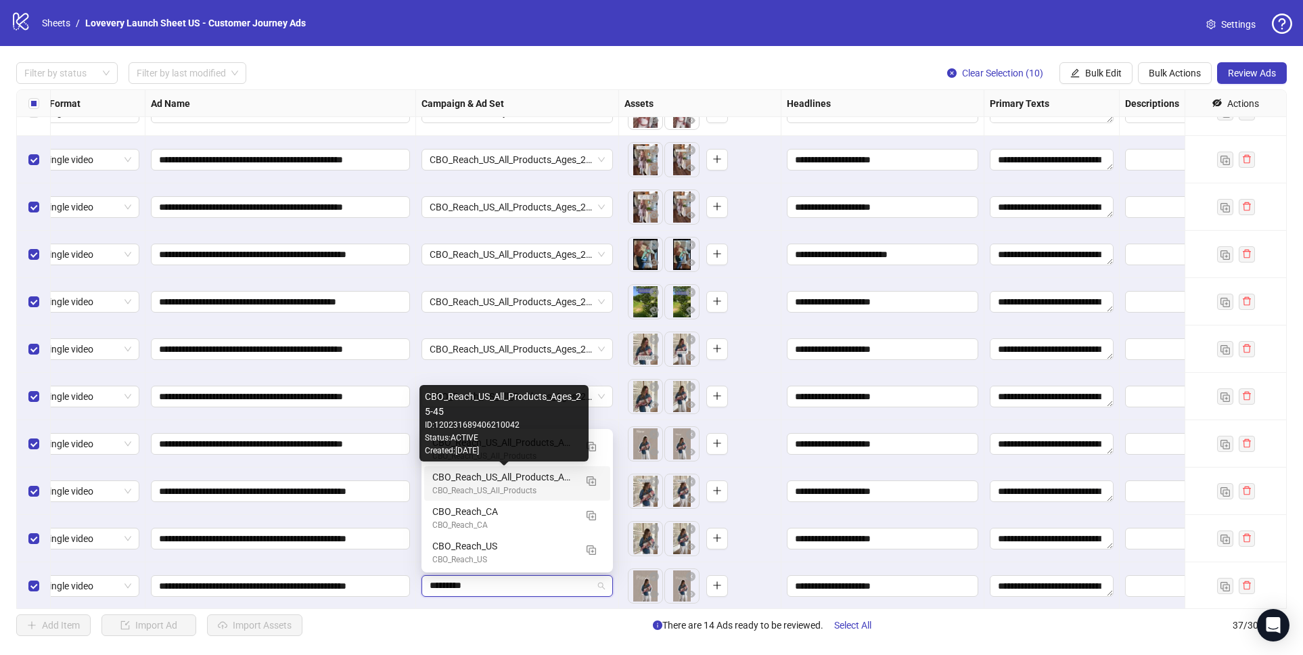
click at [564, 473] on div "CBO_Reach_US_All_Products_Ages_25-45" at bounding box center [503, 476] width 143 height 15
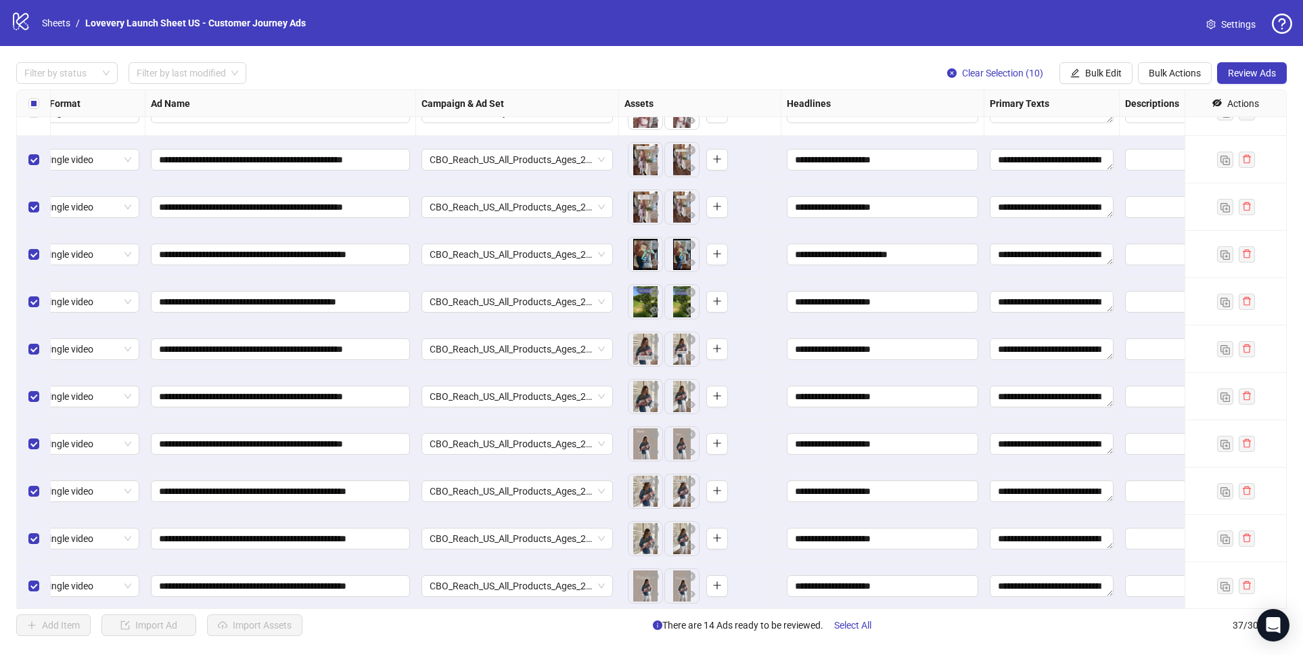
click at [588, 633] on div "Add Item Import Ad Import Assets There are 14 Ads ready to be reviewed. Select …" at bounding box center [651, 625] width 1270 height 22
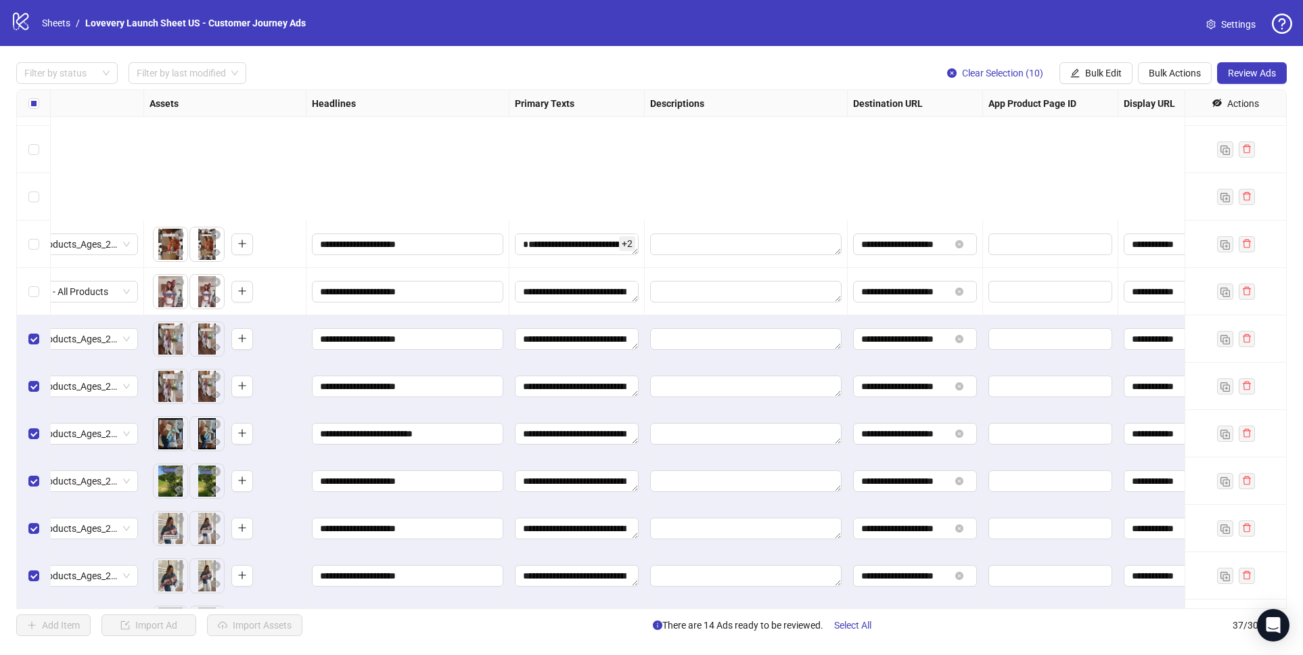
scroll to position [1261, 495]
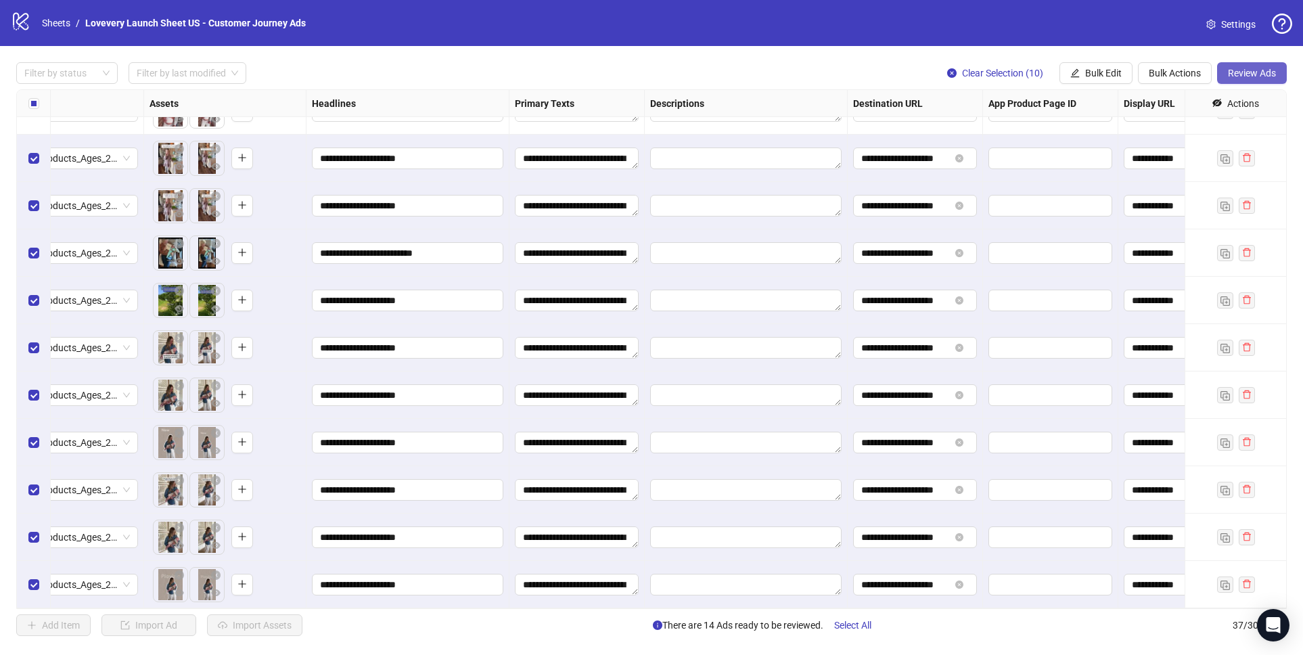
click at [1236, 79] on button "Review Ads" at bounding box center [1252, 73] width 70 height 22
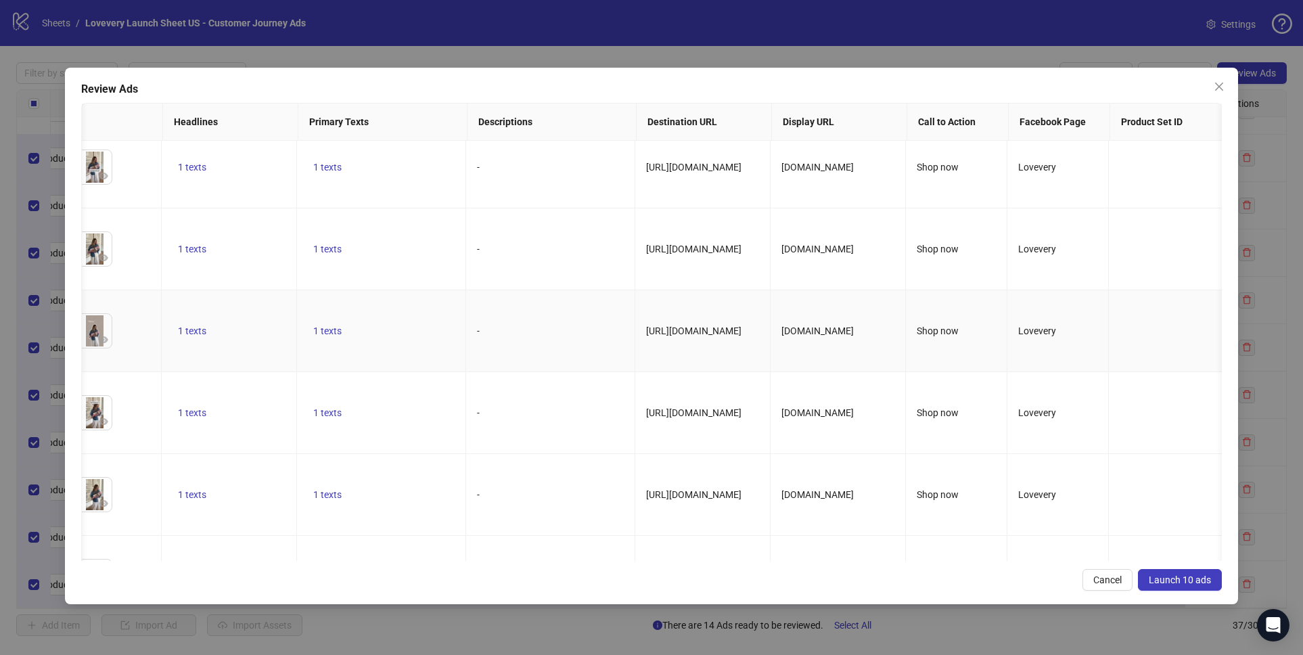
scroll to position [398, 528]
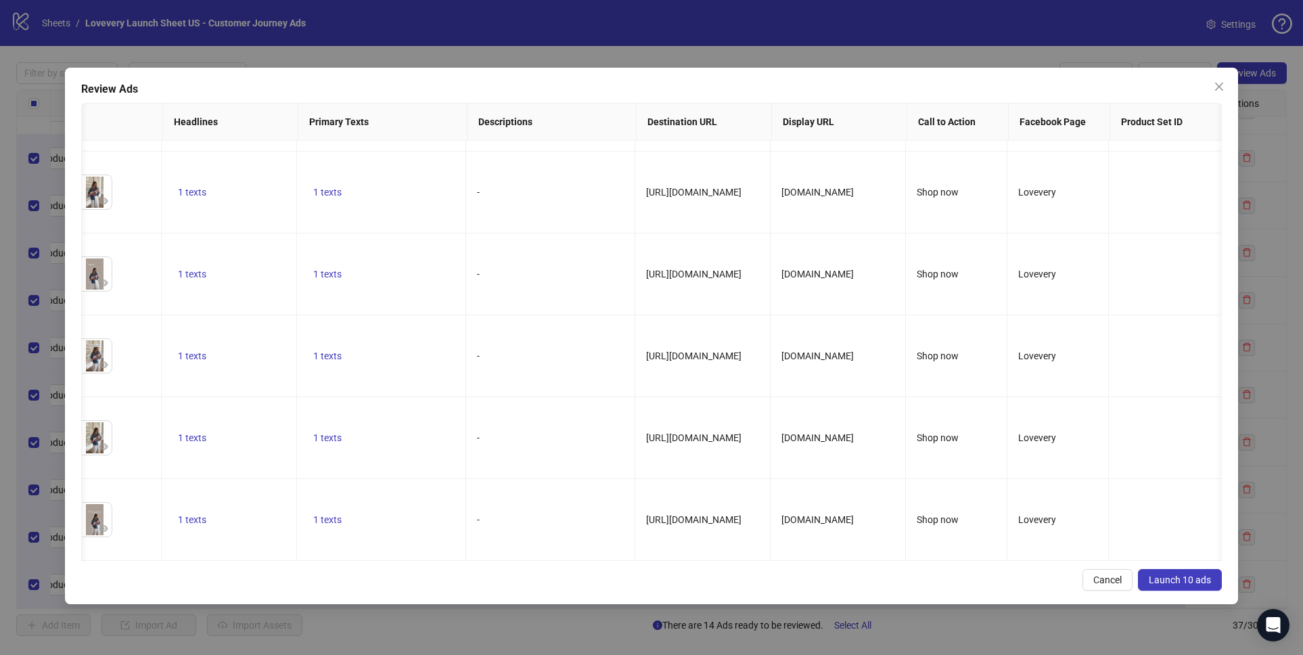
click at [1184, 581] on span "Launch 10 ads" at bounding box center [1179, 579] width 62 height 11
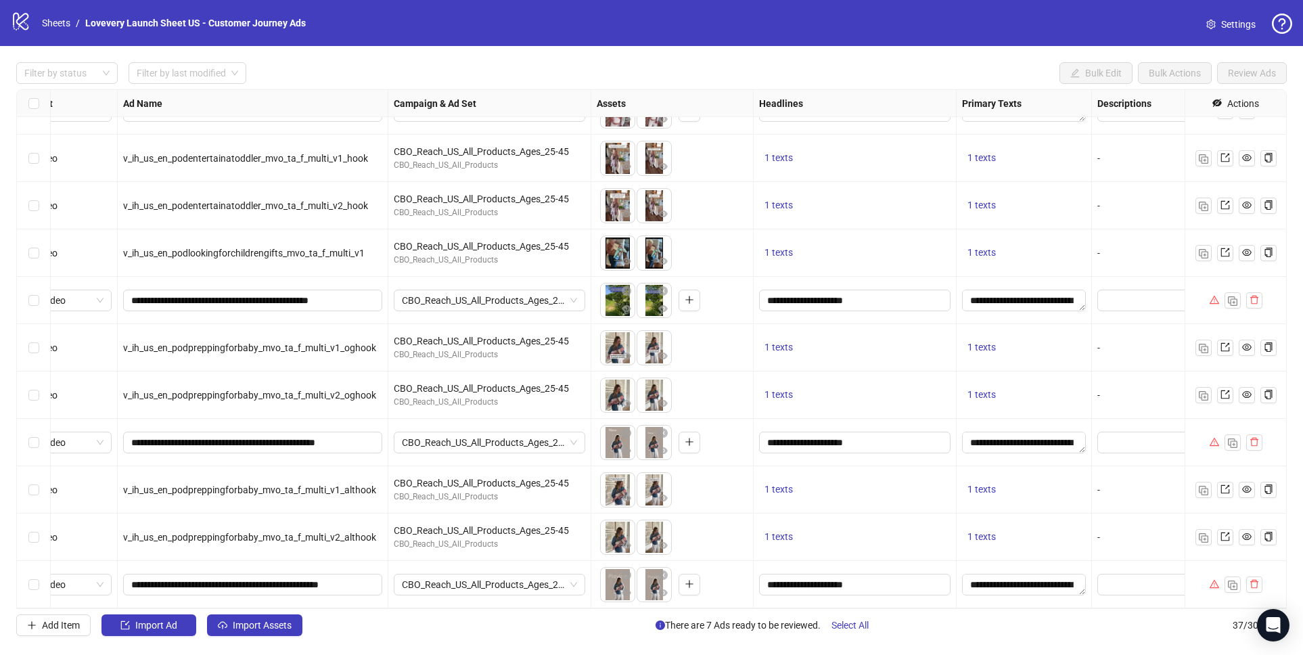
scroll to position [1261, 47]
click at [665, 574] on icon "close-circle" at bounding box center [663, 574] width 9 height 9
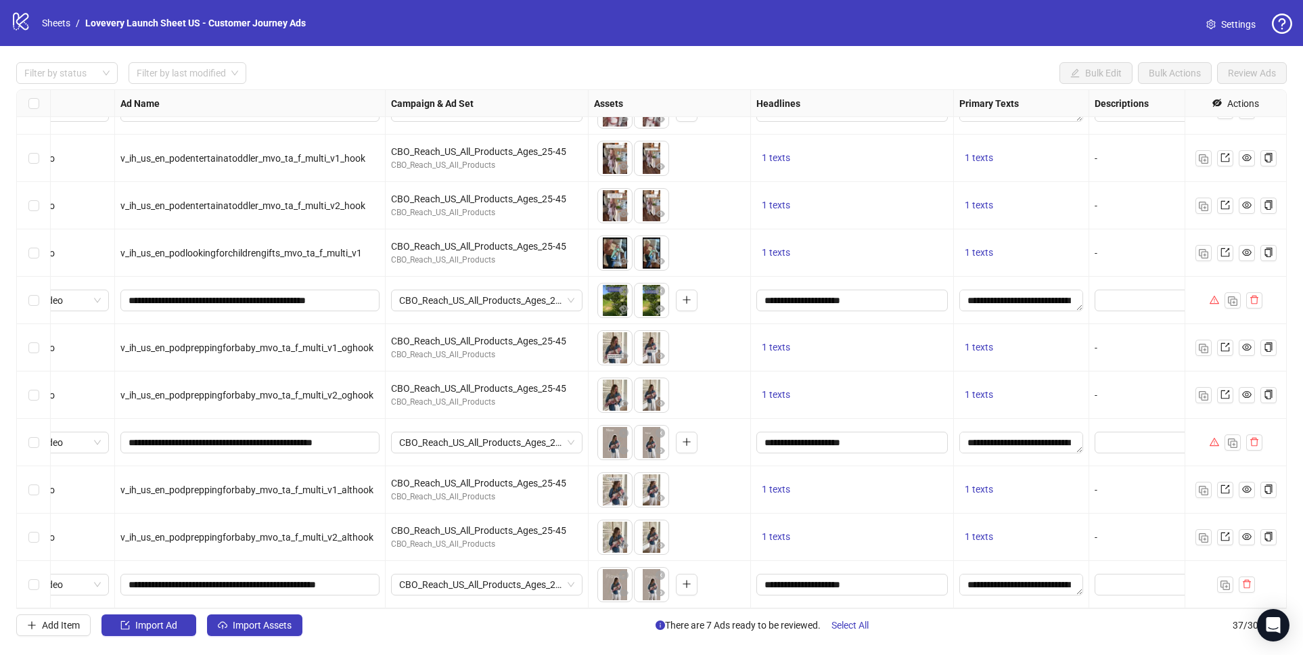
scroll to position [1261, 95]
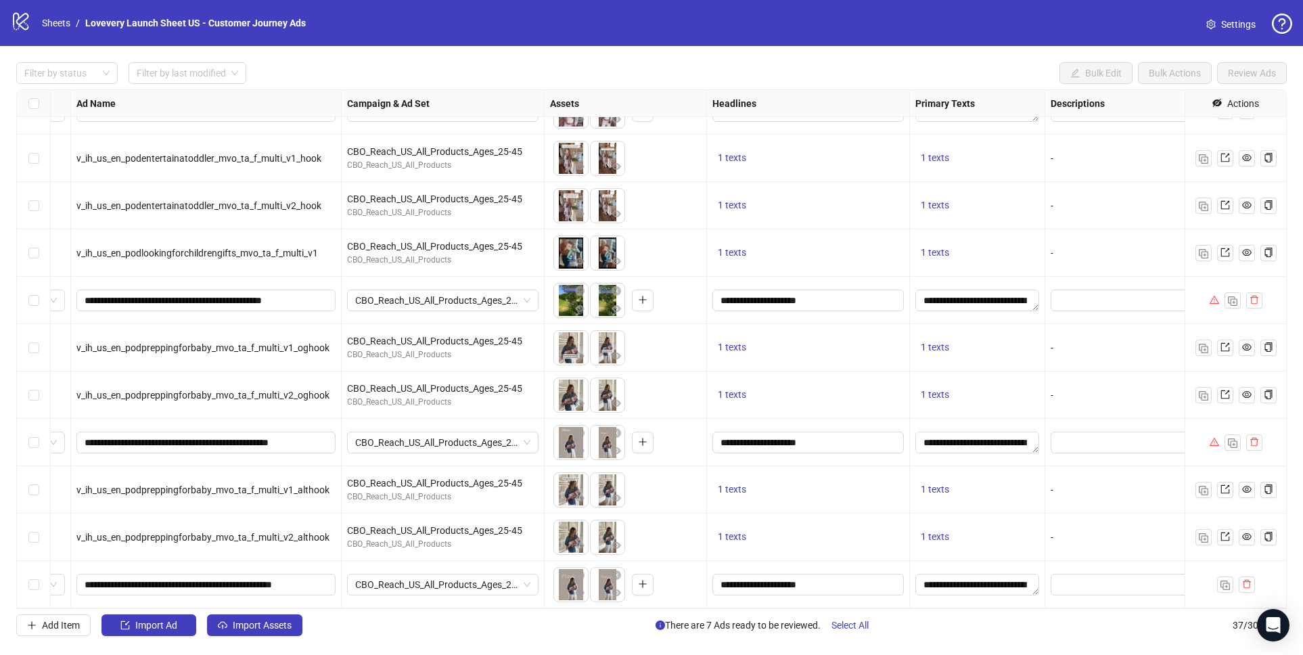
click at [652, 602] on div "To pick up a draggable item, press the space bar. While dragging, use the arrow…" at bounding box center [625, 584] width 151 height 42
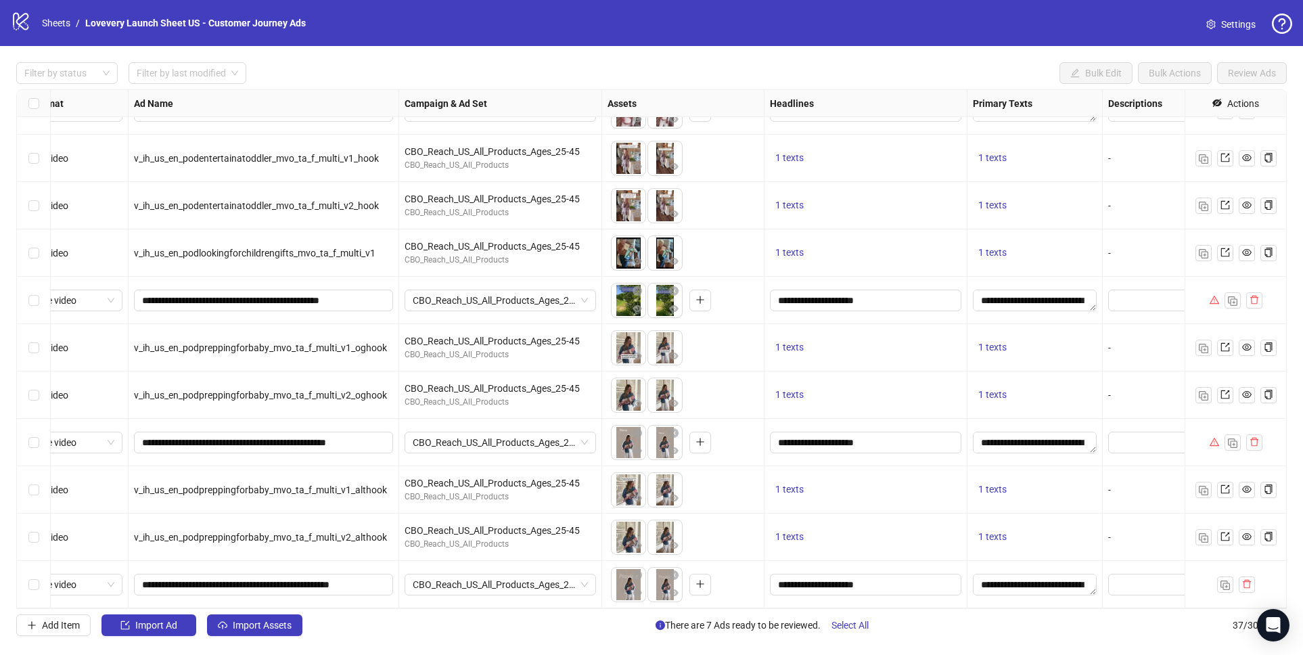
scroll to position [1261, 0]
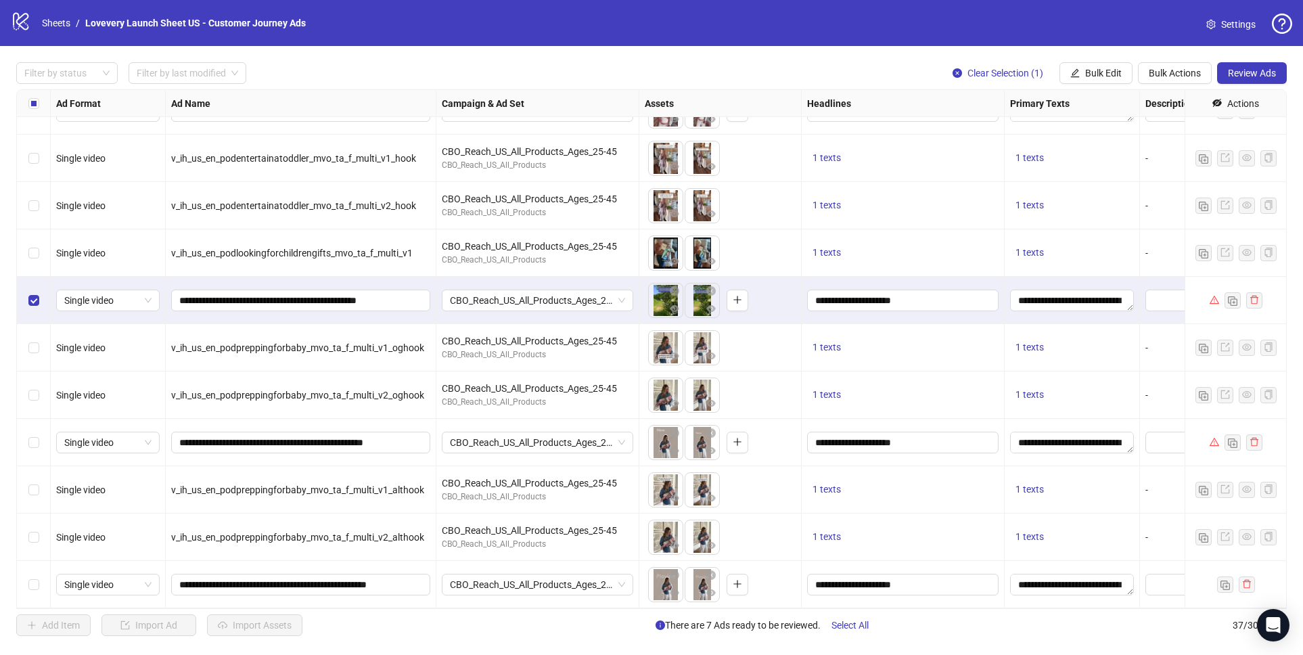
click at [26, 442] on div "Select row 34" at bounding box center [34, 442] width 34 height 47
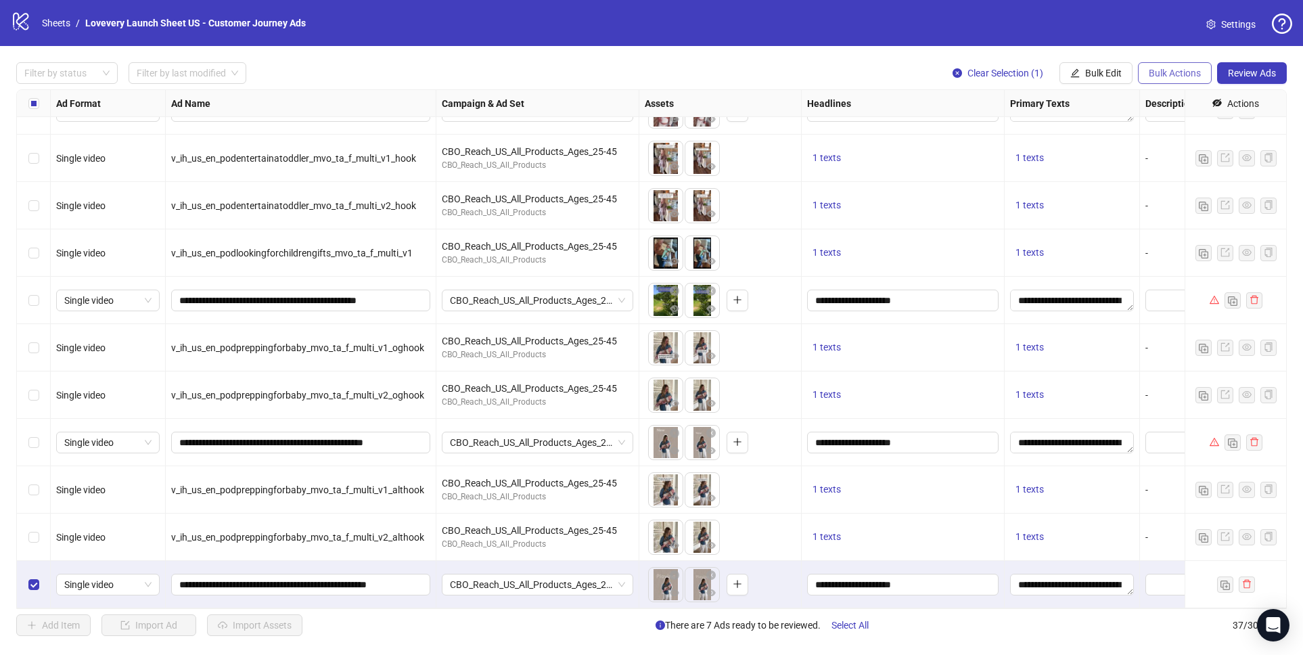
click at [1184, 74] on span "Bulk Actions" at bounding box center [1174, 73] width 52 height 11
click at [1174, 100] on span "Delete" at bounding box center [1193, 100] width 93 height 15
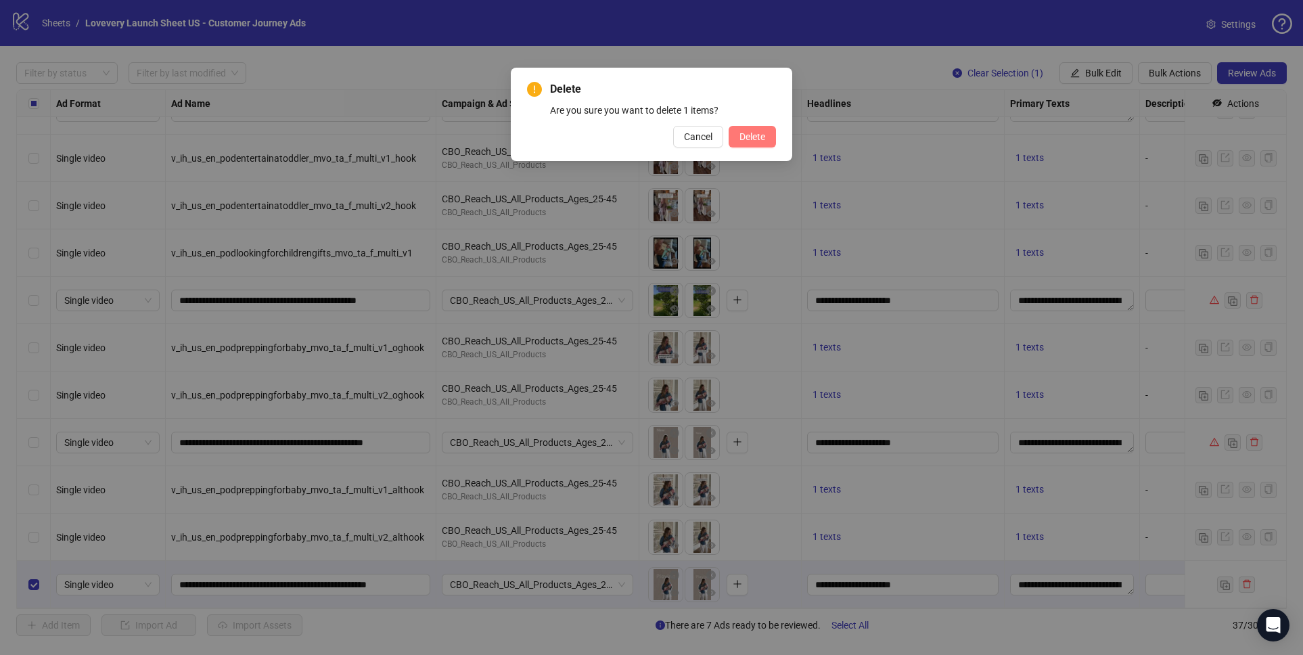
click at [766, 138] on button "Delete" at bounding box center [751, 137] width 47 height 22
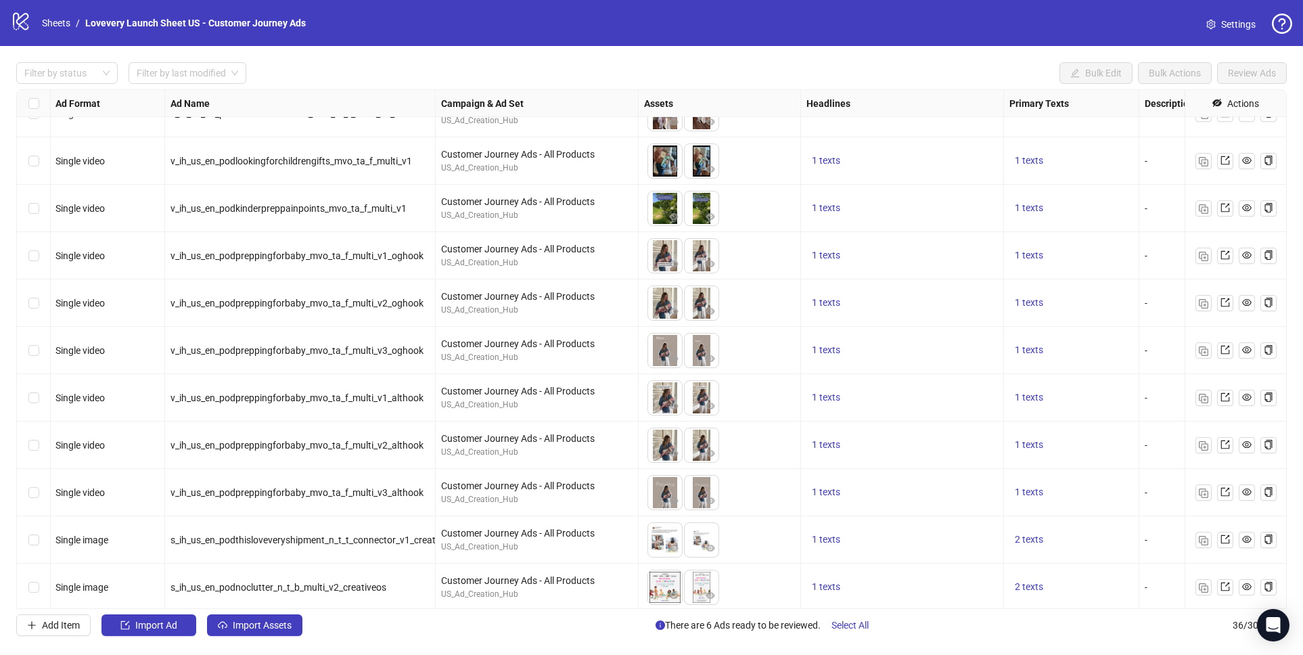
scroll to position [134, 1]
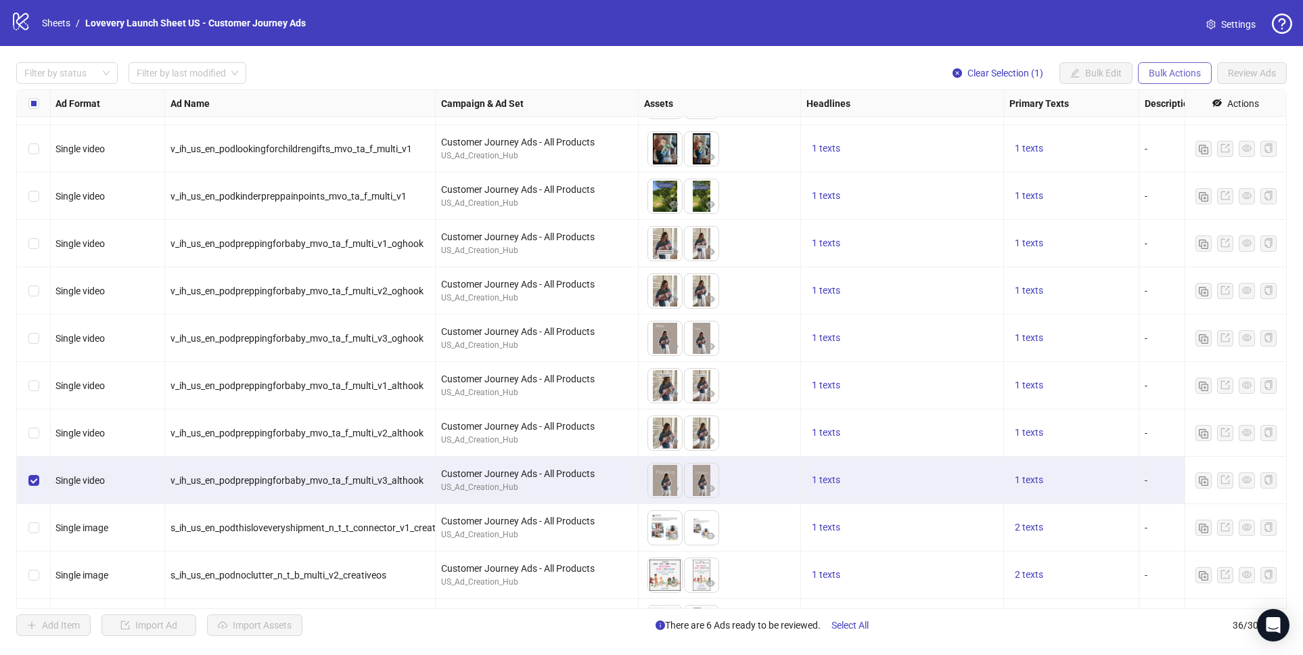
click at [1171, 68] on span "Bulk Actions" at bounding box center [1174, 73] width 52 height 11
click at [1187, 146] on span "Duplicate with assets" at bounding box center [1193, 144] width 93 height 15
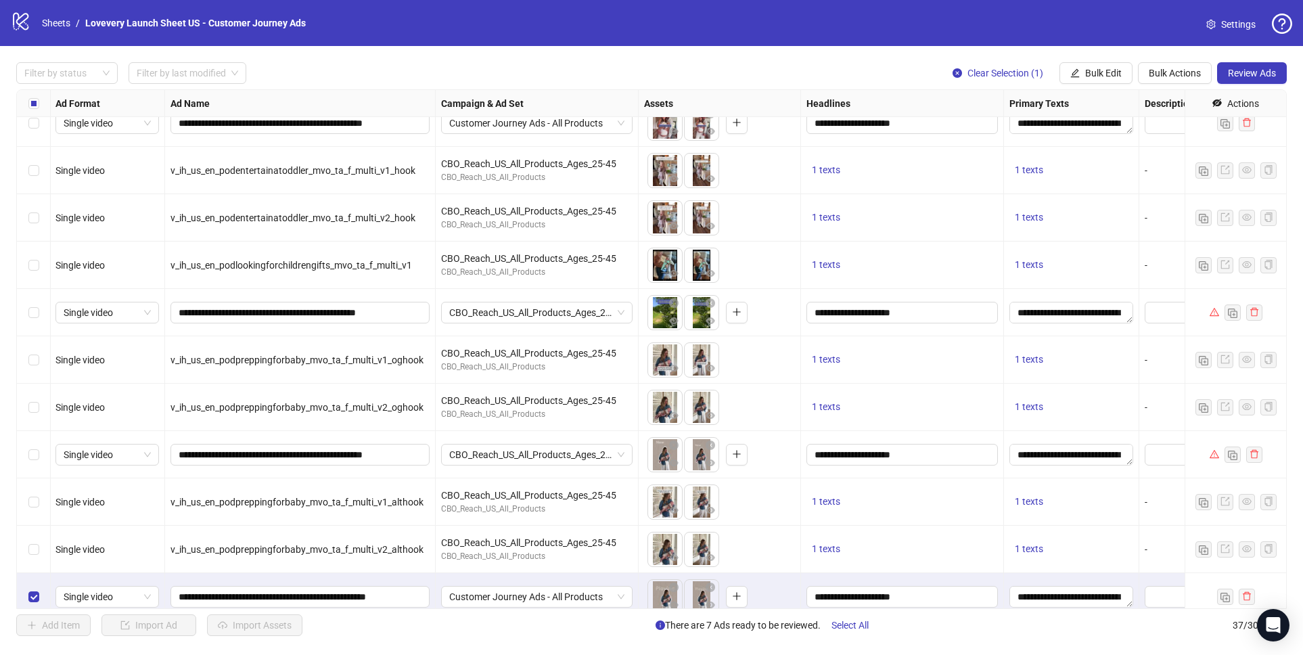
scroll to position [1261, 1]
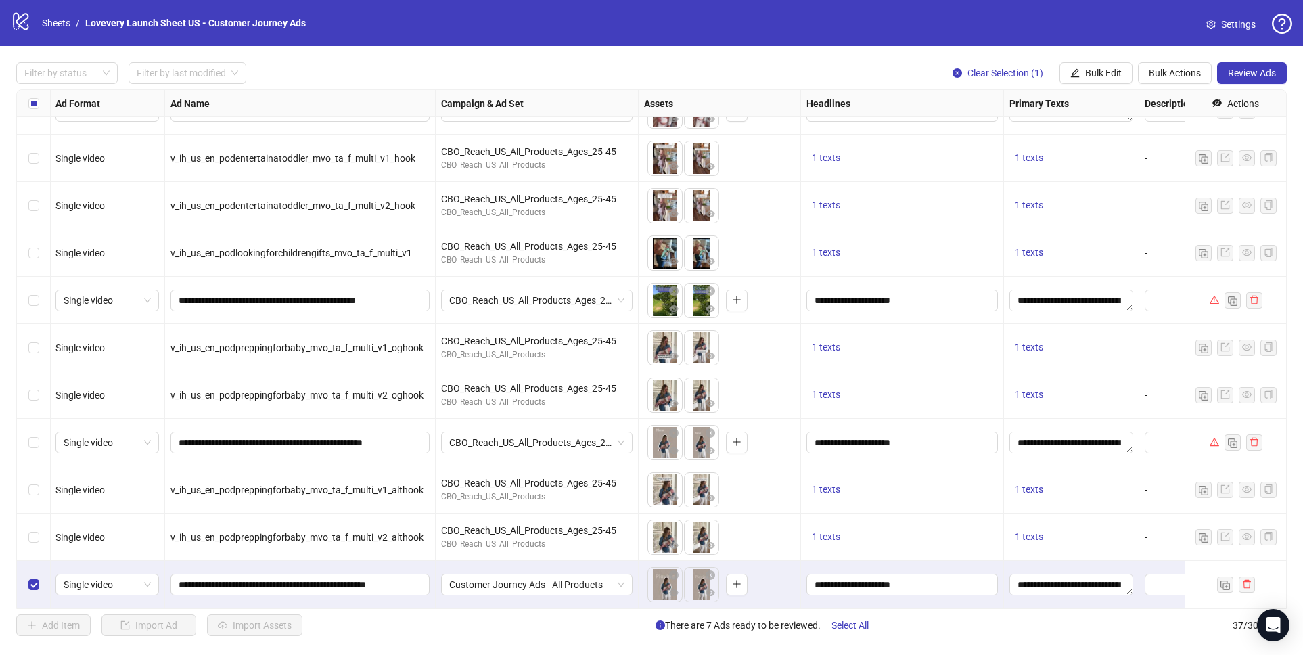
click at [483, 572] on div "Customer Journey Ads - All Products" at bounding box center [537, 584] width 203 height 47
click at [480, 588] on span "Customer Journey Ads - All Products" at bounding box center [536, 584] width 175 height 20
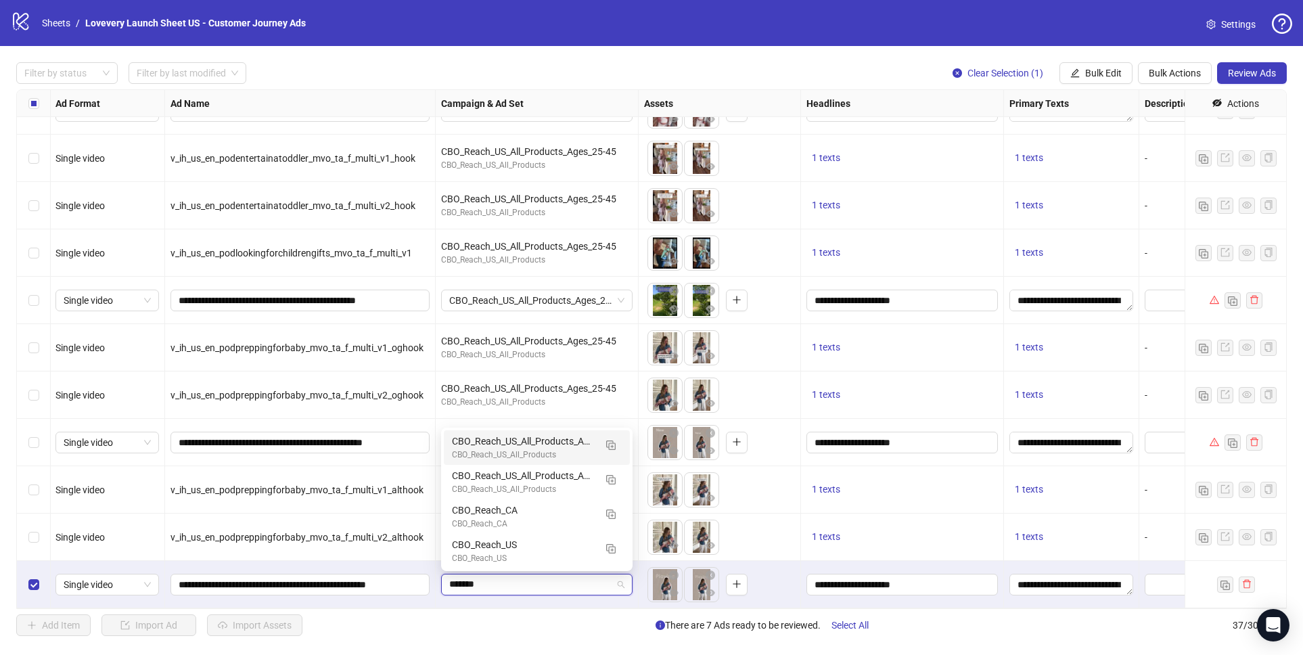
scroll to position [0, 0]
type input "*********"
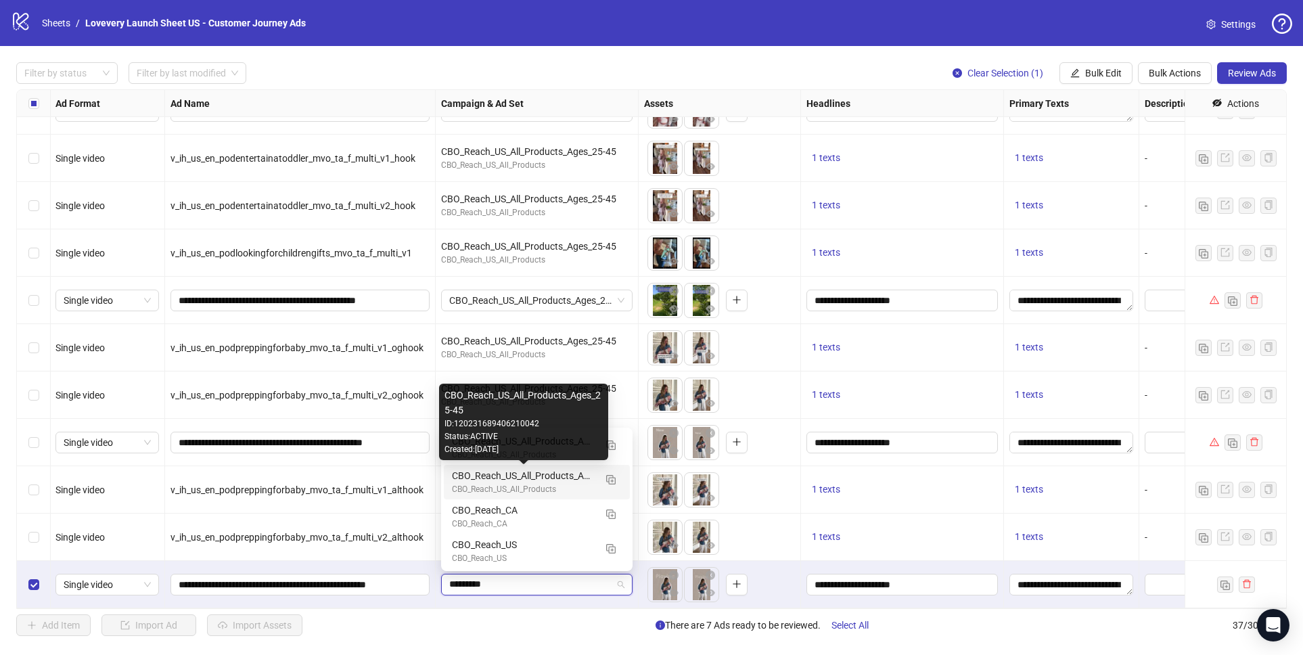
click at [506, 473] on div "CBO_Reach_US_All_Products_Ages_25-45" at bounding box center [523, 475] width 143 height 15
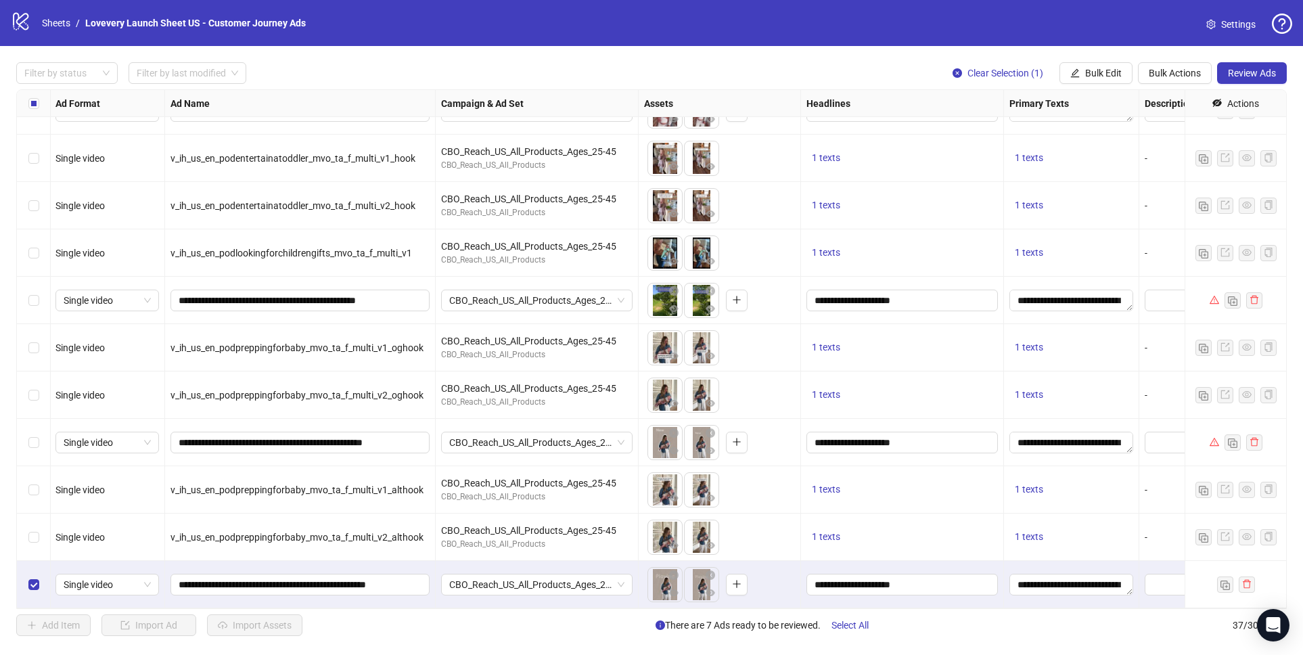
click at [517, 627] on div "Add Item Import Ad Import Assets There are 7 Ads ready to be reviewed. Select A…" at bounding box center [651, 625] width 1270 height 22
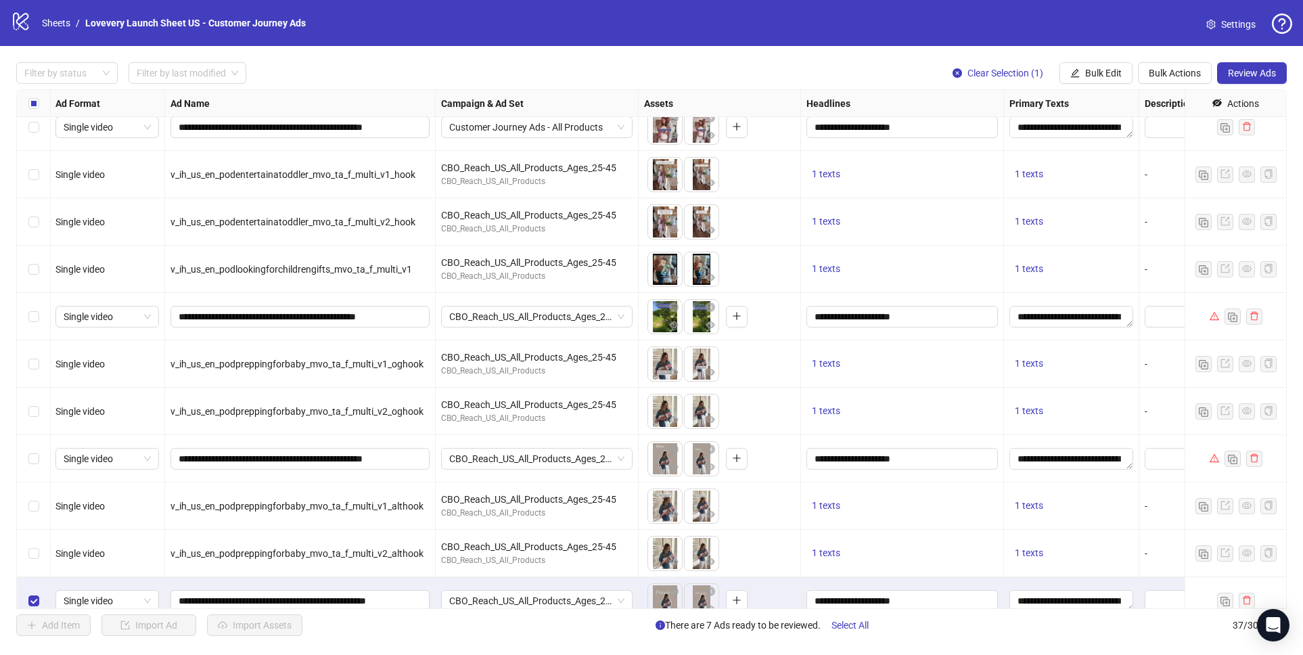
scroll to position [1261, 1]
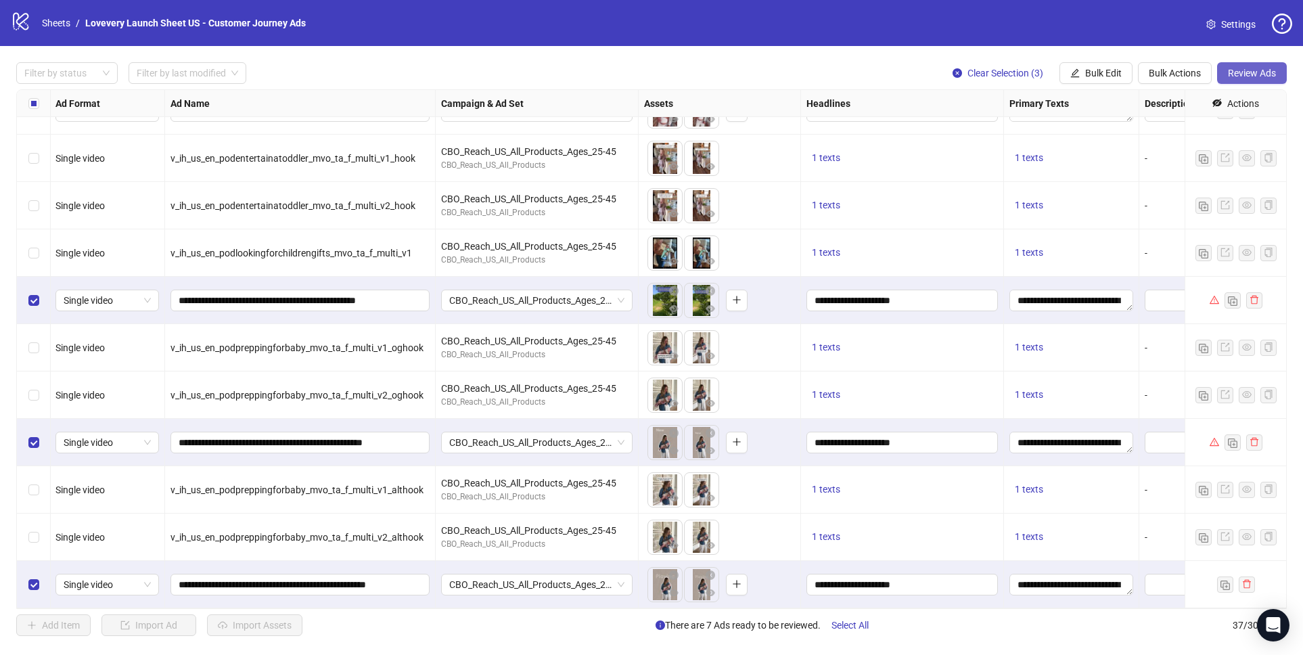
click at [1249, 74] on span "Review Ads" at bounding box center [1252, 73] width 48 height 11
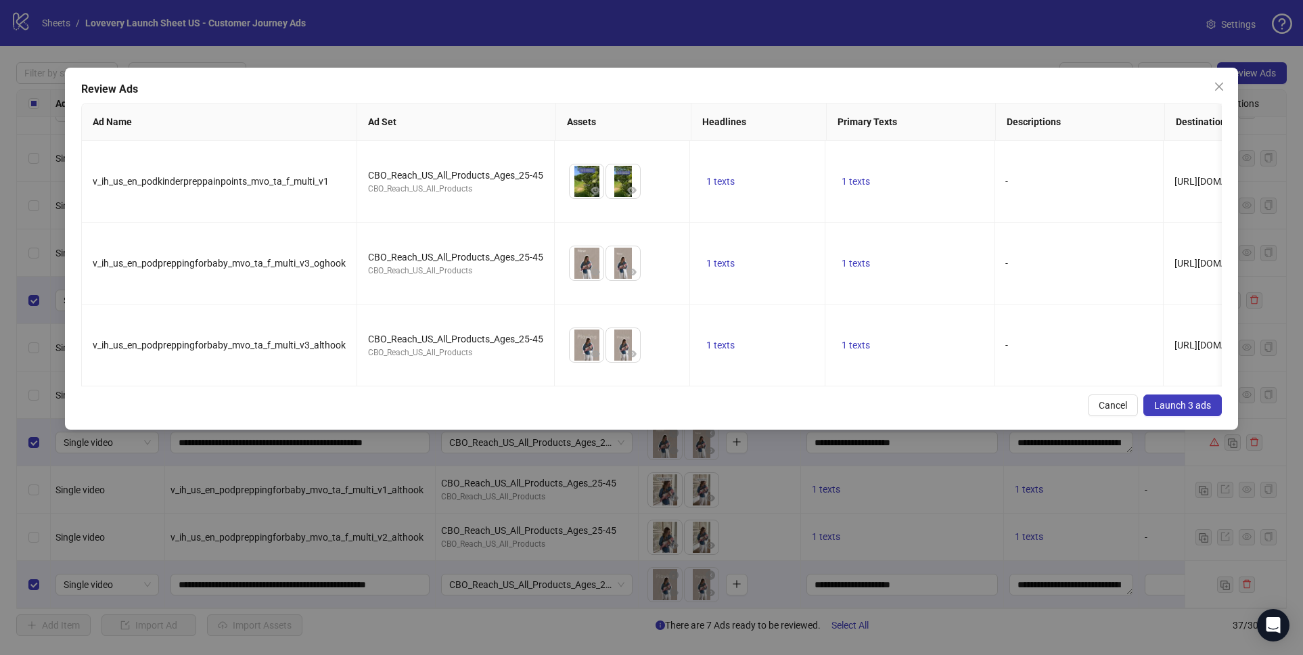
click at [1161, 402] on span "Launch 3 ads" at bounding box center [1182, 405] width 57 height 11
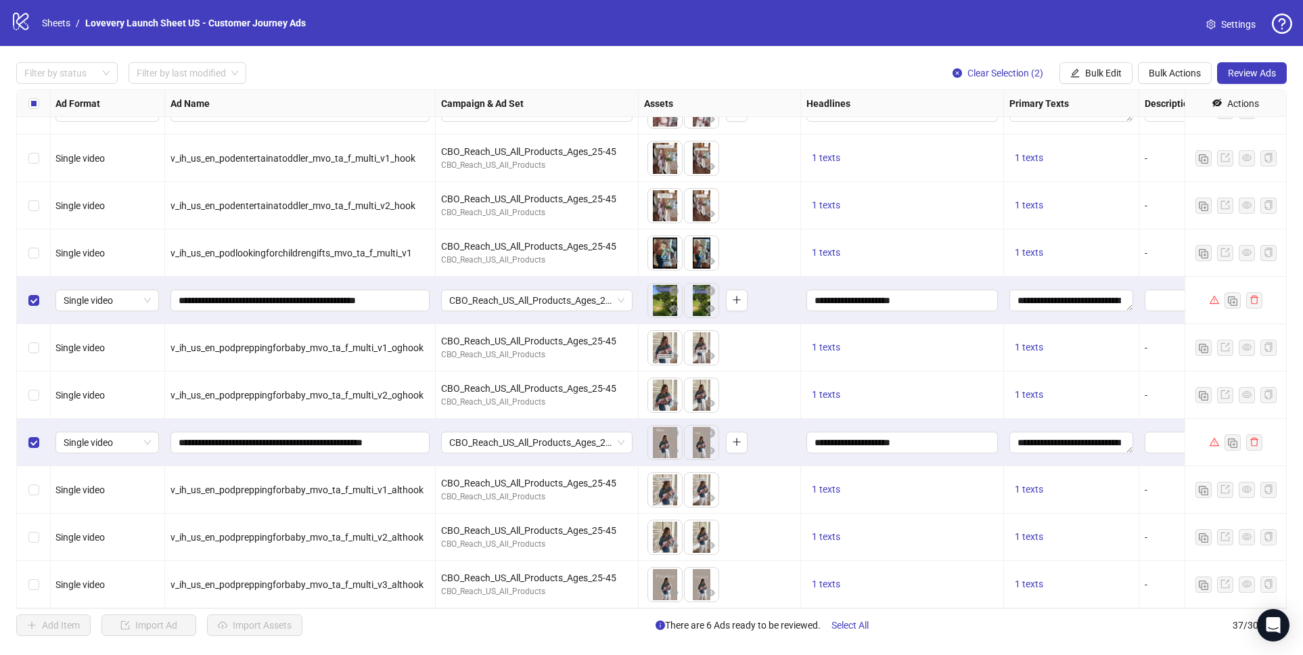
click at [1226, 78] on button "Review Ads" at bounding box center [1252, 73] width 70 height 22
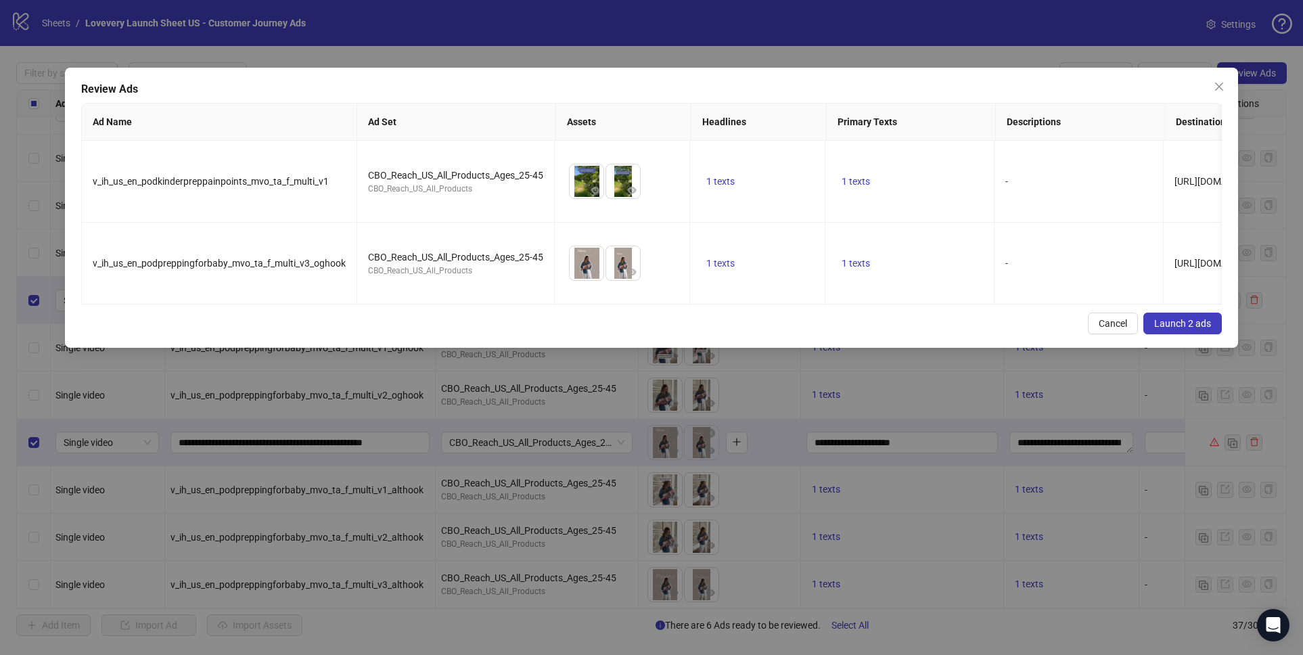
click at [1200, 323] on span "Launch 2 ads" at bounding box center [1182, 323] width 57 height 11
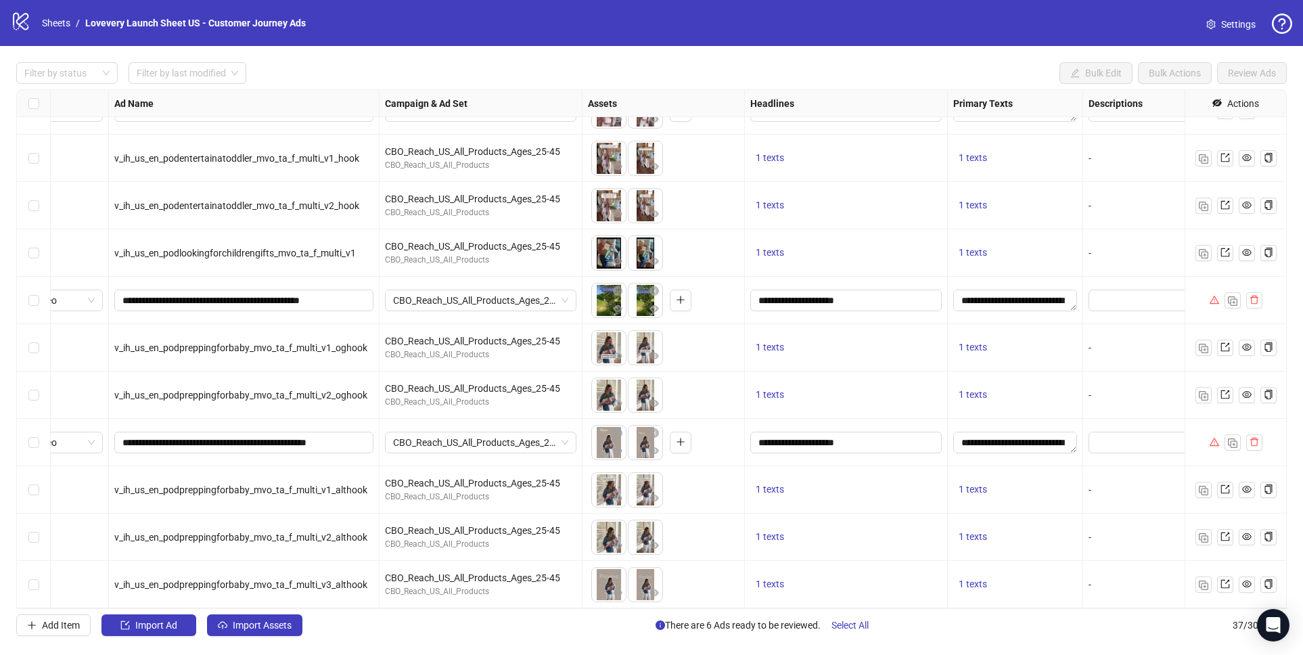
scroll to position [1261, 53]
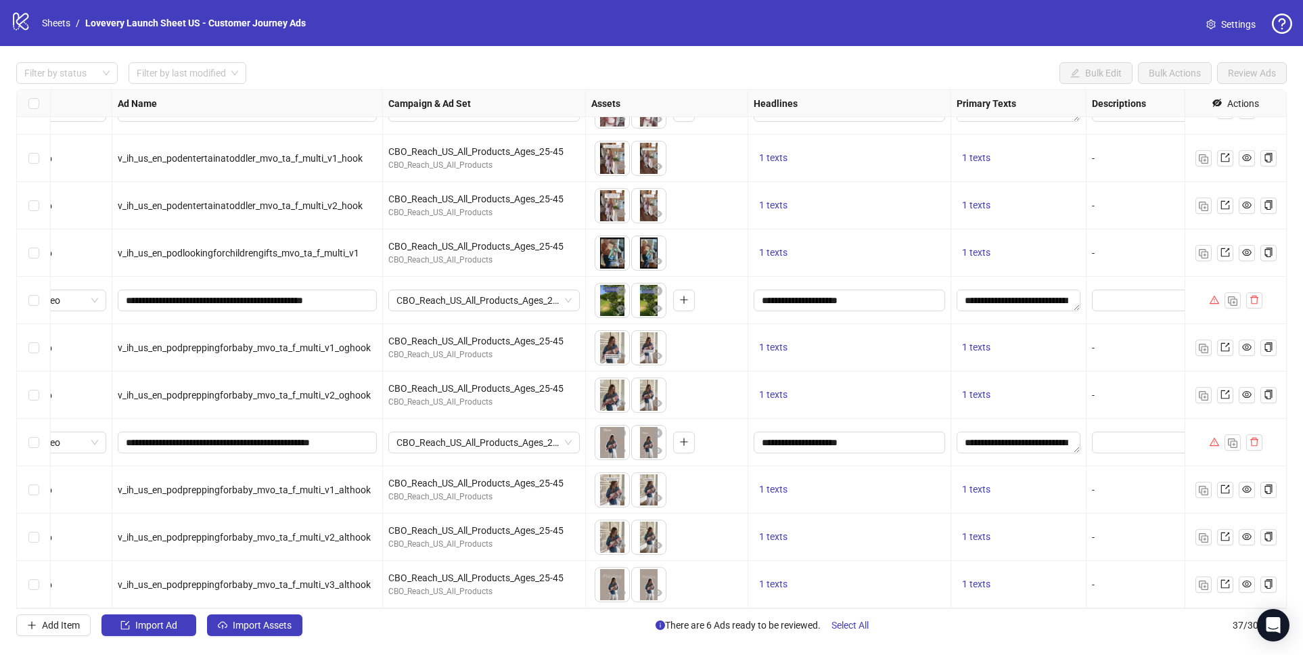
click at [31, 436] on label "Select row 34" at bounding box center [33, 442] width 11 height 15
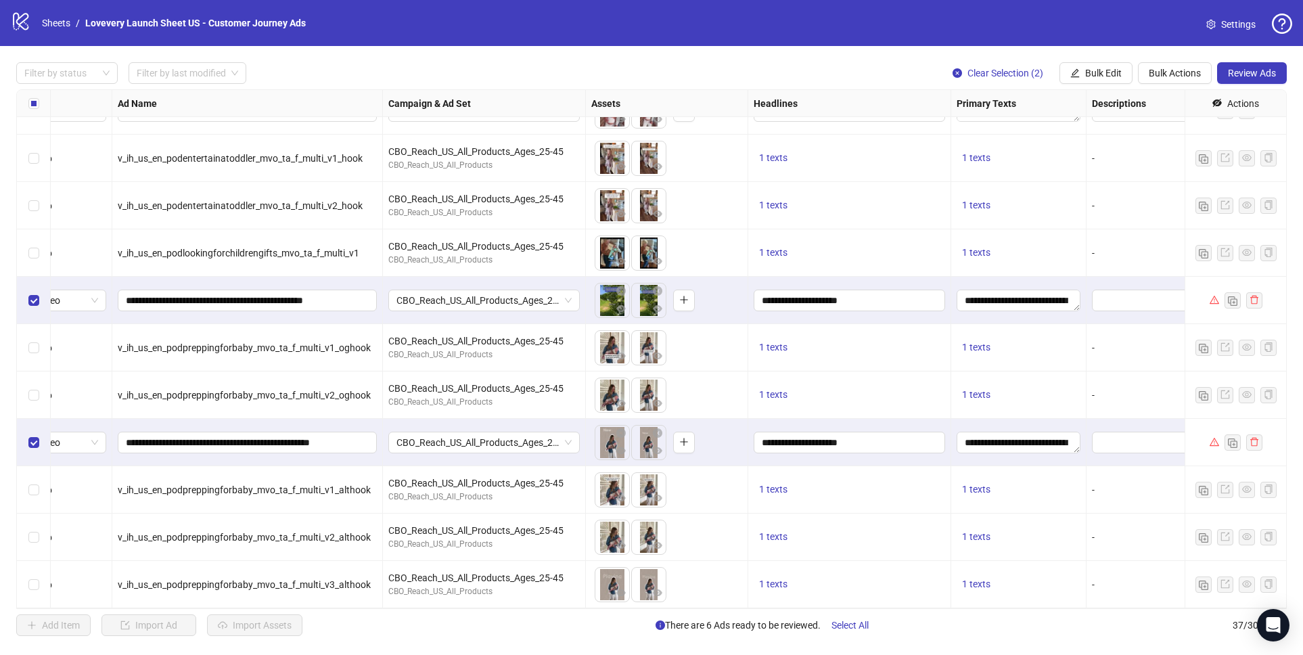
drag, startPoint x: 1230, startPoint y: 74, endPoint x: 1227, endPoint y: 130, distance: 55.5
click at [1230, 74] on span "Review Ads" at bounding box center [1252, 73] width 48 height 11
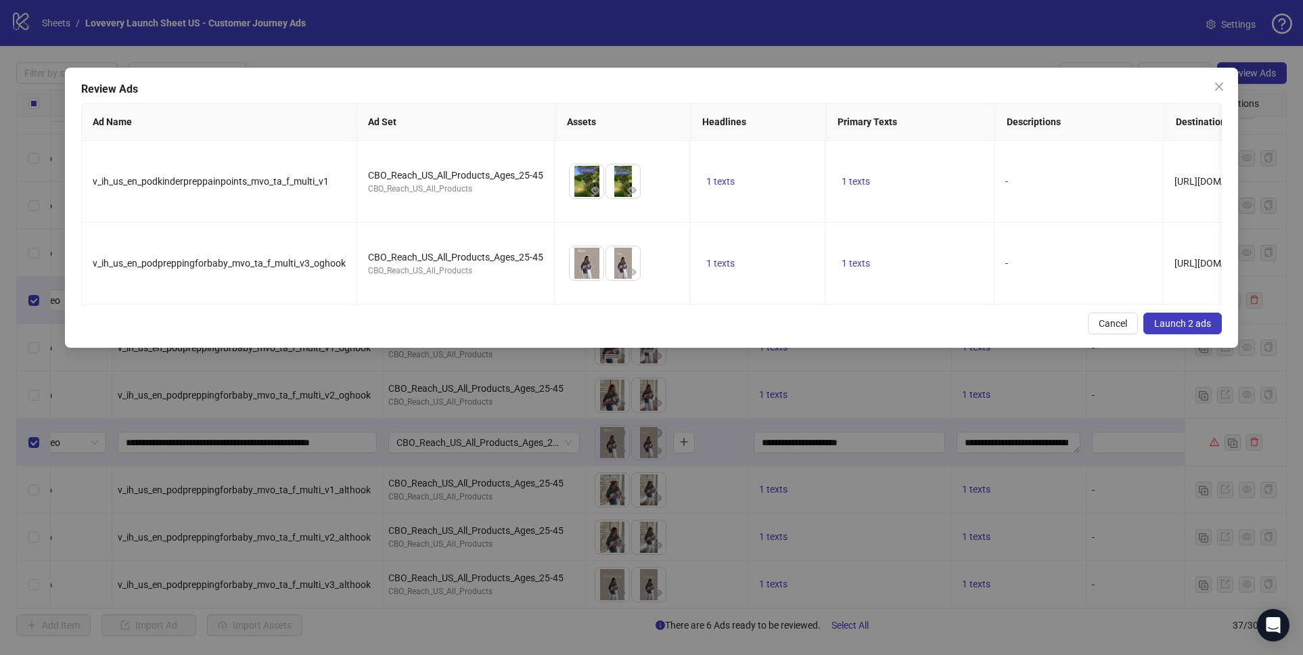
click at [1182, 329] on button "Launch 2 ads" at bounding box center [1182, 323] width 78 height 22
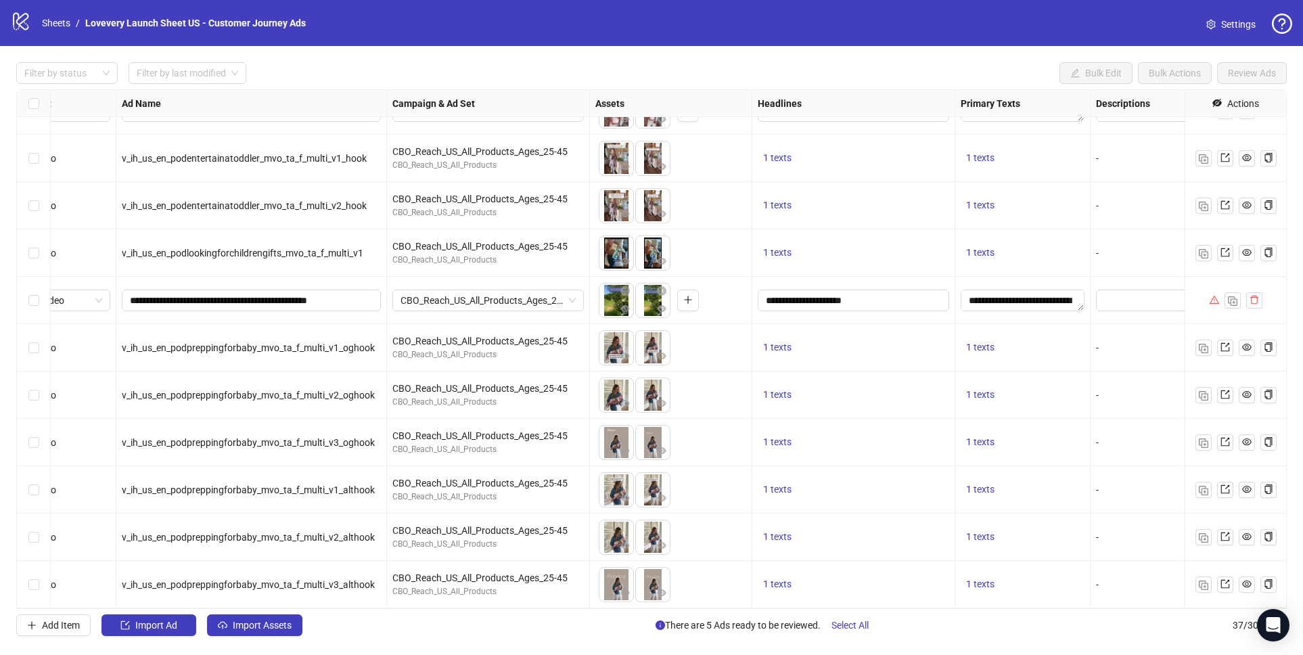
scroll to position [1261, 45]
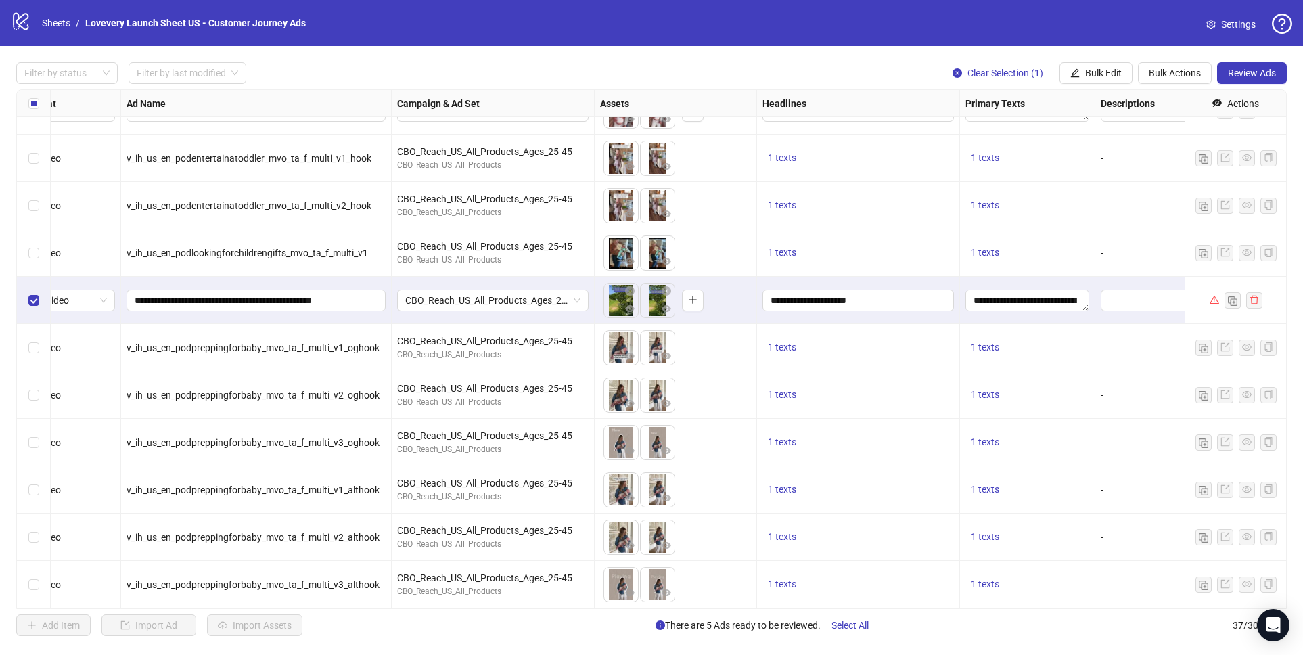
click at [1230, 80] on button "Review Ads" at bounding box center [1252, 73] width 70 height 22
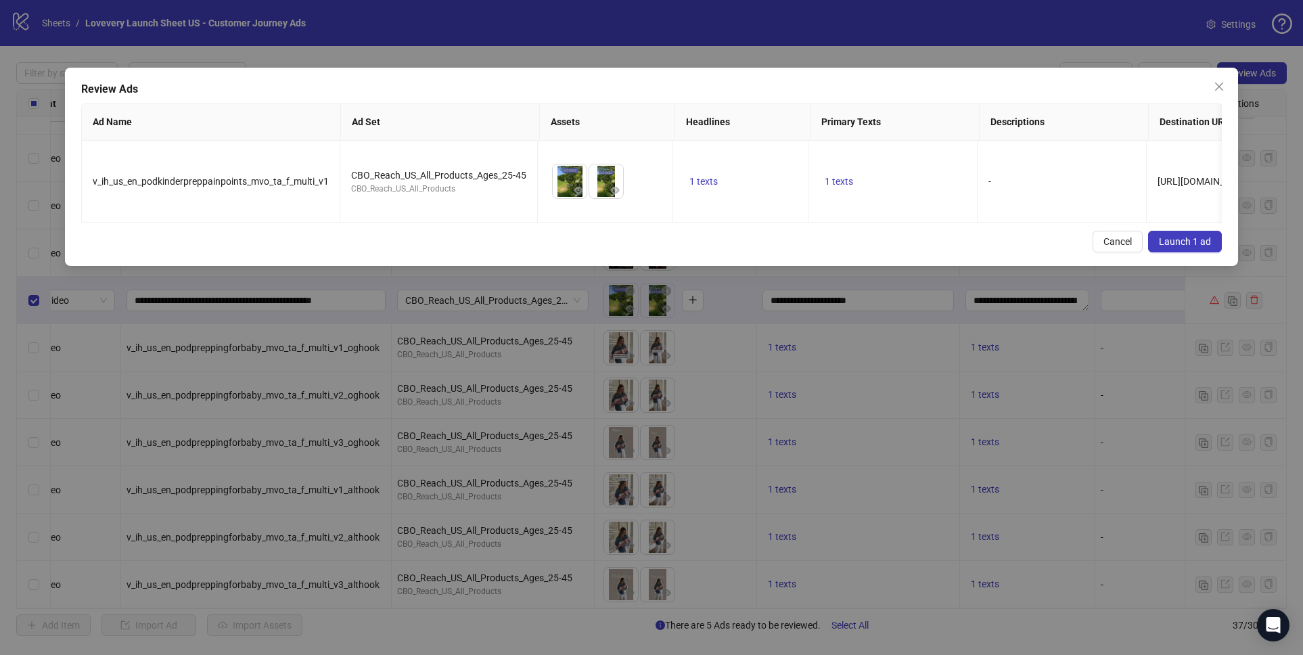
click at [1167, 240] on span "Launch 1 ad" at bounding box center [1185, 241] width 52 height 11
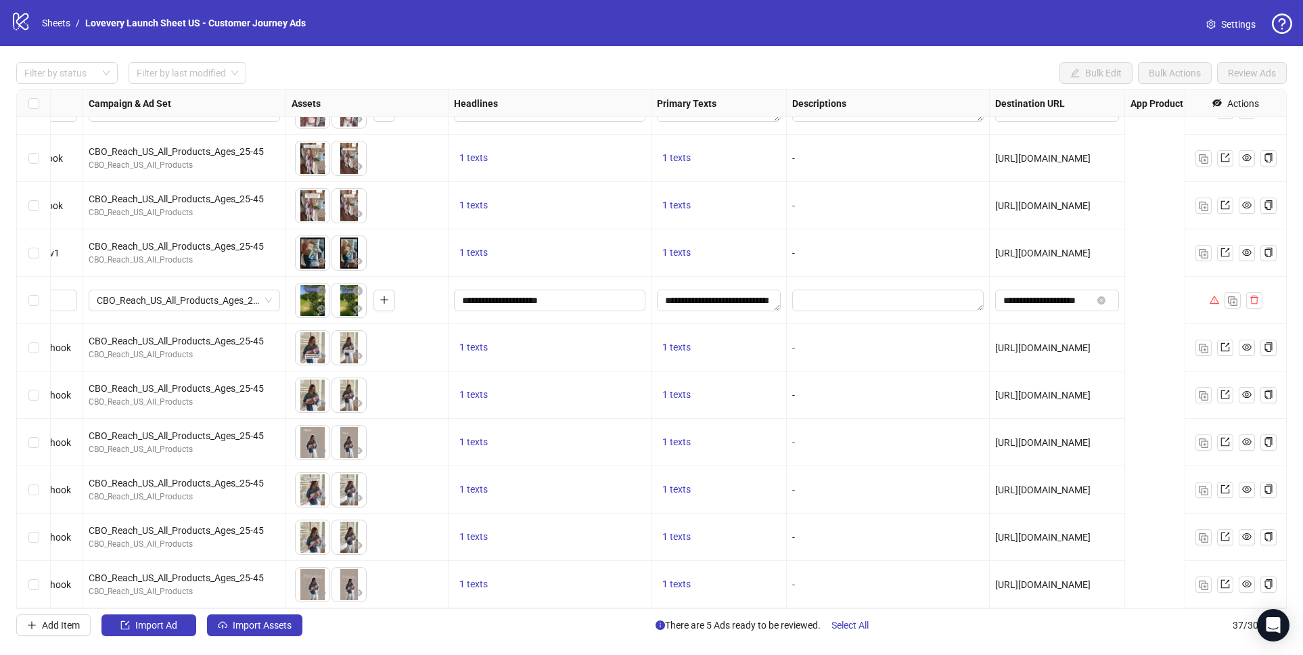
scroll to position [1261, 0]
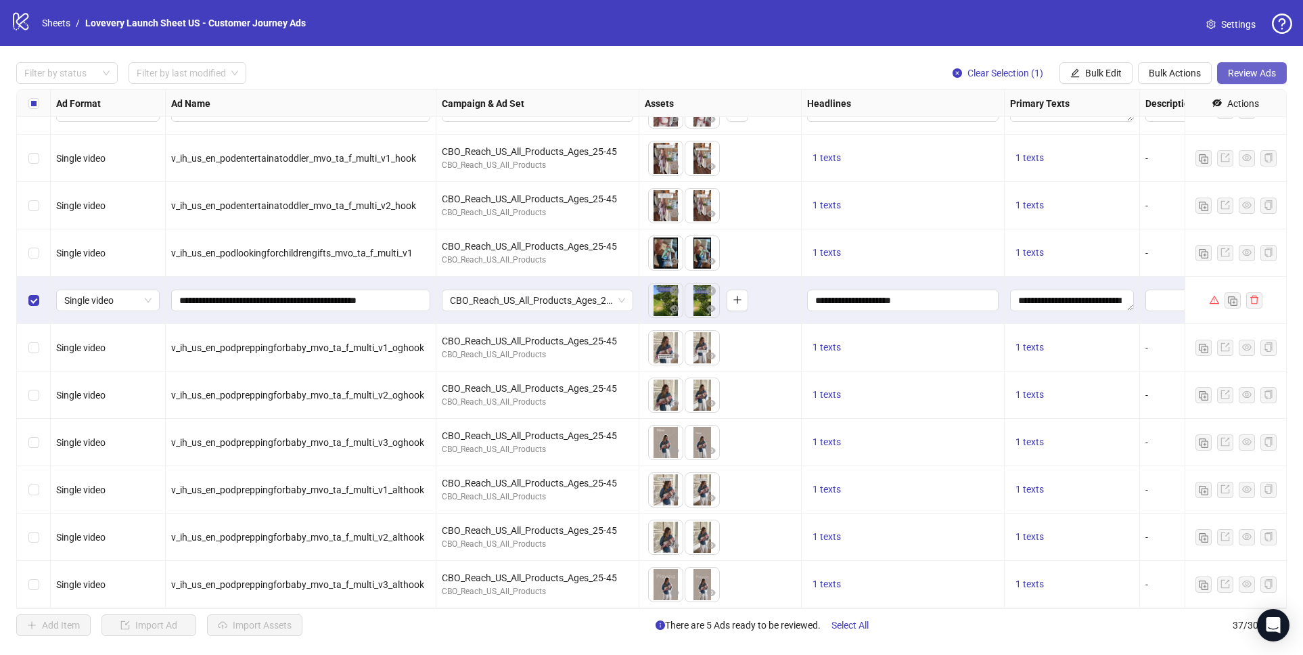
click at [1231, 76] on span "Review Ads" at bounding box center [1252, 73] width 48 height 11
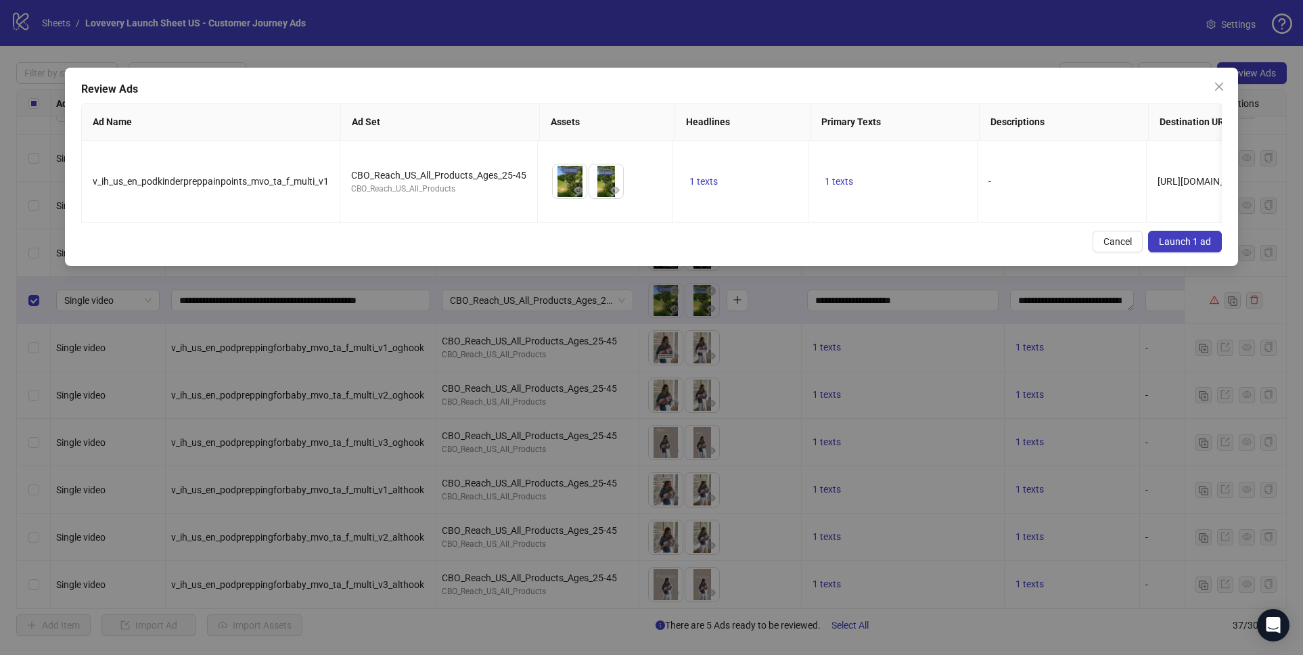
click at [1176, 246] on span "Launch 1 ad" at bounding box center [1185, 241] width 52 height 11
